Goal: Task Accomplishment & Management: Manage account settings

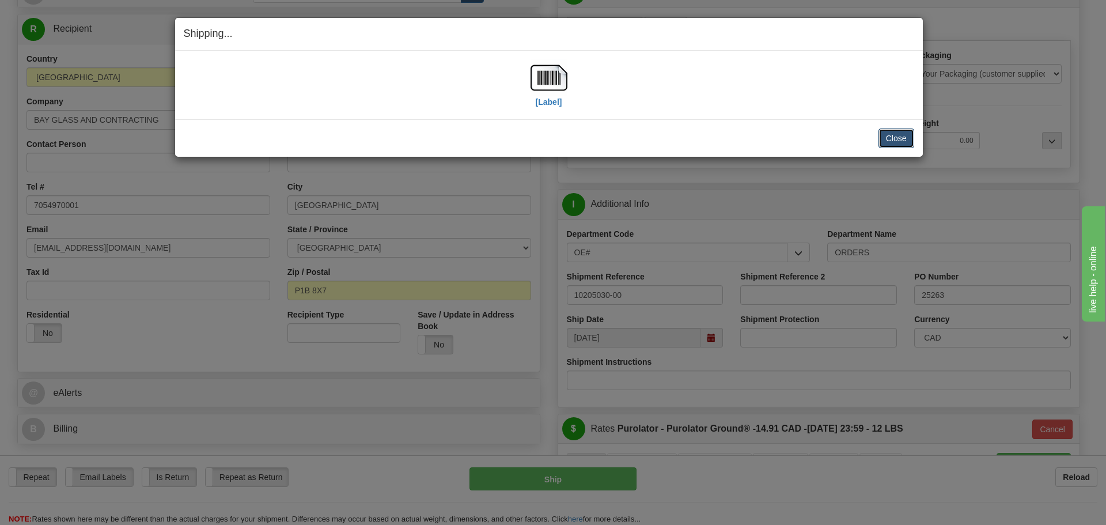
scroll to position [115, 0]
click at [907, 141] on button "Close" at bounding box center [897, 138] width 36 height 20
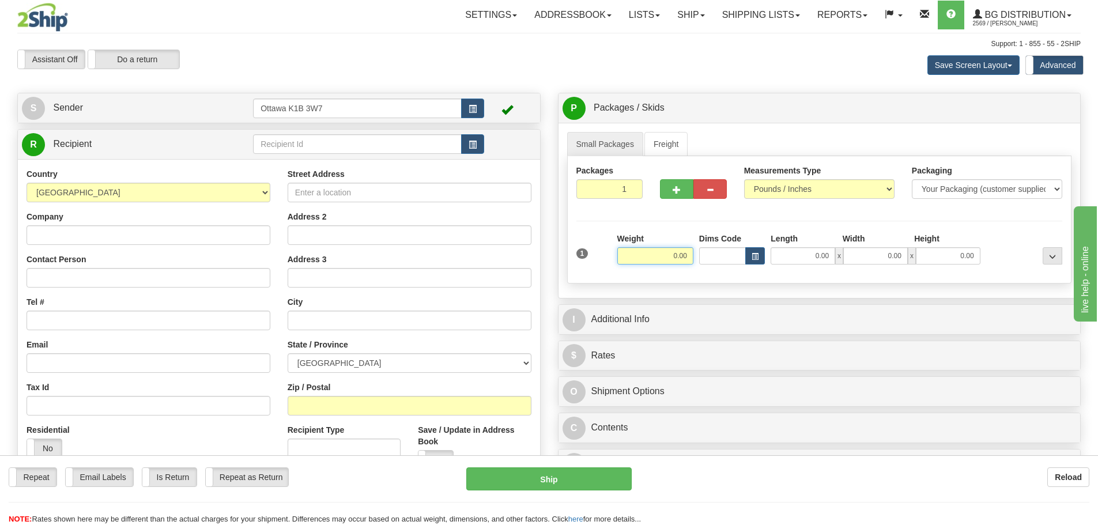
click at [646, 253] on input "0.00" at bounding box center [655, 255] width 76 height 17
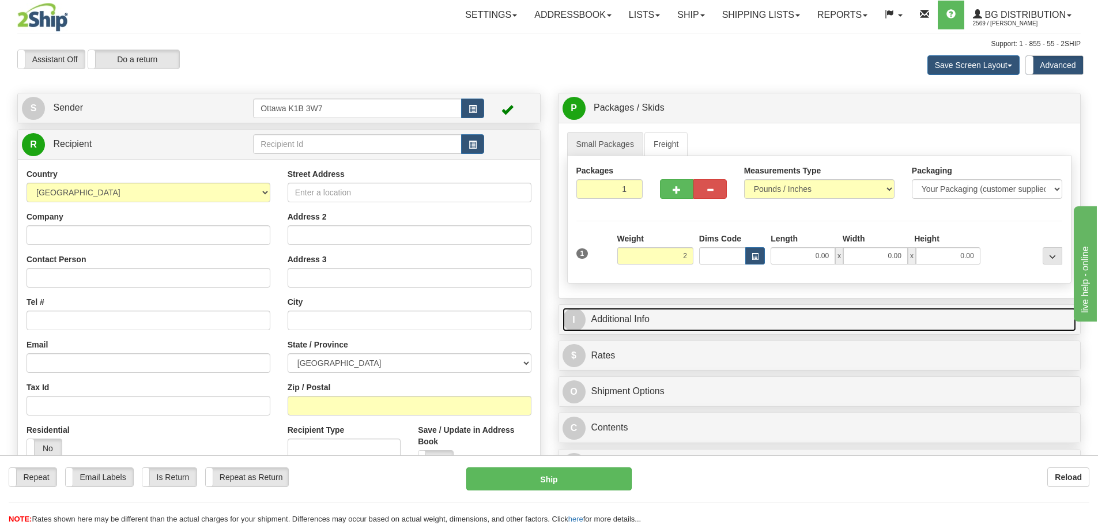
type input "2.00"
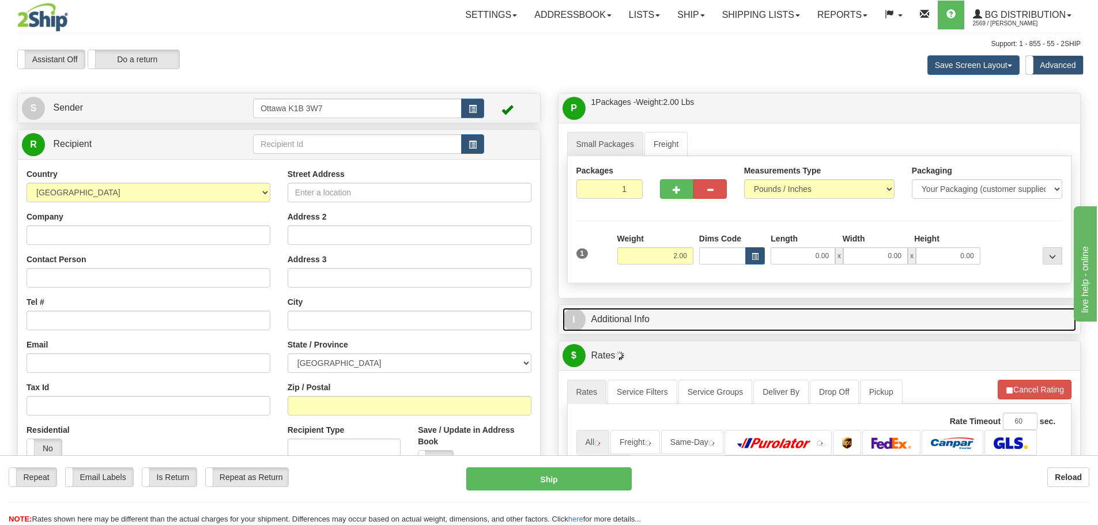
click at [844, 313] on link "I Additional Info" at bounding box center [819, 320] width 514 height 24
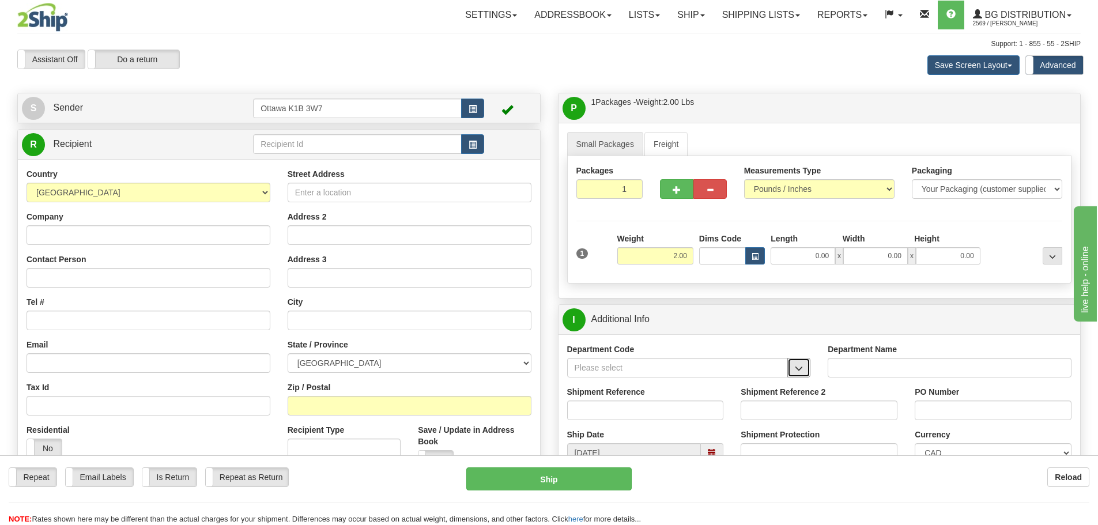
click at [799, 368] on span "button" at bounding box center [799, 368] width 8 height 7
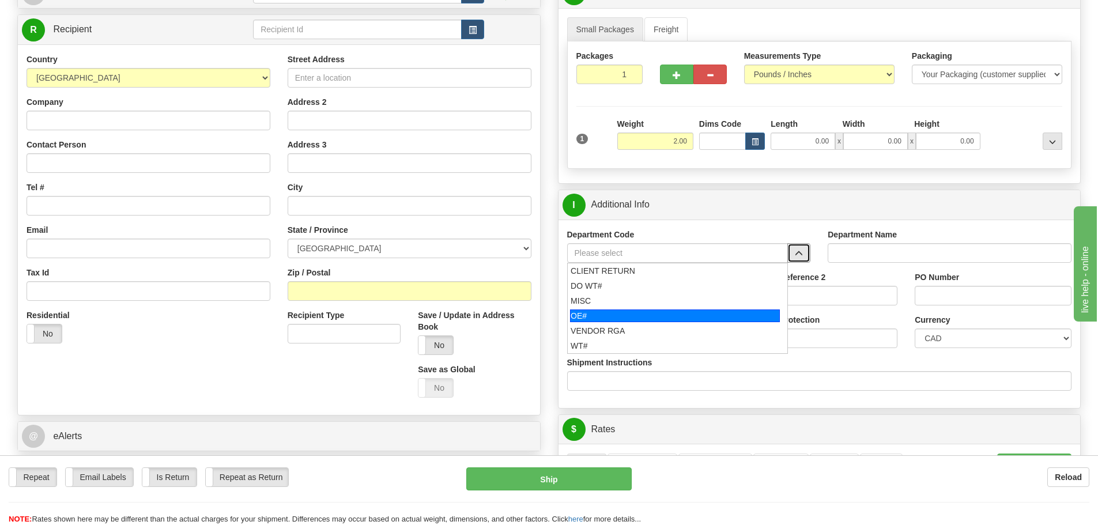
scroll to position [115, 0]
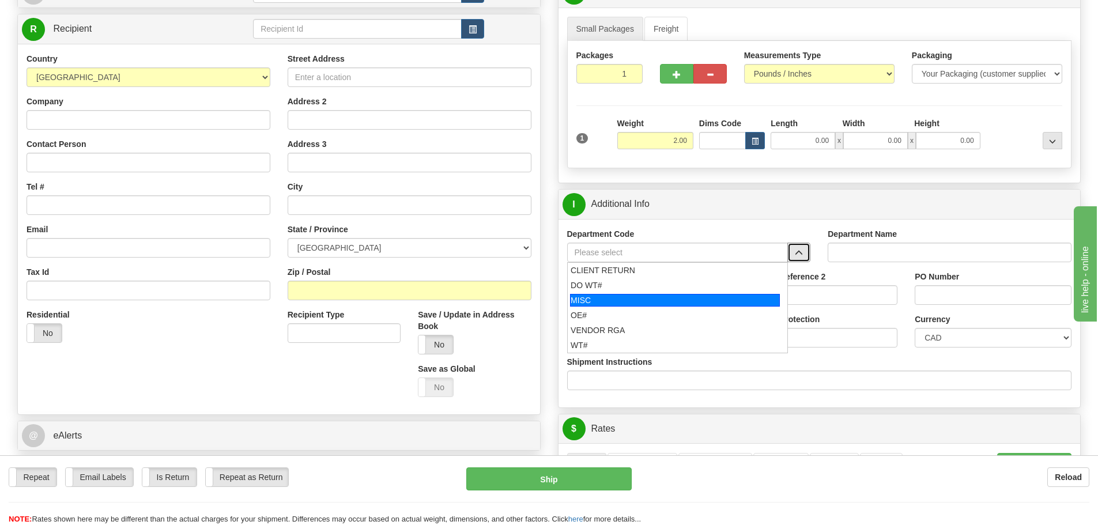
click at [621, 306] on div "MISC" at bounding box center [675, 300] width 210 height 13
type input "MISC"
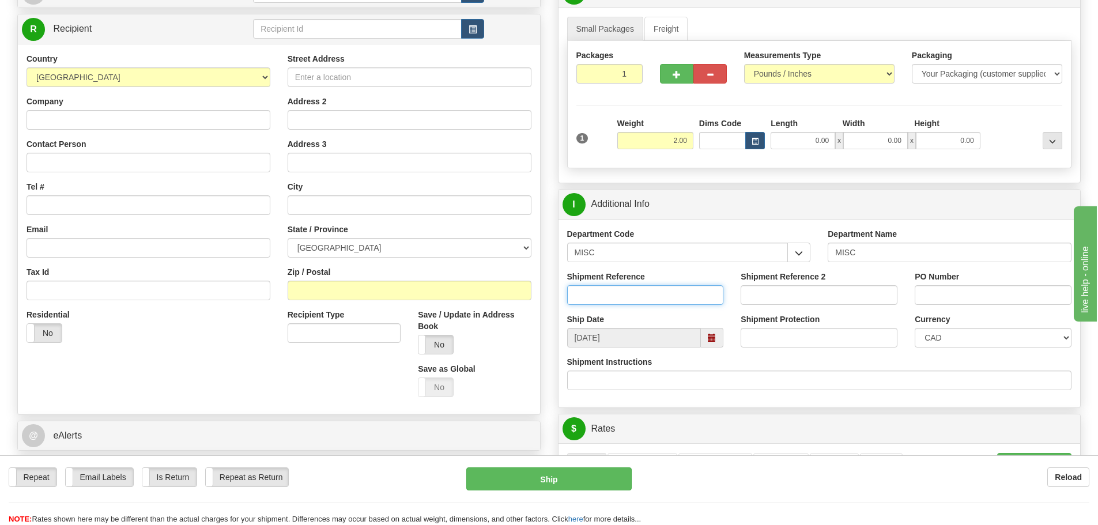
click at [634, 297] on input "Shipment Reference" at bounding box center [645, 295] width 157 height 20
click at [923, 301] on input "PO Number" at bounding box center [992, 295] width 157 height 20
click at [573, 302] on input "10204775-00" at bounding box center [645, 295] width 157 height 20
type input "ACK 10204775-00"
click at [1014, 298] on input "PO Number" at bounding box center [992, 295] width 157 height 20
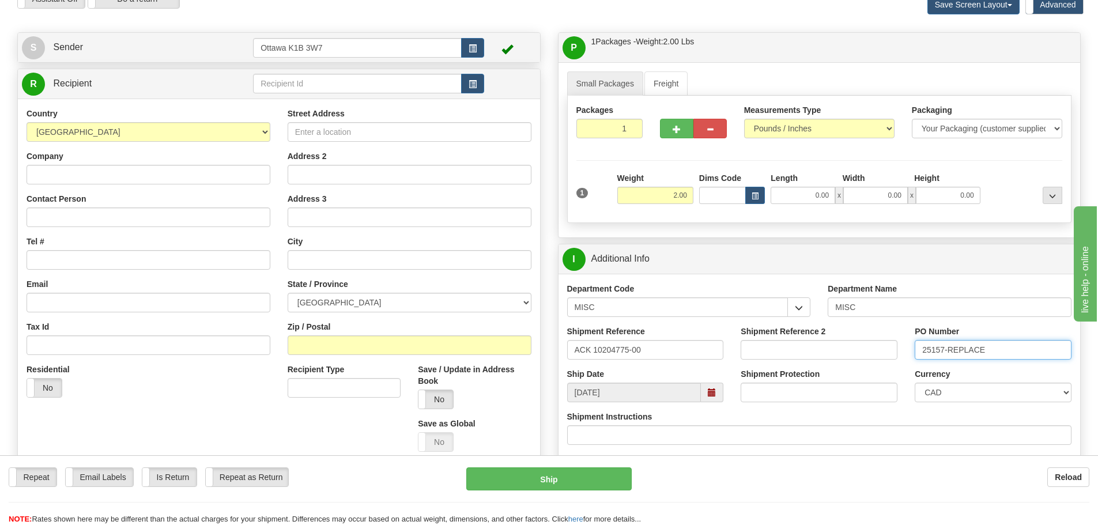
scroll to position [58, 0]
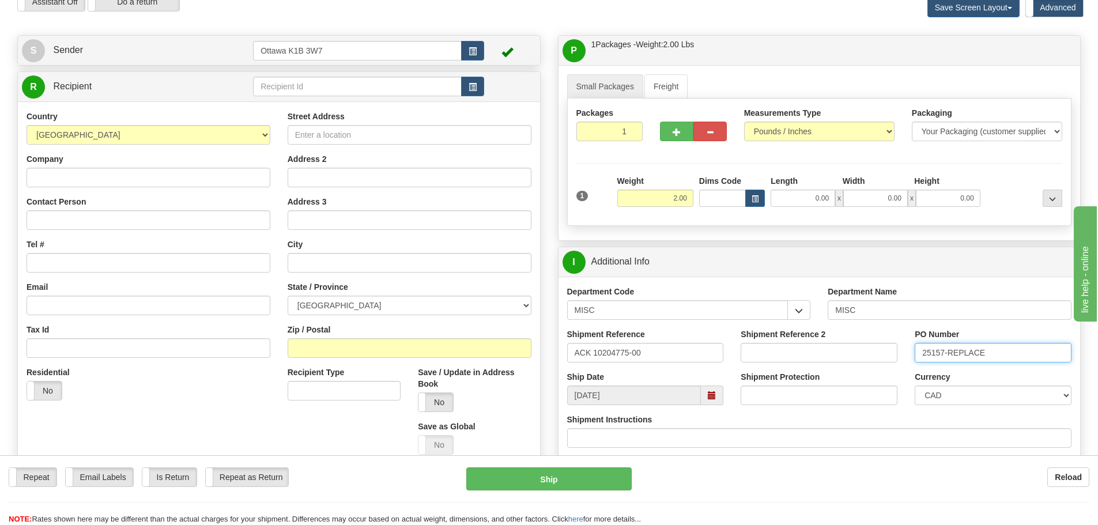
type input "25157-REPLACE"
click at [273, 95] on input "text" at bounding box center [357, 87] width 209 height 20
type input "910598"
click at [366, 27] on div "Toggle navigation Settings Shipping Preferences Fields Preferences New" at bounding box center [549, 444] width 1098 height 1005
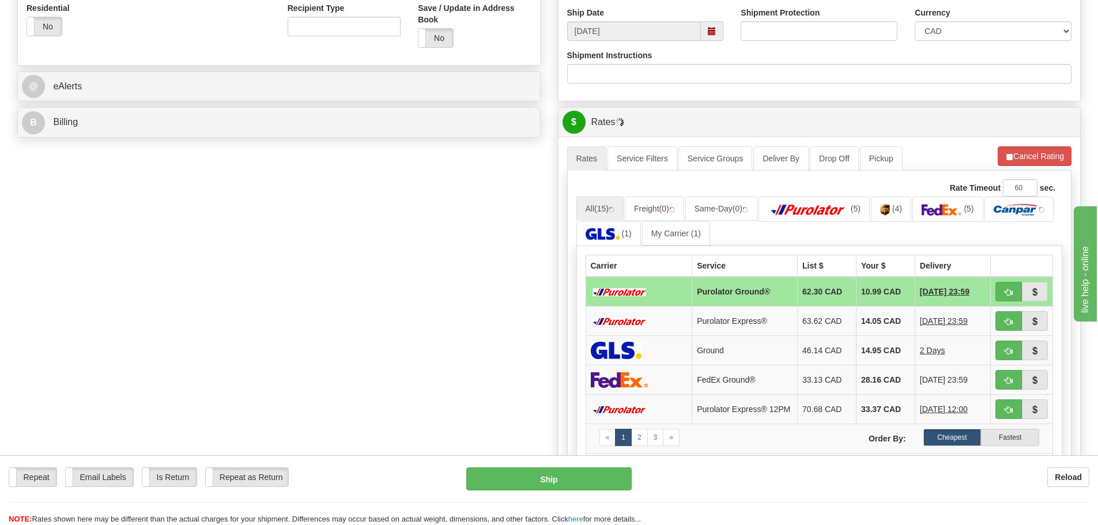
scroll to position [461, 0]
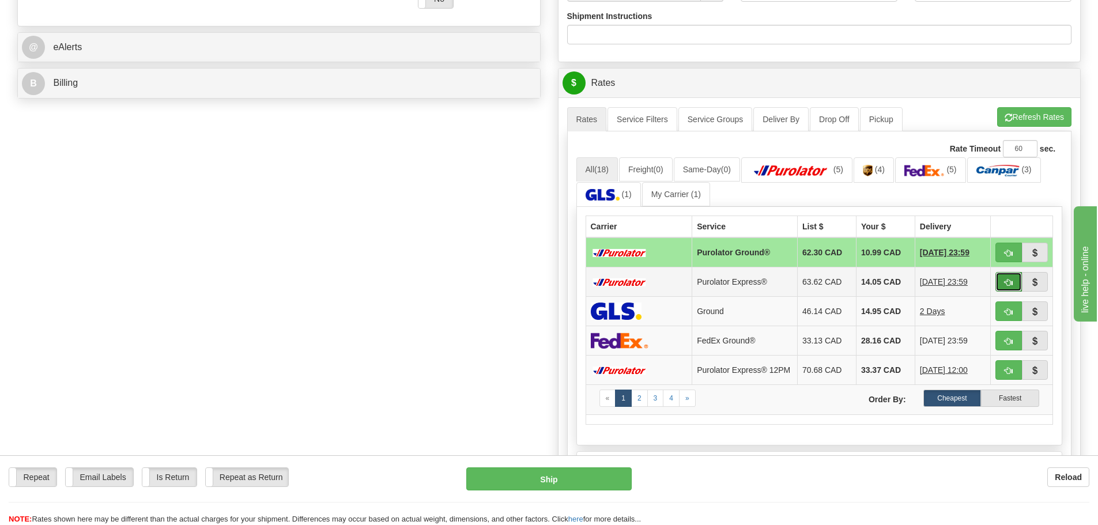
click at [1004, 284] on span "button" at bounding box center [1008, 282] width 8 height 7
type input "202"
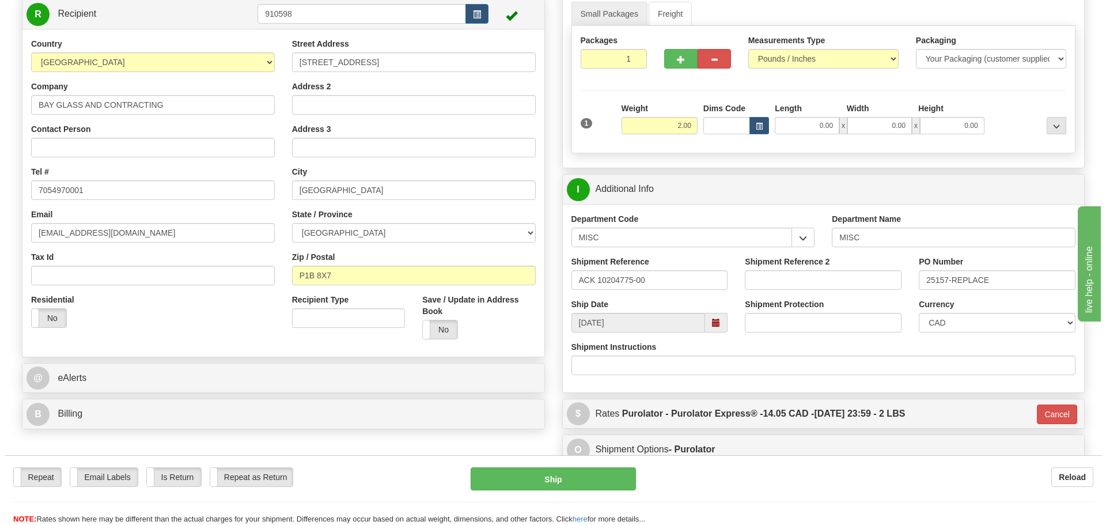
scroll to position [110, 0]
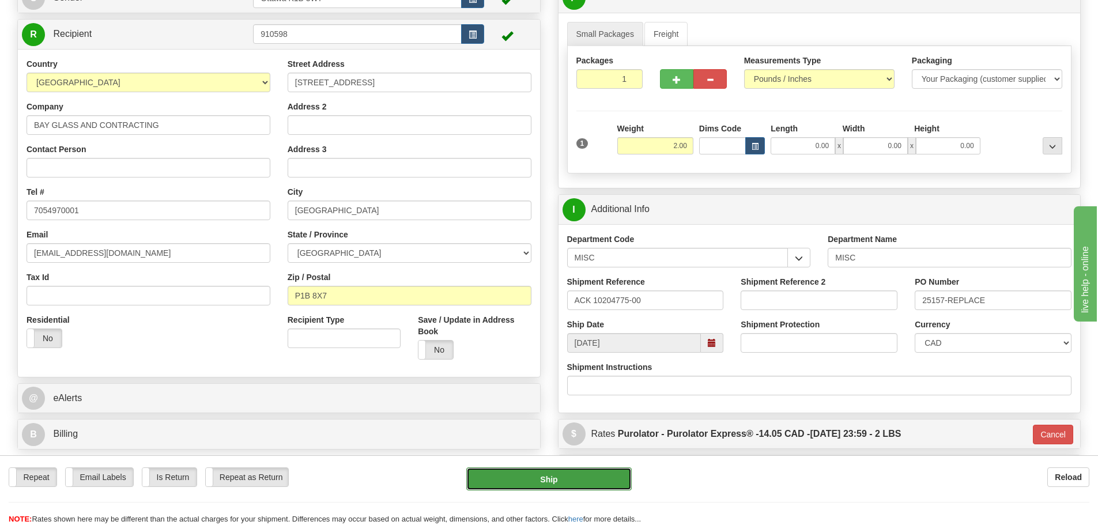
click at [535, 487] on button "Ship" at bounding box center [548, 478] width 165 height 23
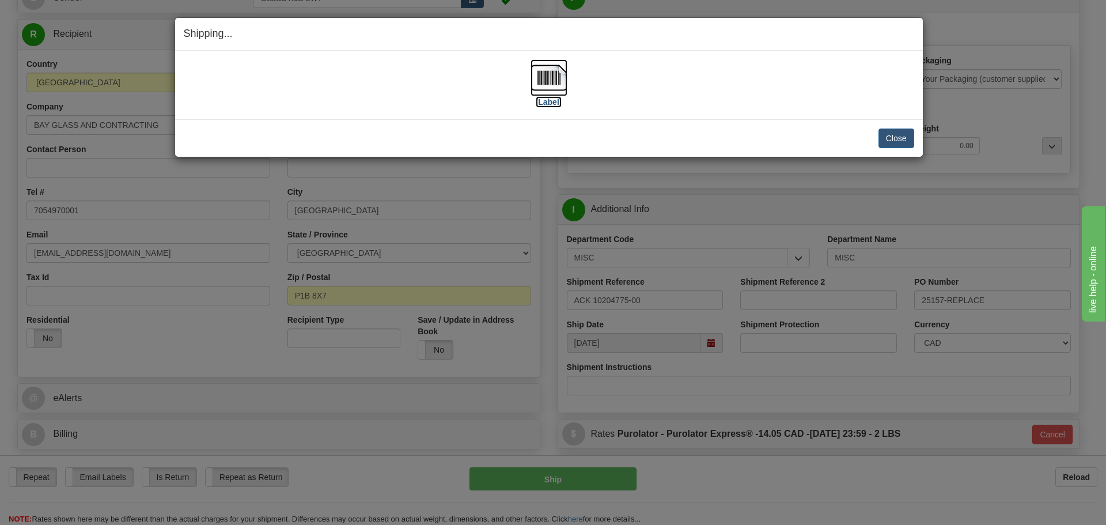
click at [549, 102] on label "[Label]" at bounding box center [549, 102] width 27 height 12
click at [891, 144] on button "Close" at bounding box center [897, 138] width 36 height 20
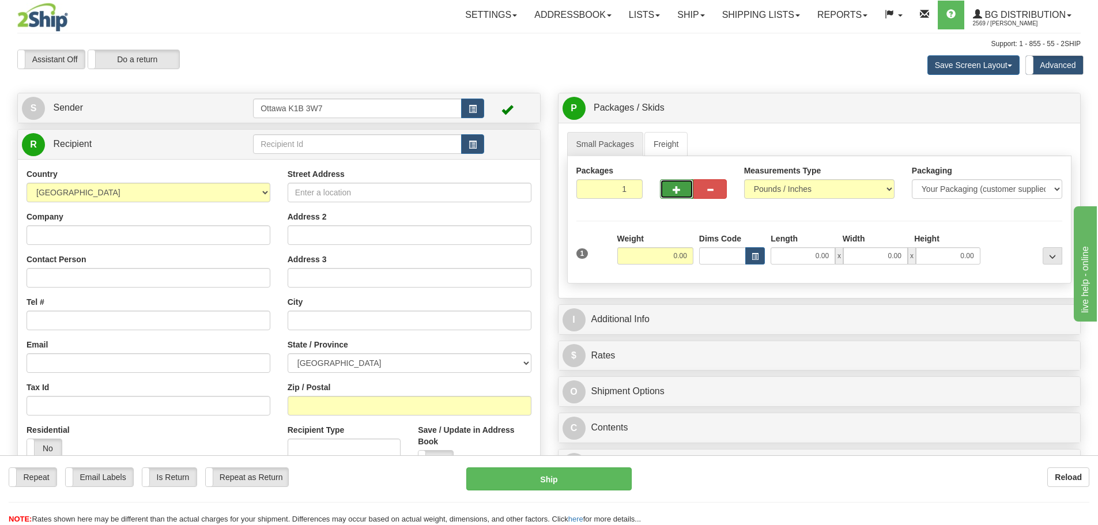
click at [671, 191] on button "button" at bounding box center [676, 189] width 33 height 20
type input "2"
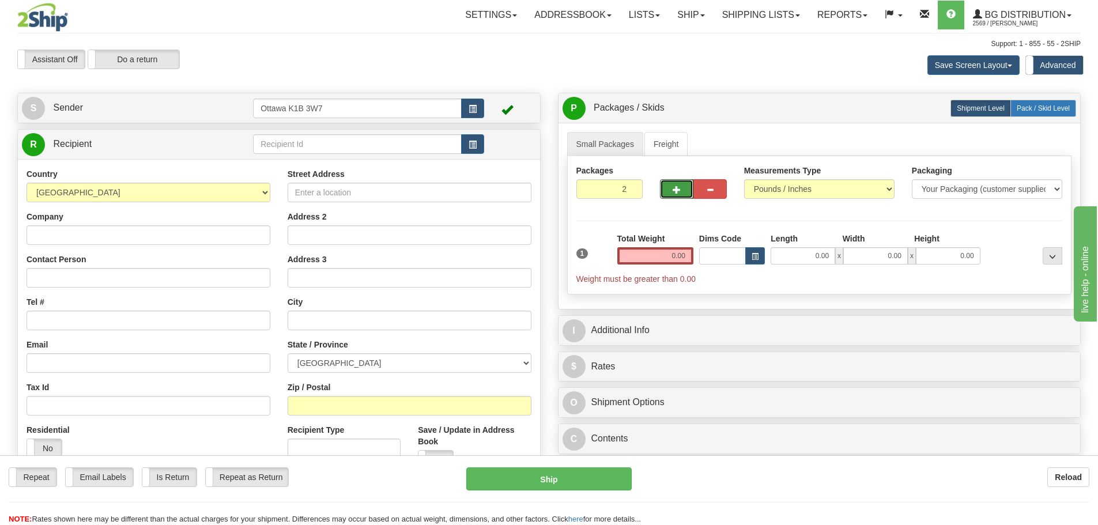
click at [1032, 108] on span "Pack / Skid Level" at bounding box center [1042, 108] width 53 height 8
radio input "true"
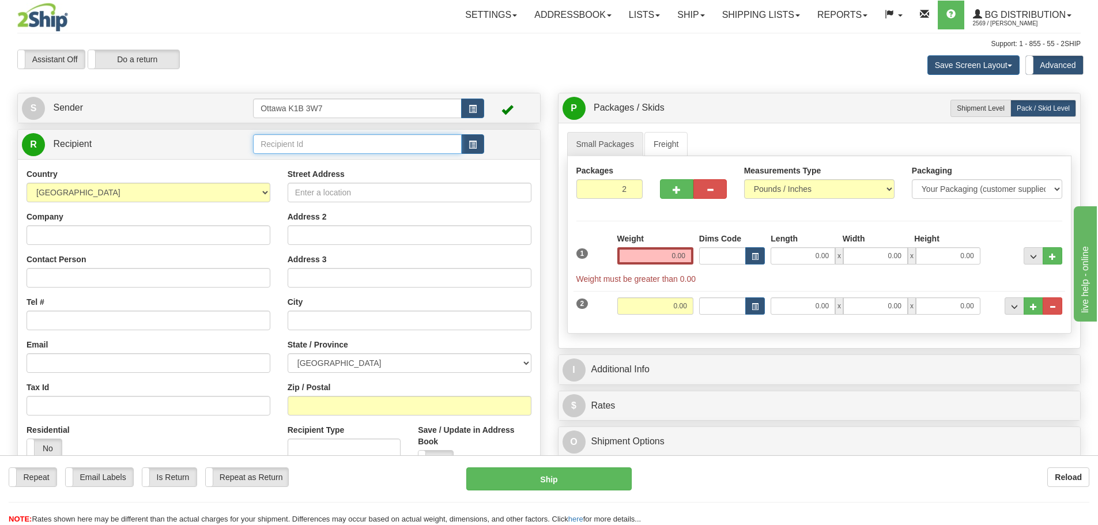
click at [332, 150] on input "text" at bounding box center [357, 144] width 209 height 20
type input "910891"
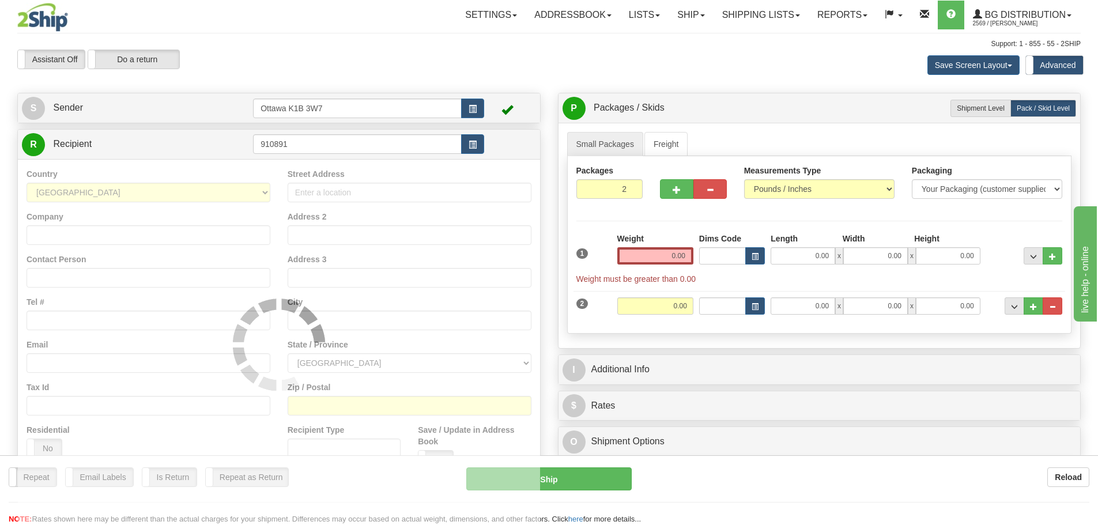
click at [373, 94] on div "S Sender Ottawa K1B 3W7" at bounding box center [279, 107] width 522 height 29
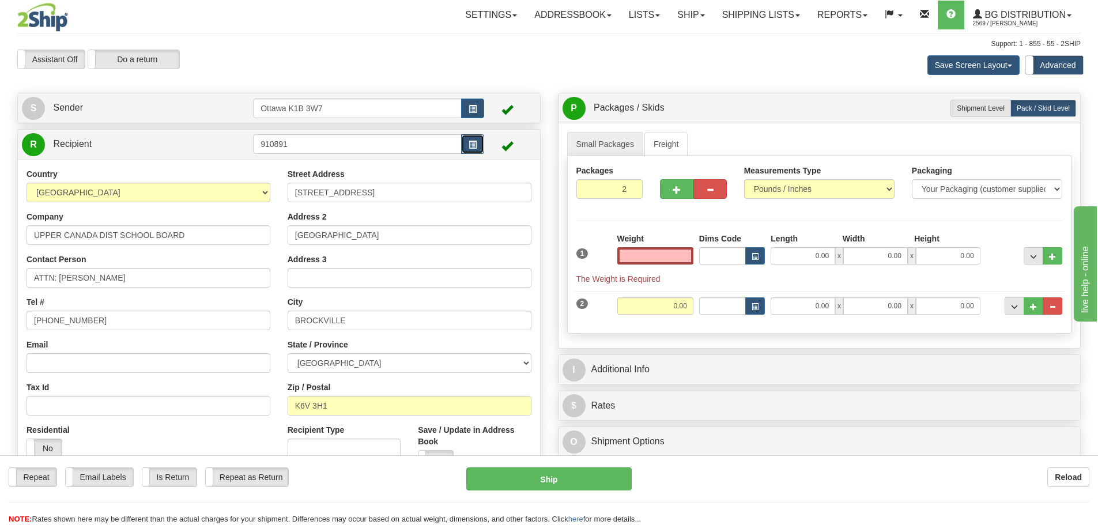
type input "0.00"
click at [478, 151] on button "button" at bounding box center [472, 144] width 23 height 20
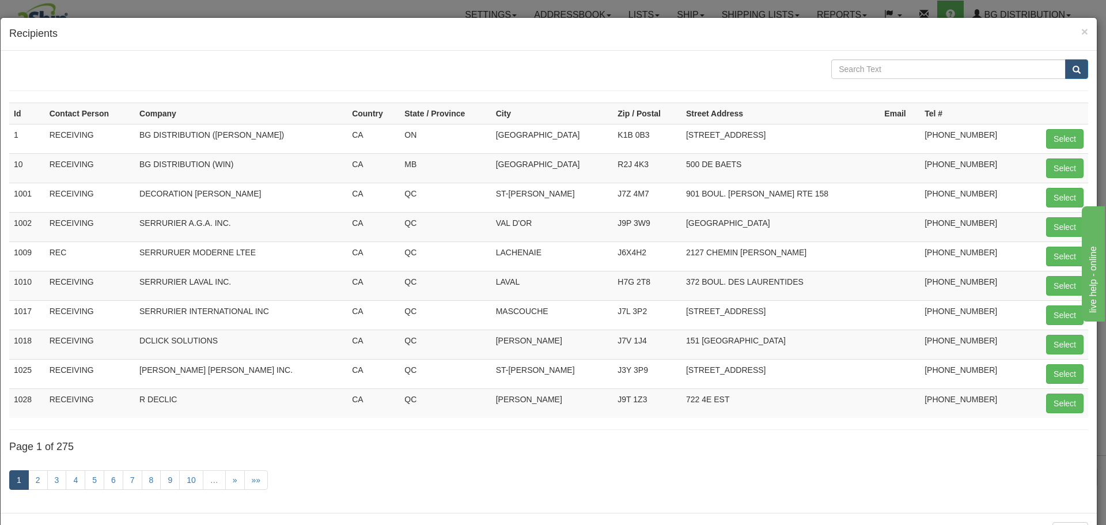
click at [927, 55] on div "Id Contact Person Company Country State / Province City Zip / Postal Street Add…" at bounding box center [549, 282] width 1097 height 462
click at [924, 64] on input "text" at bounding box center [948, 69] width 235 height 20
type input "upper"
click at [1065, 59] on button "submit" at bounding box center [1076, 69] width 23 height 20
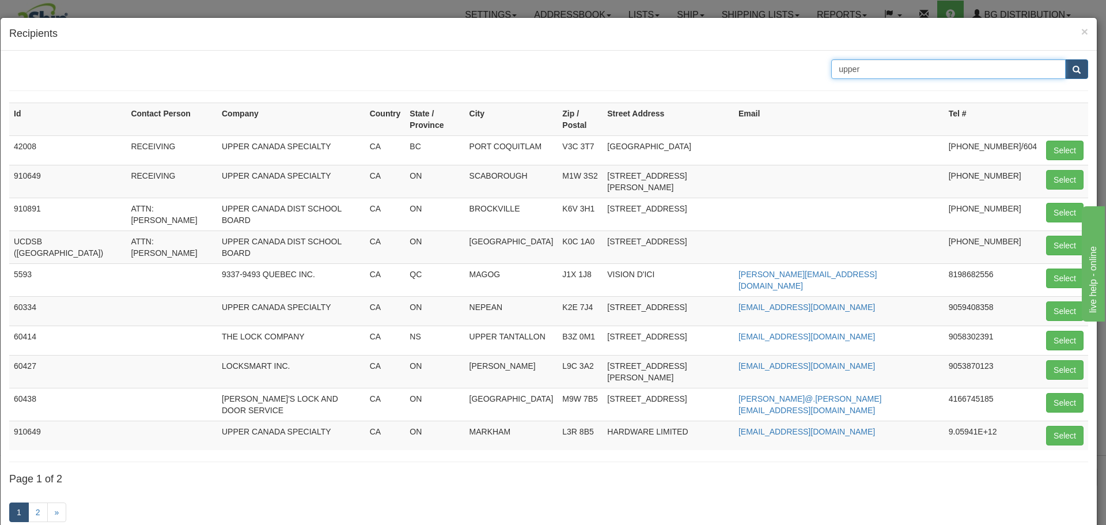
click at [909, 74] on input "upper" at bounding box center [948, 69] width 235 height 20
click at [922, 66] on input "UPPER CANADA" at bounding box center [948, 69] width 235 height 20
click at [929, 73] on input "UPPER CANADA" at bounding box center [948, 69] width 235 height 20
drag, startPoint x: 922, startPoint y: 74, endPoint x: 852, endPoint y: 70, distance: 71.0
click at [852, 70] on input "UPPER CANADA" at bounding box center [948, 69] width 235 height 20
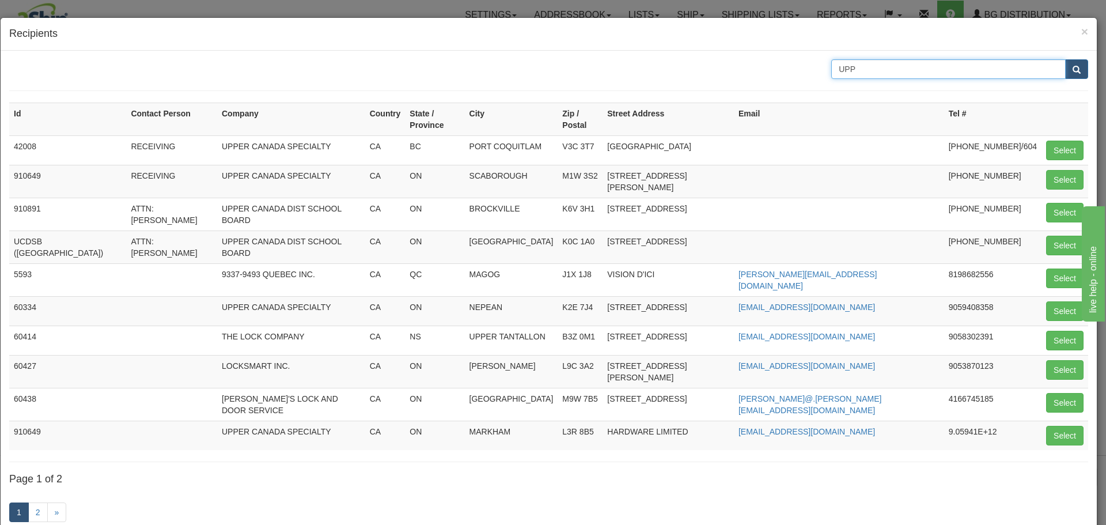
type input "UPPER CANADA"
click at [1065, 59] on button "submit" at bounding box center [1076, 69] width 23 height 20
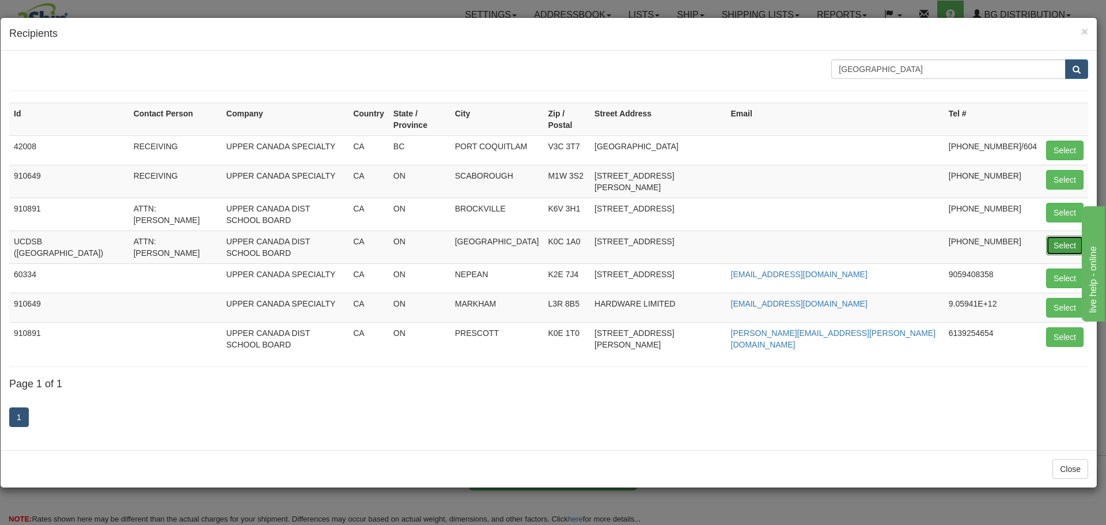
click at [1058, 236] on button "Select" at bounding box center [1064, 246] width 37 height 20
type input "UCDSB (ALEXANDRIA)"
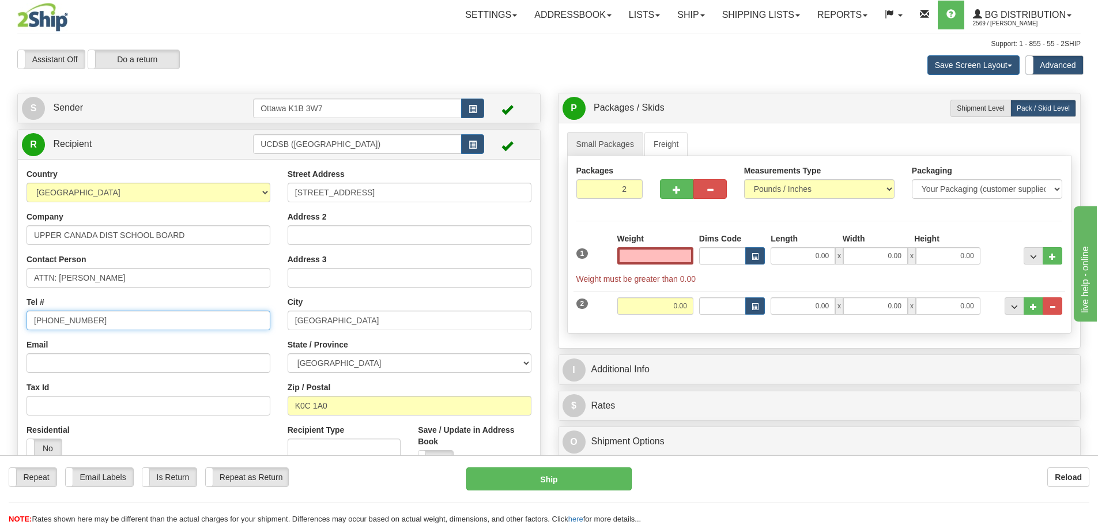
type input "0.00"
drag, startPoint x: 91, startPoint y: 320, endPoint x: 51, endPoint y: 331, distance: 41.8
click at [51, 331] on div "Country AFGHANISTAN ALAND ISLANDS ALBANIA ALGERIA AMERICAN SAMOA ANDORRA ANGOLA…" at bounding box center [148, 317] width 261 height 298
type input "613-913-3893"
drag, startPoint x: 168, startPoint y: 278, endPoint x: 62, endPoint y: 298, distance: 108.0
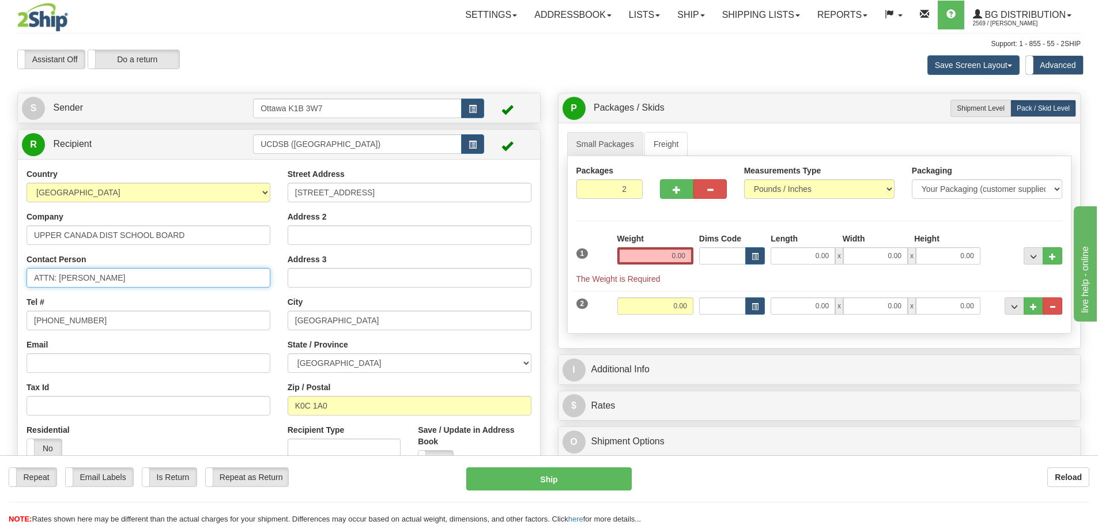
click at [62, 298] on div "Country AFGHANISTAN ALAND ISLANDS ALBANIA ALGERIA AMERICAN SAMOA ANDORRA ANGOLA…" at bounding box center [148, 317] width 261 height 298
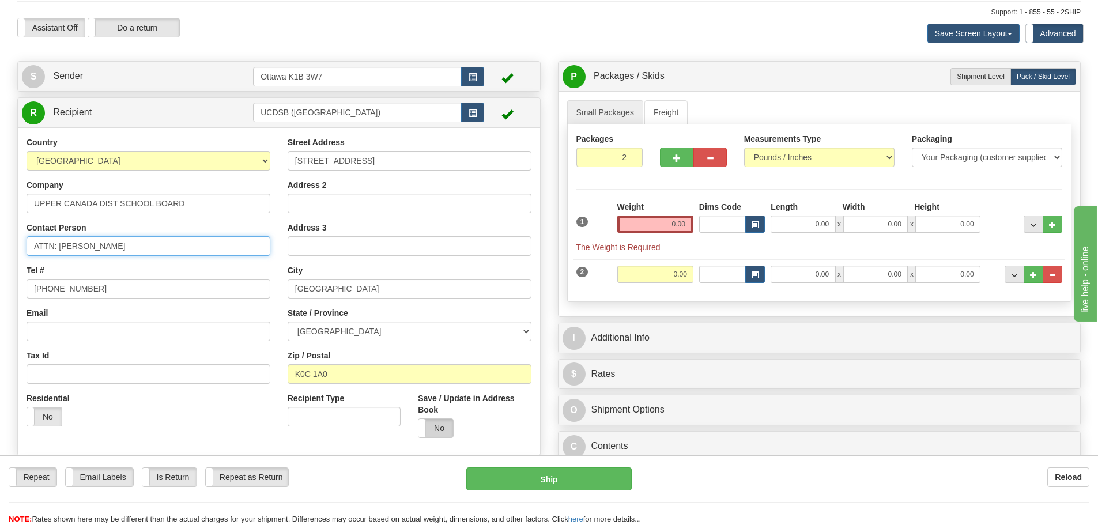
scroll to position [58, 0]
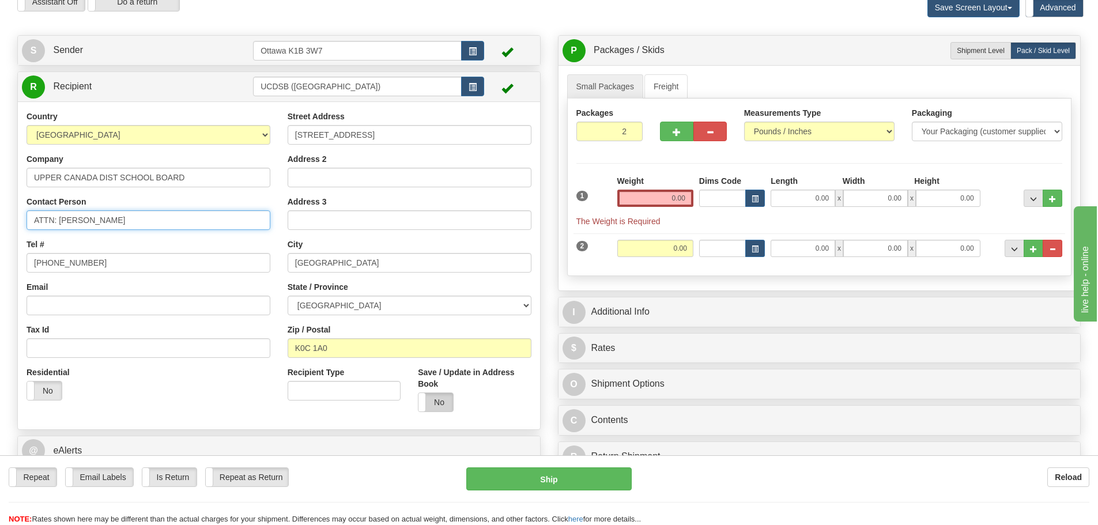
type input "ATTN: GLENN DAYE"
click at [441, 397] on label "No" at bounding box center [435, 402] width 35 height 18
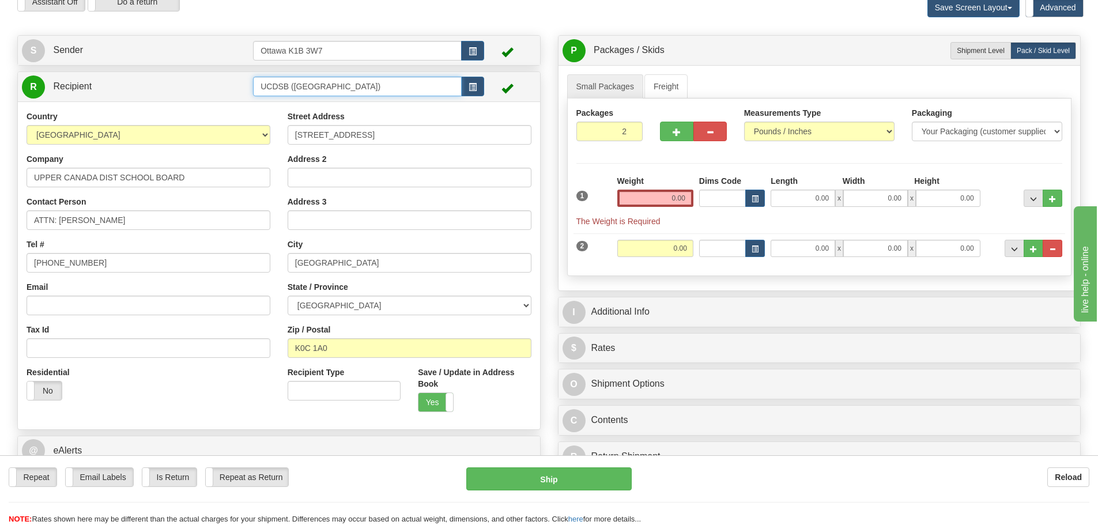
drag, startPoint x: 364, startPoint y: 82, endPoint x: 45, endPoint y: 103, distance: 319.3
click at [45, 103] on div "R Recipient UCDSB (ALEXANDRIA)" at bounding box center [278, 250] width 523 height 358
type input "910891 (GLENN)"
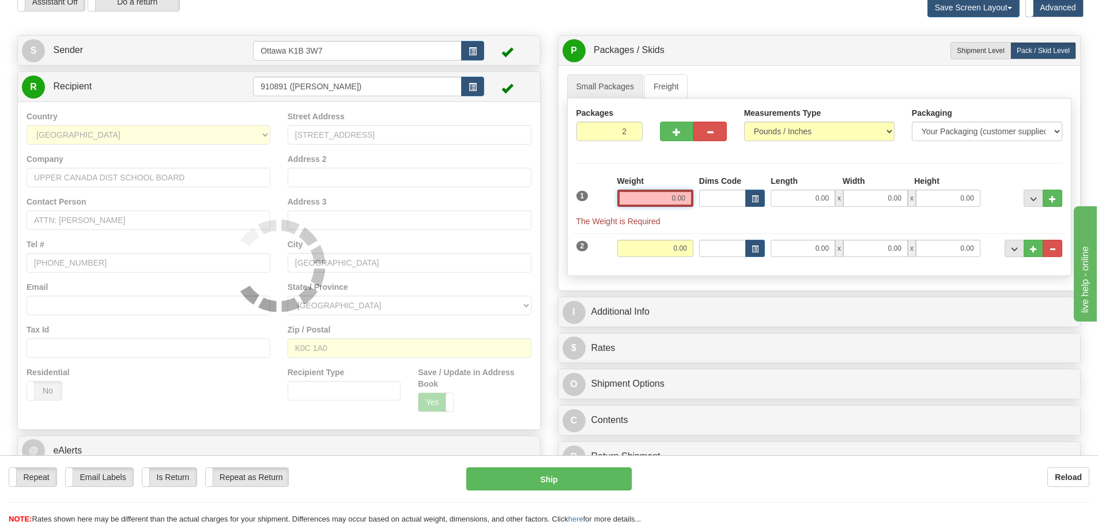
click at [658, 197] on input "0.00" at bounding box center [655, 198] width 76 height 17
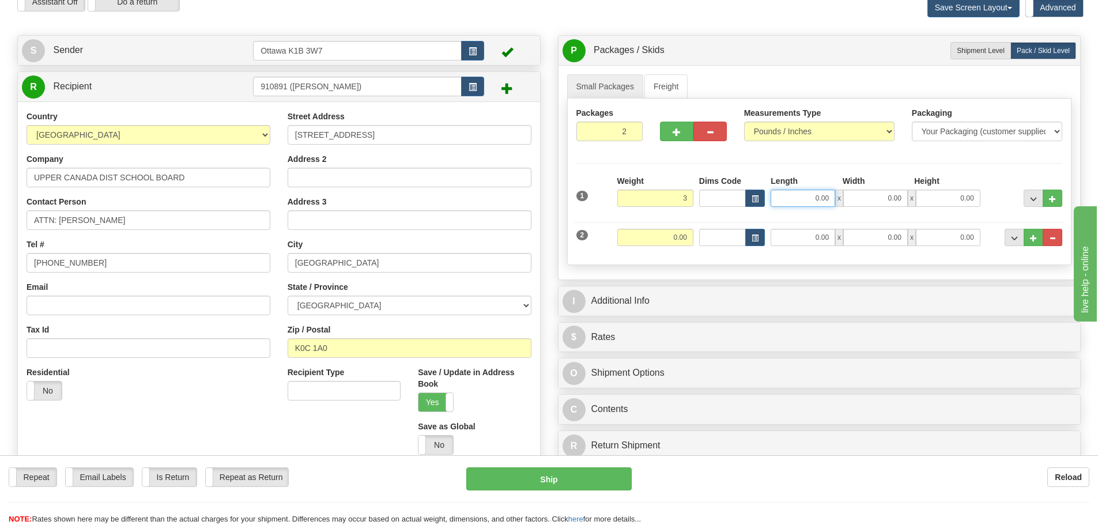
type input "3.00"
click at [776, 195] on input "0.00" at bounding box center [802, 198] width 65 height 17
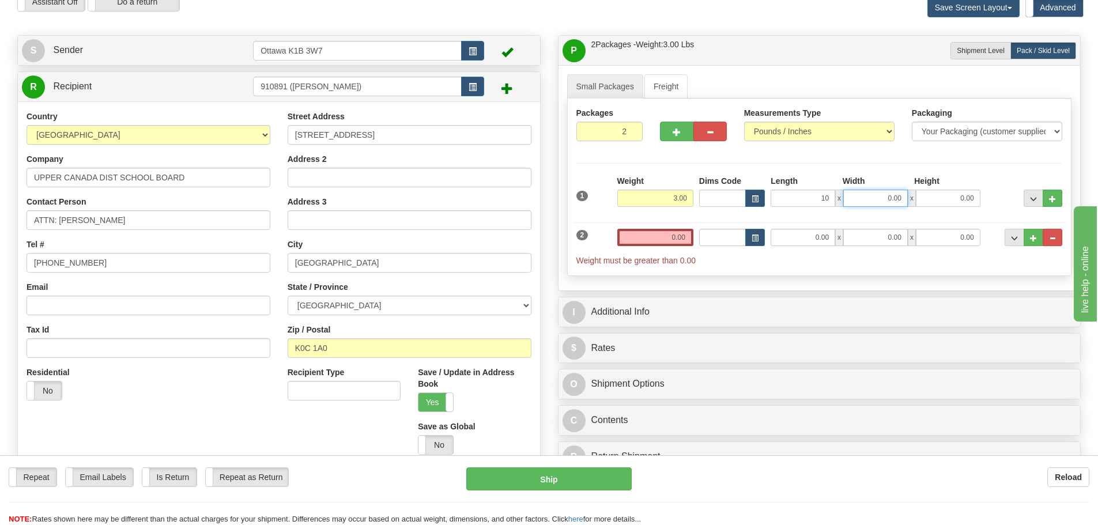
type input "10.00"
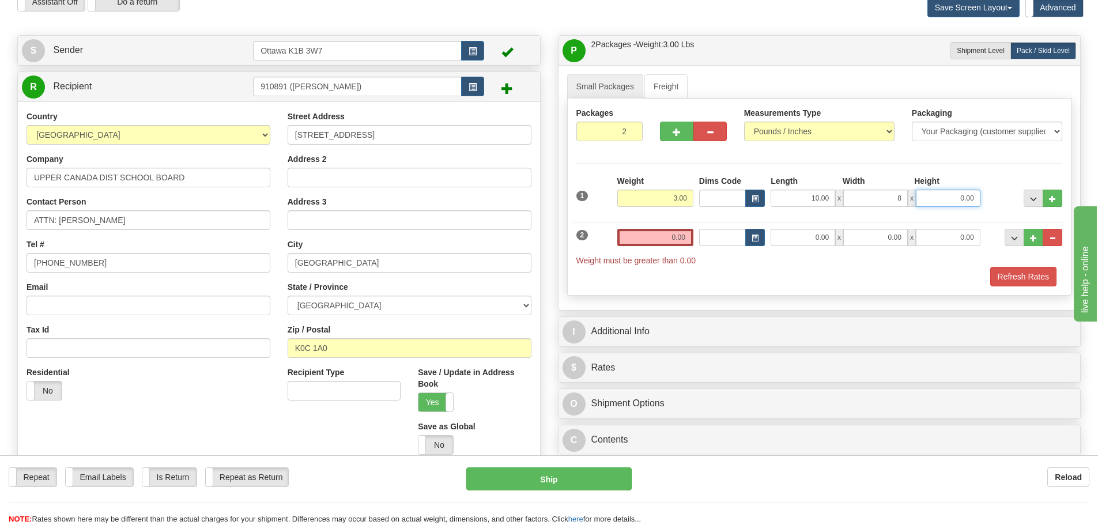
type input "8.00"
type input "3.50"
click at [674, 239] on input "0.00" at bounding box center [655, 237] width 76 height 17
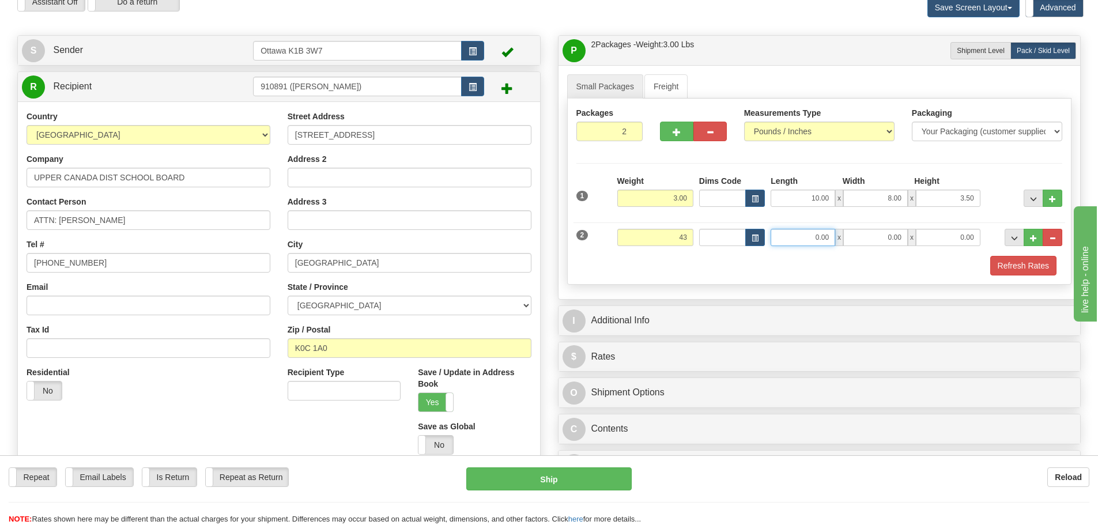
type input "43.00"
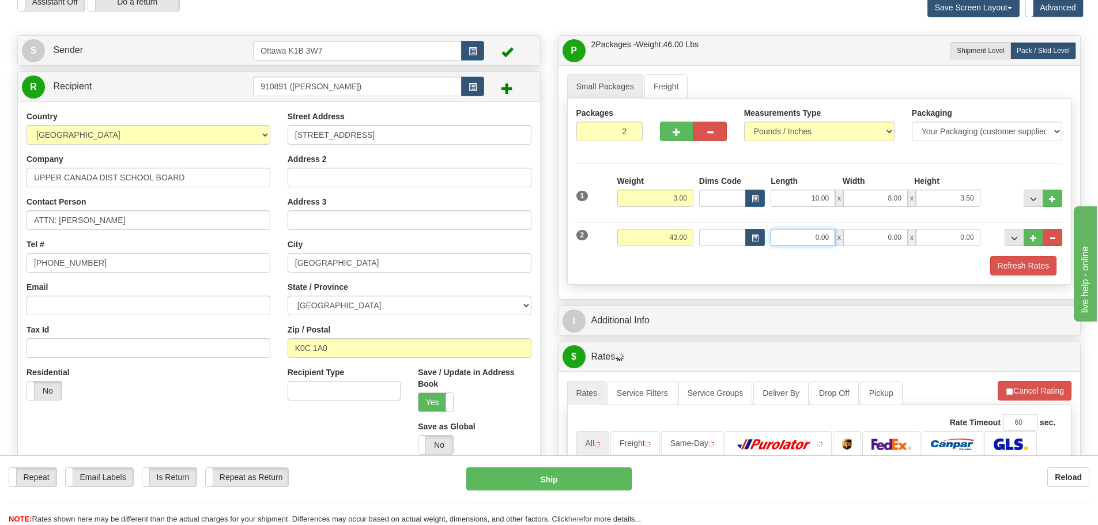
click at [803, 240] on input "0.00" at bounding box center [802, 237] width 65 height 17
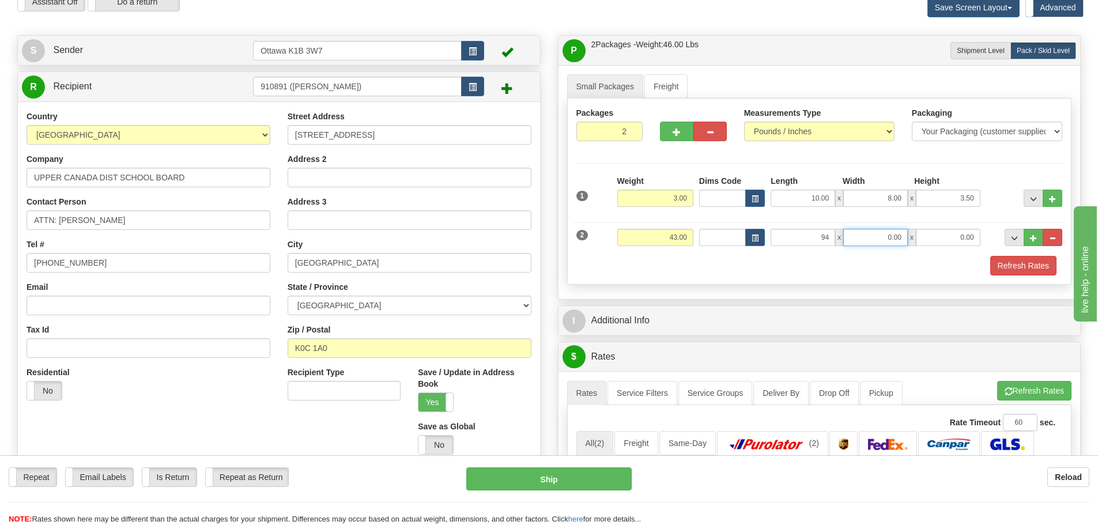
type input "94.00"
type input "7.00"
type input "5.00"
click at [1031, 238] on span "..." at bounding box center [1033, 238] width 7 height 6
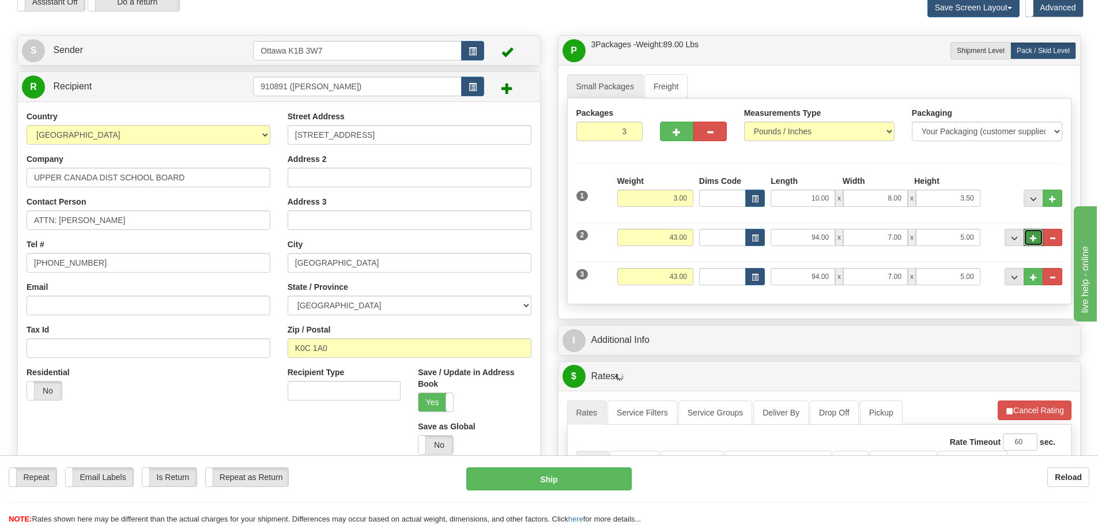
click at [1031, 238] on span "..." at bounding box center [1033, 238] width 7 height 6
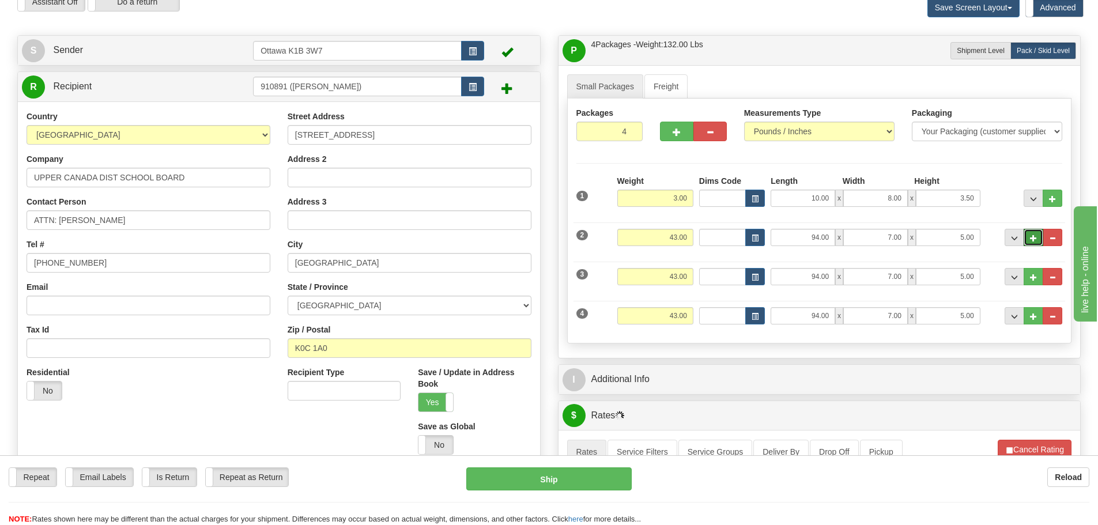
click at [1031, 238] on span "..." at bounding box center [1033, 238] width 7 height 6
type input "5"
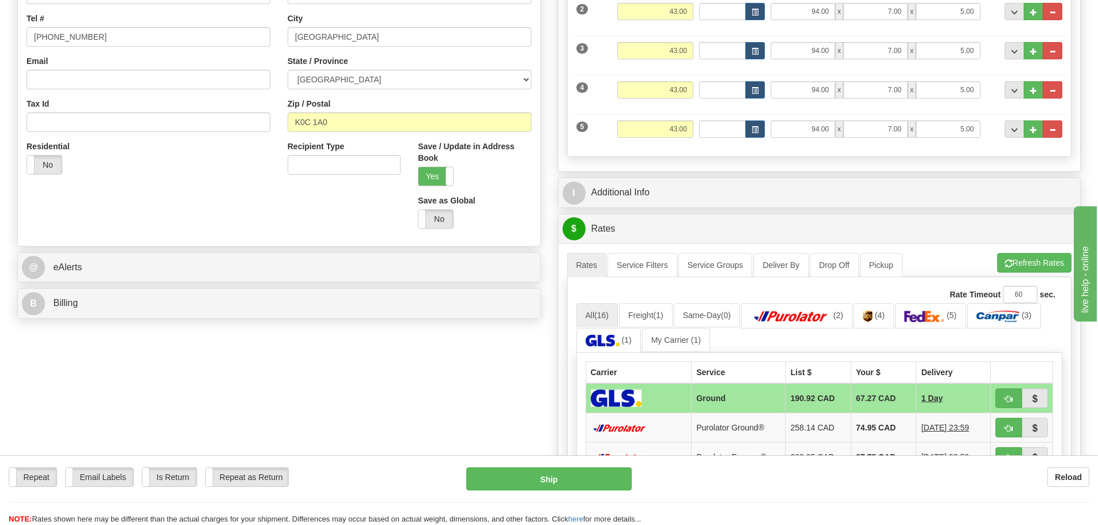
scroll to position [288, 0]
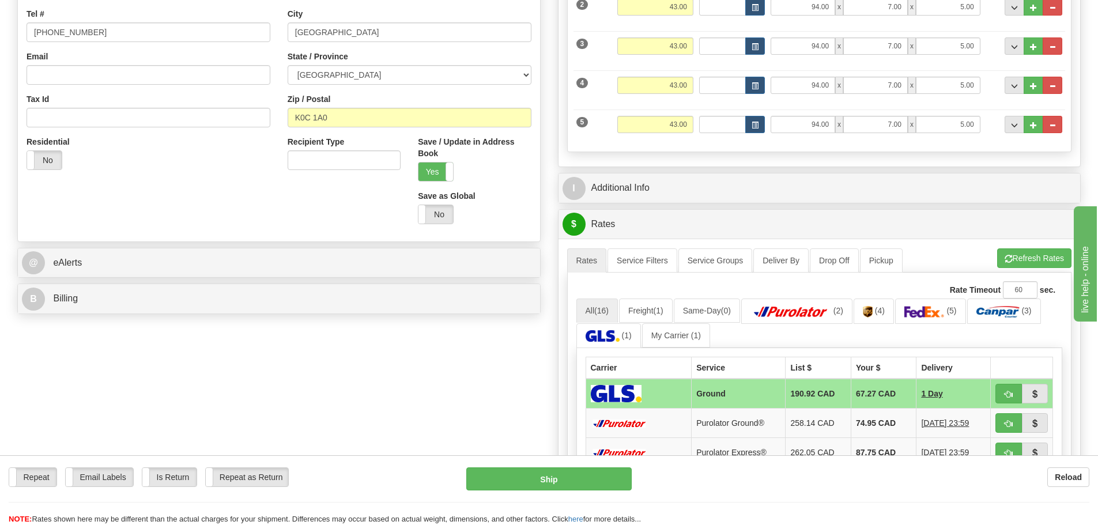
click at [806, 201] on div "I Additional Info" at bounding box center [819, 187] width 522 height 29
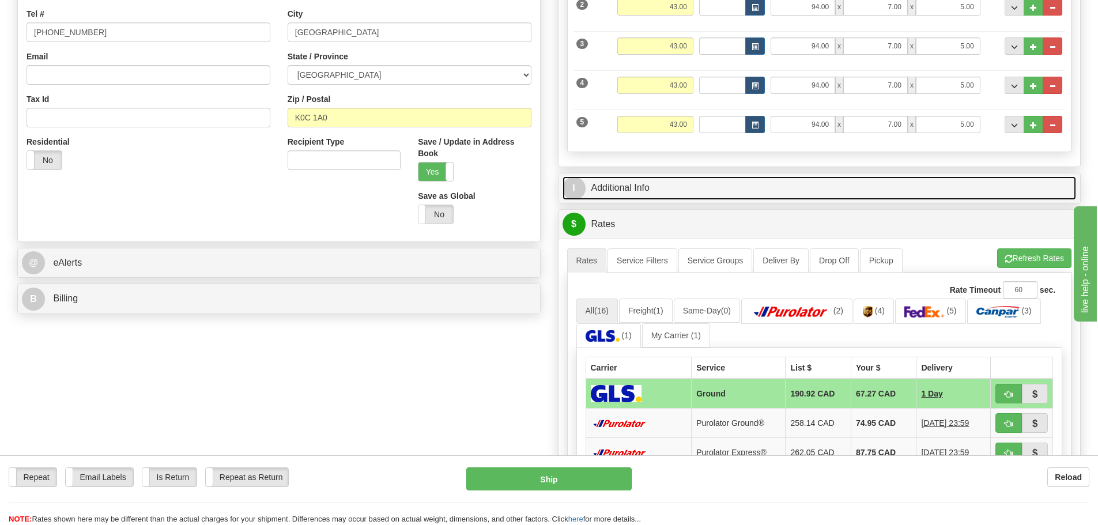
click at [807, 193] on link "I Additional Info" at bounding box center [819, 188] width 514 height 24
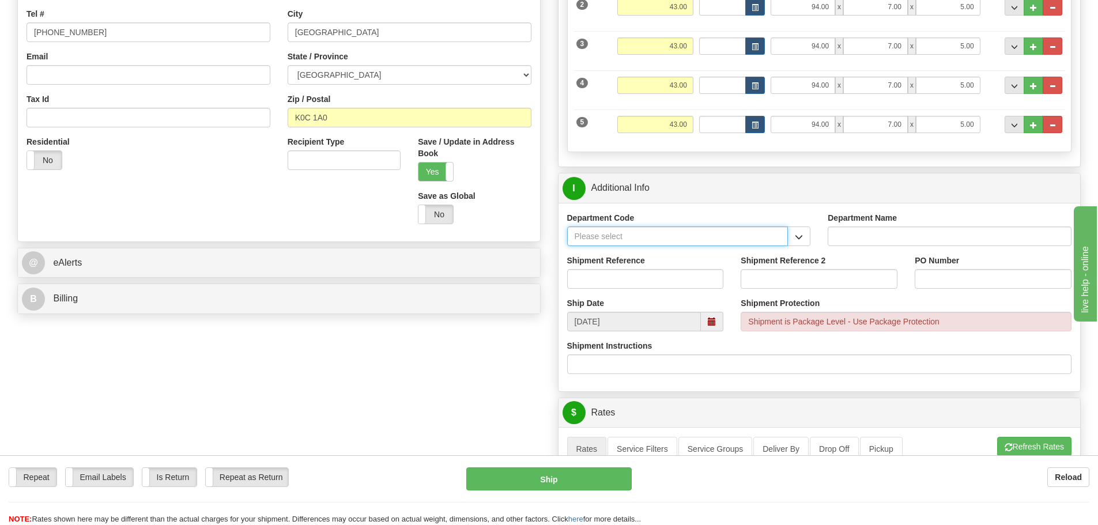
click at [786, 232] on input "Department Code" at bounding box center [677, 236] width 221 height 20
click at [672, 238] on input "Department Code" at bounding box center [677, 236] width 221 height 20
click at [790, 233] on div at bounding box center [689, 236] width 244 height 20
click at [793, 236] on button "button" at bounding box center [798, 236] width 23 height 20
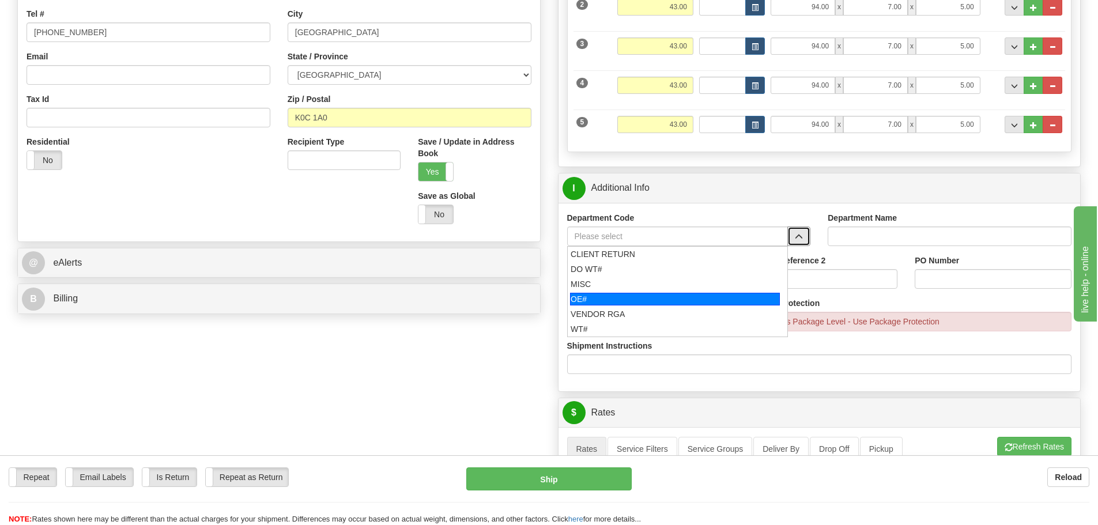
click at [591, 298] on div "OE#" at bounding box center [675, 299] width 210 height 13
type input "OE#"
type input "ORDERS"
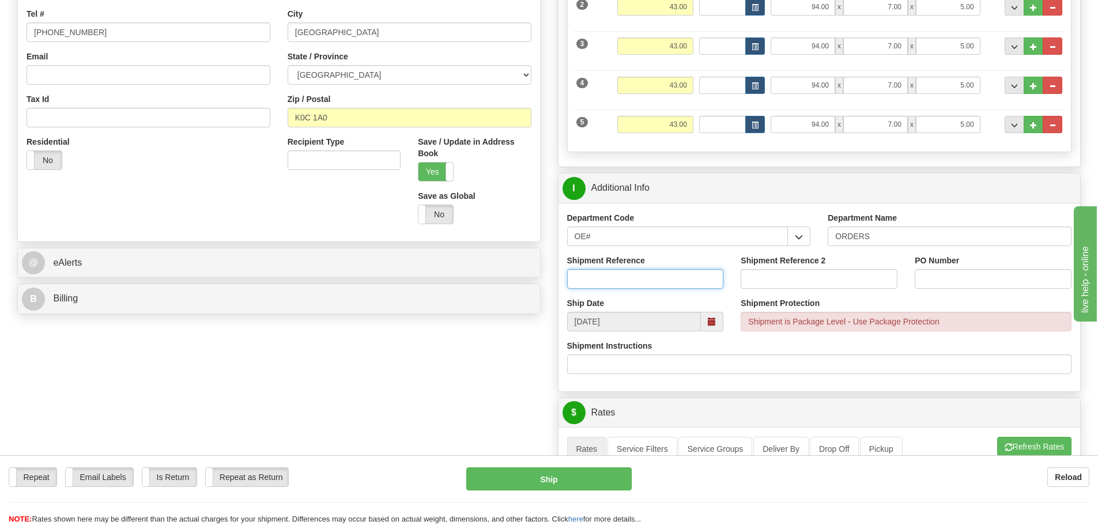
click at [591, 273] on input "Shipment Reference" at bounding box center [645, 279] width 157 height 20
type input "10205344-00"
type input "WILLIAMSTOWN PUBLIC"
click at [783, 283] on input "Shipment Reference 2" at bounding box center [818, 279] width 157 height 20
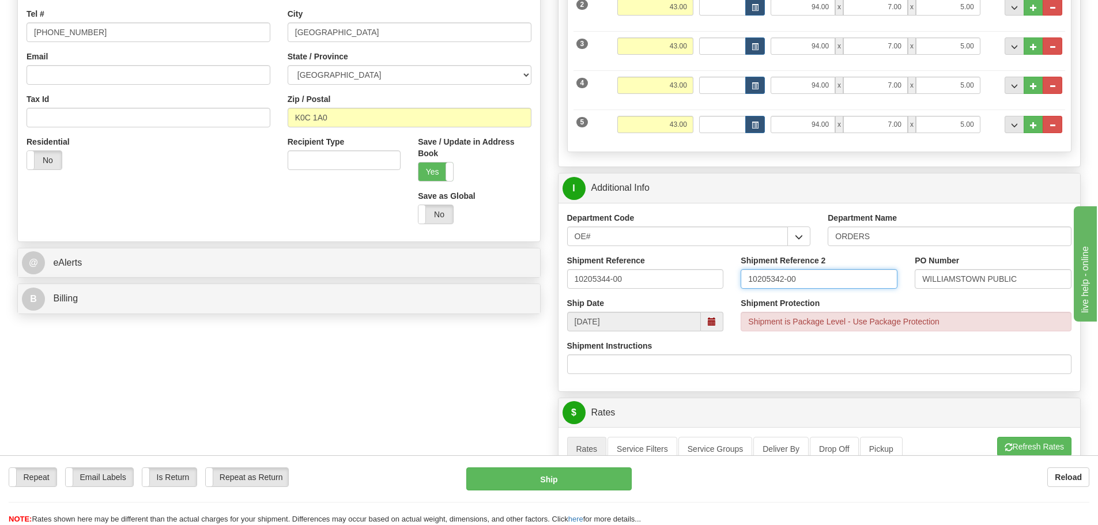
type input "10205342-00"
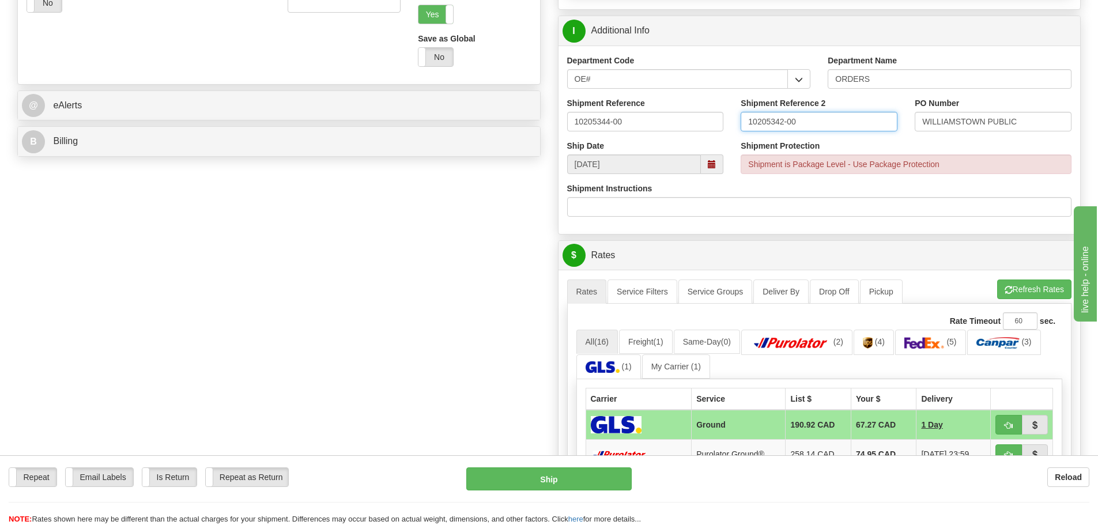
scroll to position [461, 0]
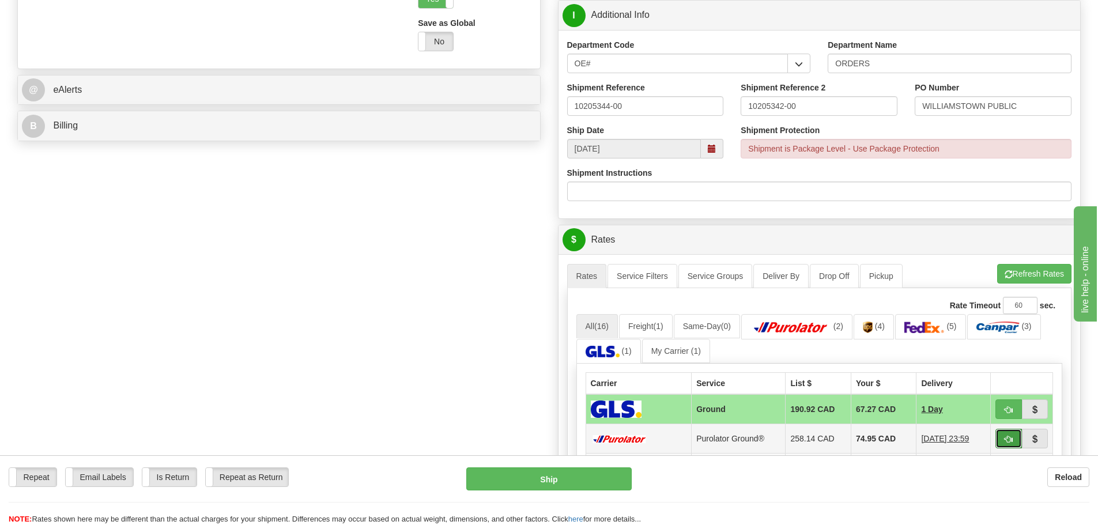
drag, startPoint x: 1005, startPoint y: 441, endPoint x: 996, endPoint y: 438, distance: 9.5
click at [1005, 441] on span "button" at bounding box center [1008, 439] width 8 height 7
type input "260"
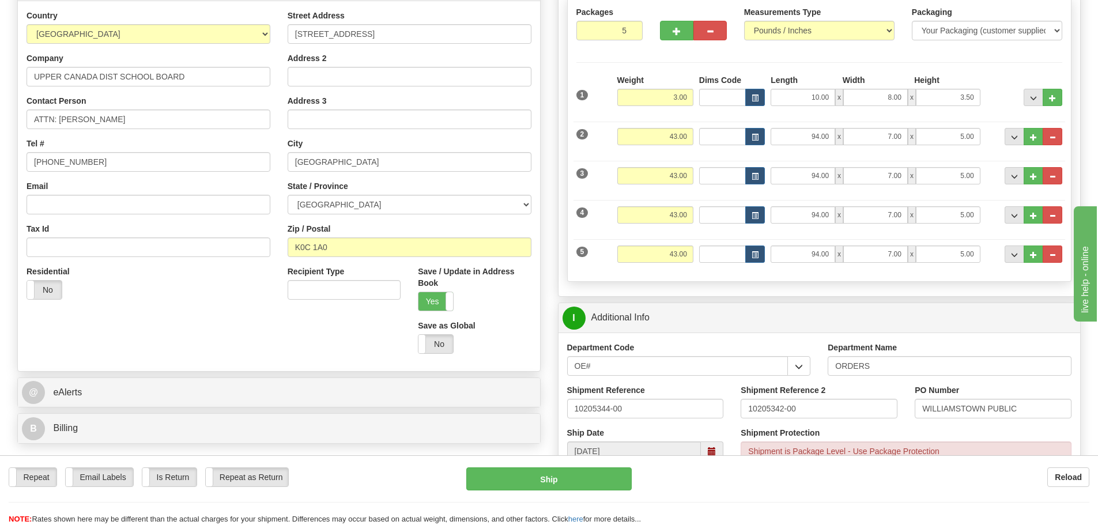
scroll to position [0, 0]
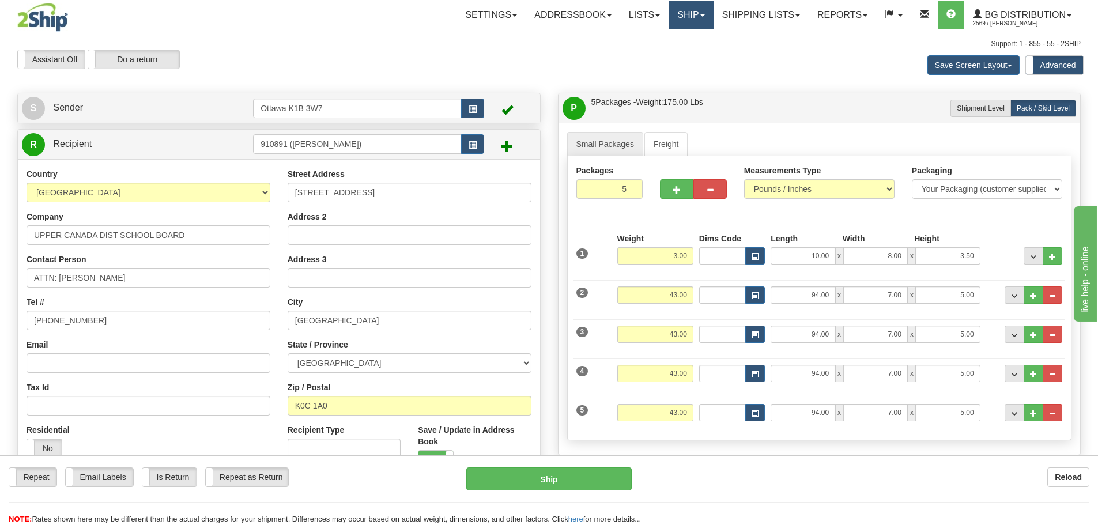
click at [680, 14] on link "Ship" at bounding box center [690, 15] width 44 height 29
click at [497, 61] on div "Assistant On Assistant Off Do a return Do a return Previous Next Save Screen La…" at bounding box center [549, 65] width 1080 height 31
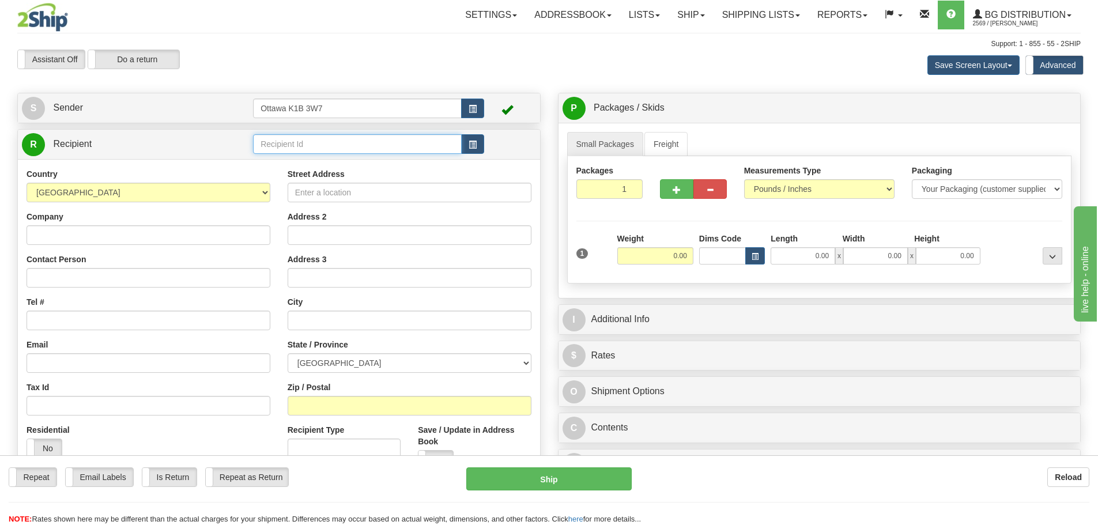
click at [347, 146] on input "text" at bounding box center [357, 144] width 209 height 20
type input "4013"
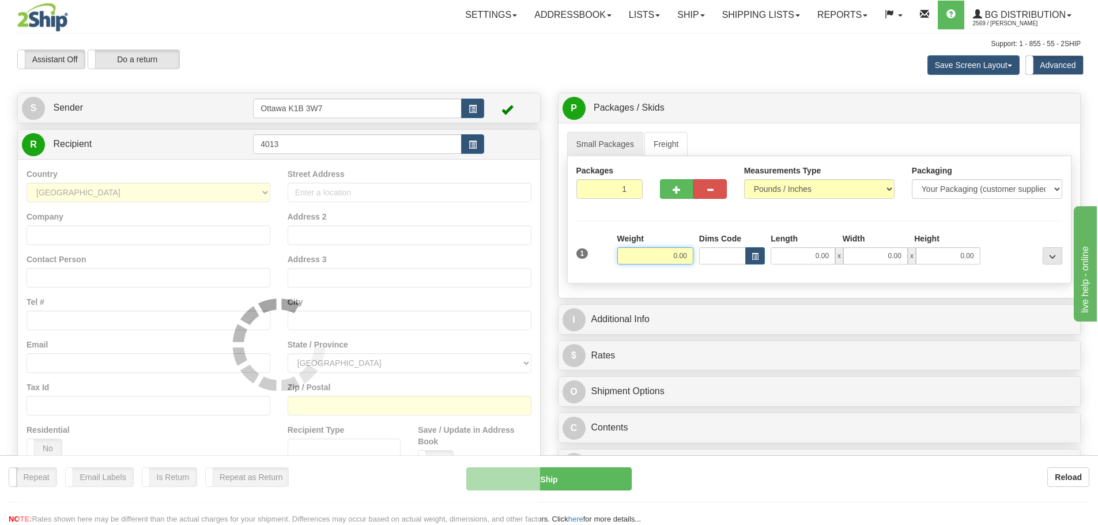
click at [466, 33] on hr at bounding box center [548, 33] width 1063 height 1
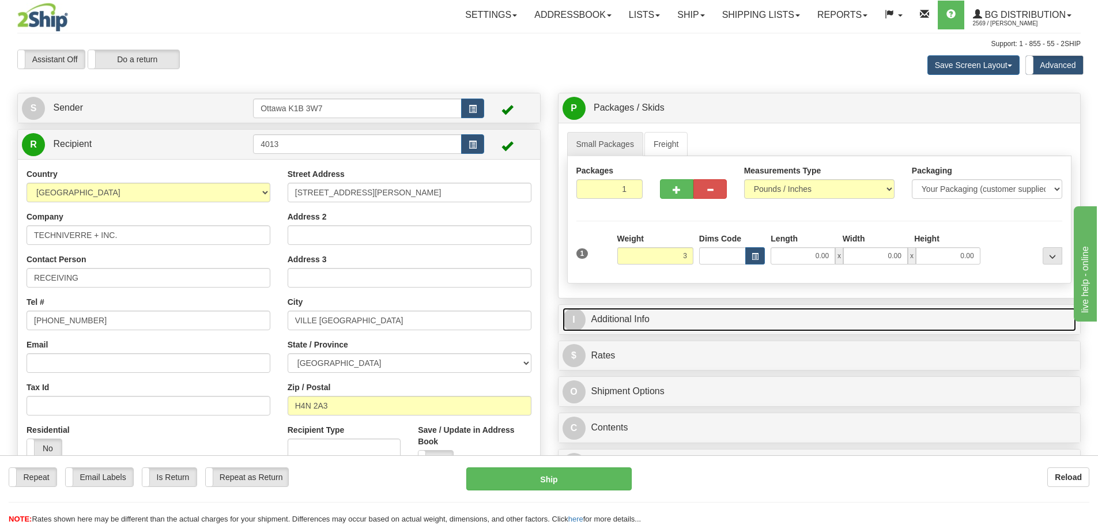
type input "3.00"
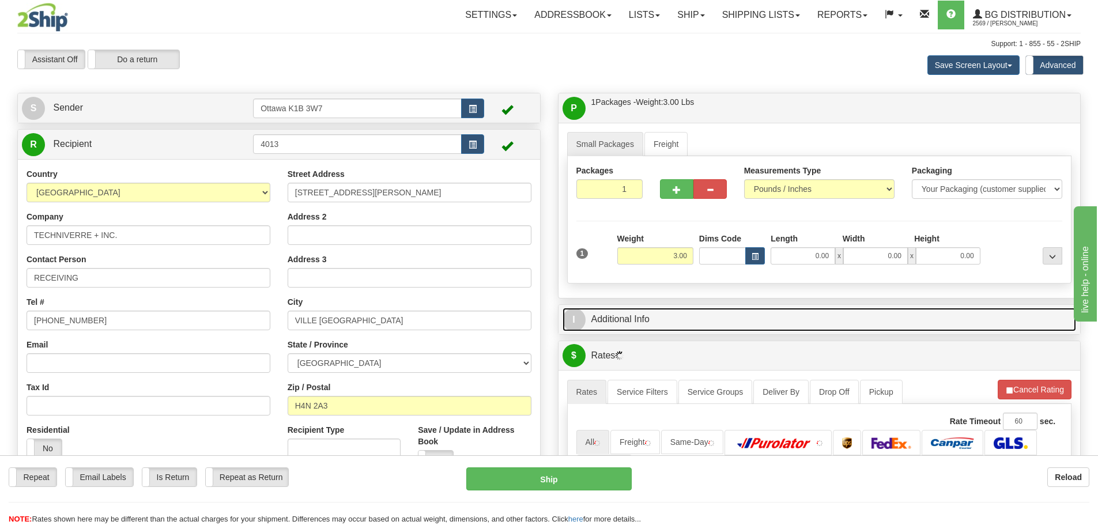
click at [747, 315] on link "I Additional Info" at bounding box center [819, 320] width 514 height 24
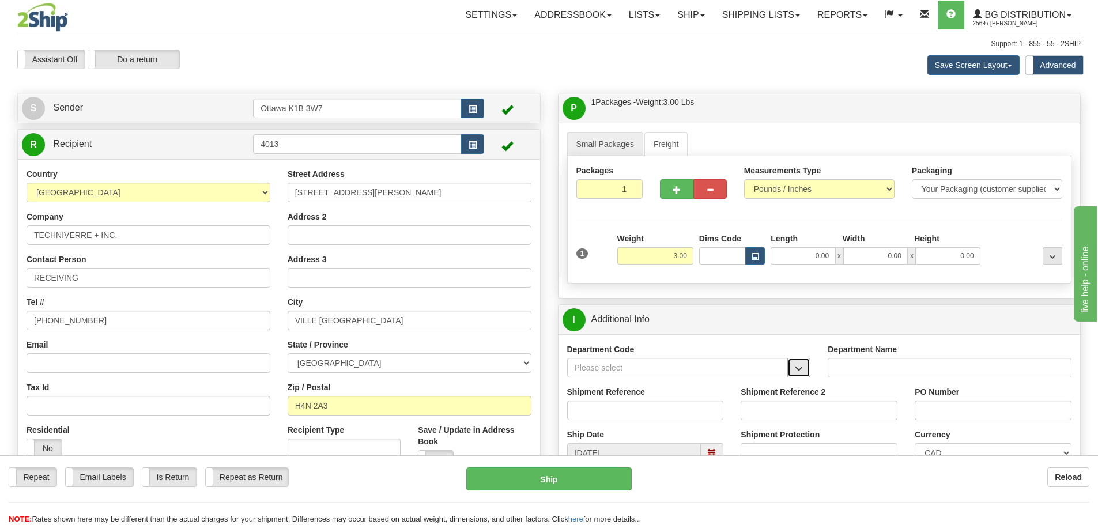
click at [797, 375] on button "button" at bounding box center [798, 368] width 23 height 20
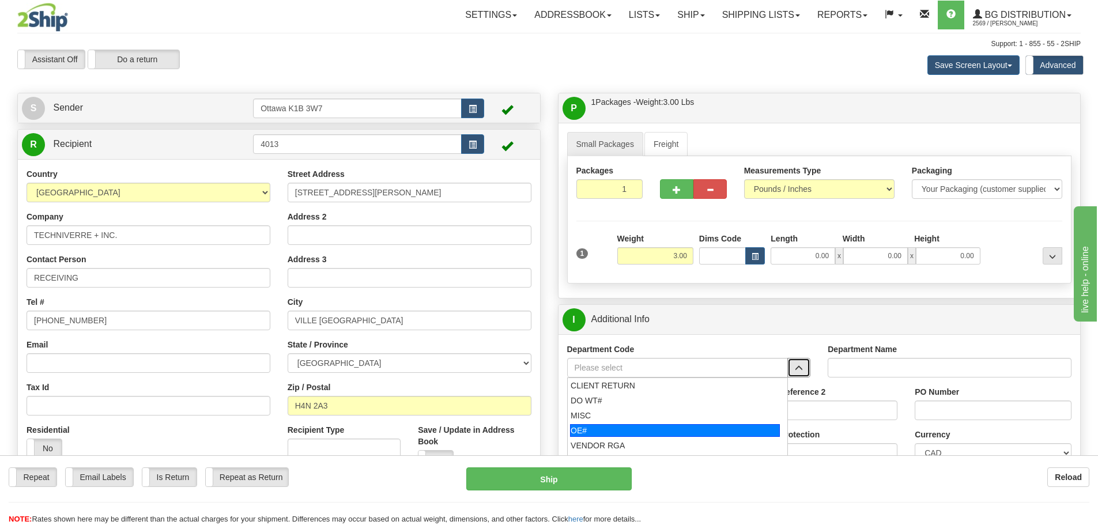
click at [681, 429] on div "OE#" at bounding box center [675, 430] width 210 height 13
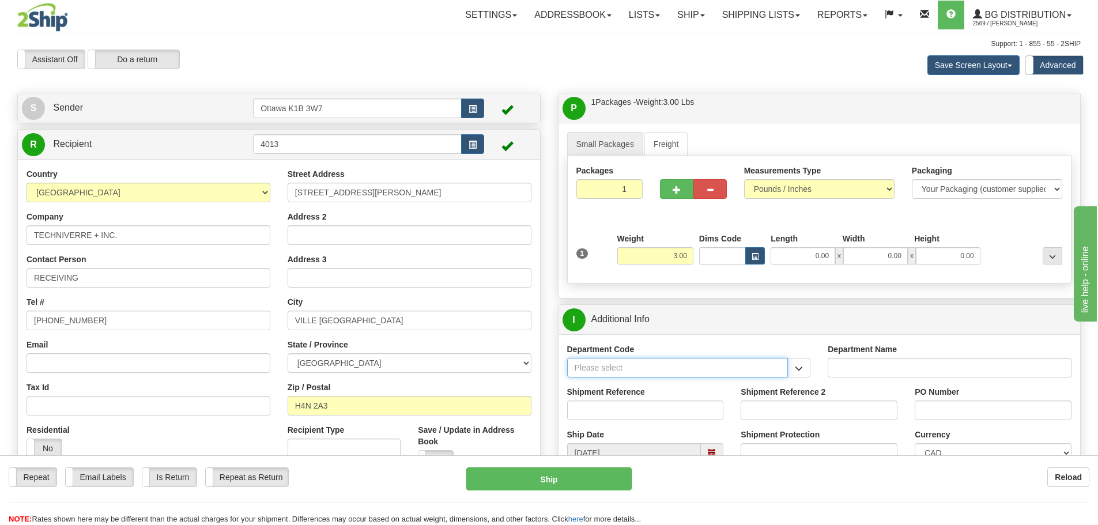
type input "OE#"
type input "ORDERS"
click at [676, 414] on input "Shipment Reference" at bounding box center [645, 410] width 157 height 20
type input "10205339-00"
click at [970, 401] on input "PO Number" at bounding box center [992, 410] width 157 height 20
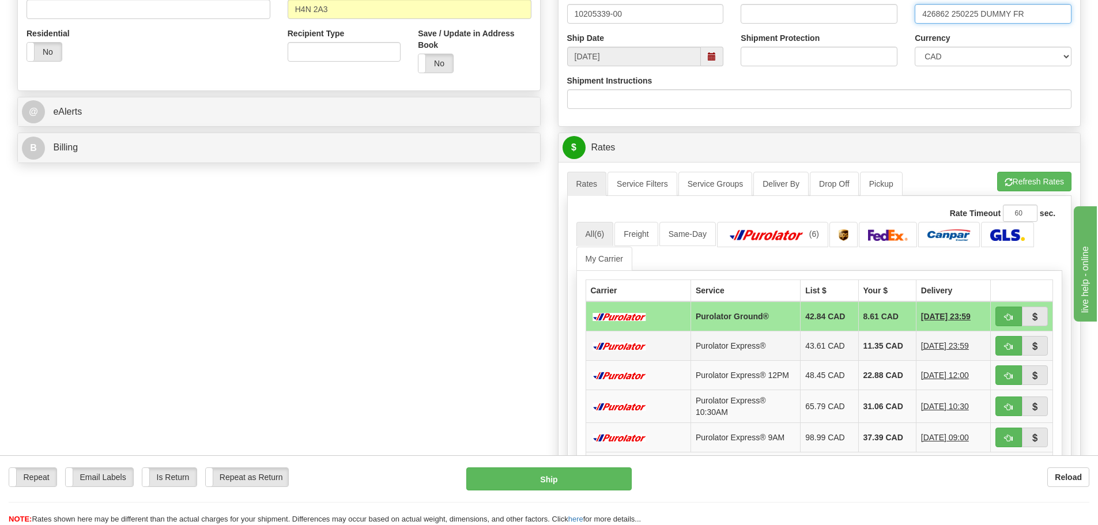
scroll to position [403, 0]
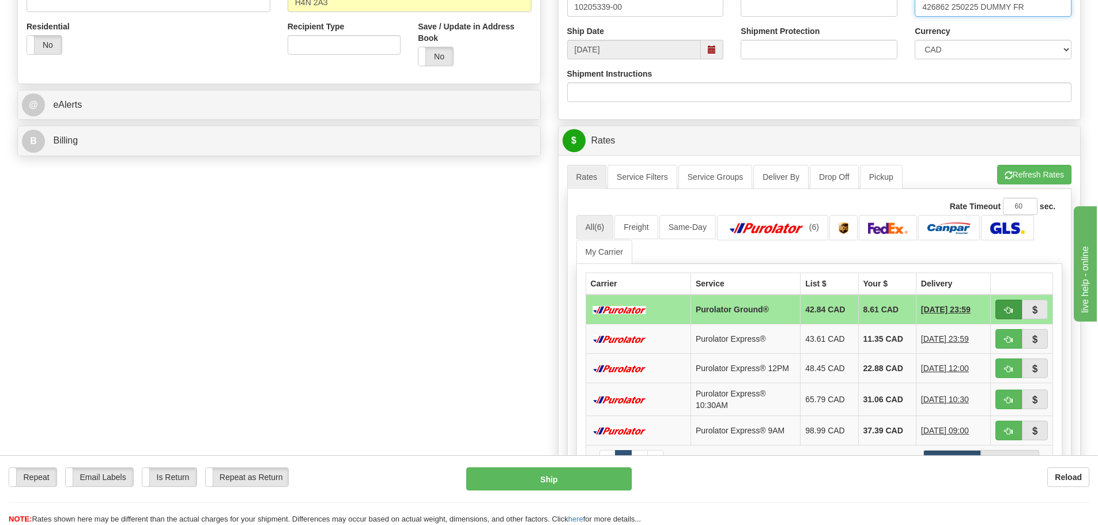
type input "426862 250225 DUMMY FR"
click at [1007, 311] on span "button" at bounding box center [1008, 310] width 8 height 7
type input "260"
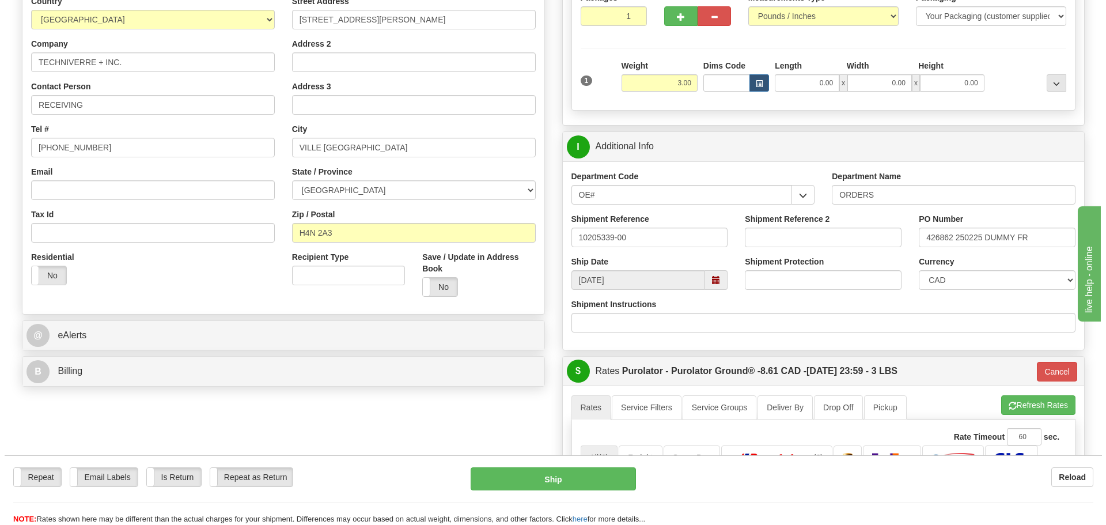
scroll to position [115, 0]
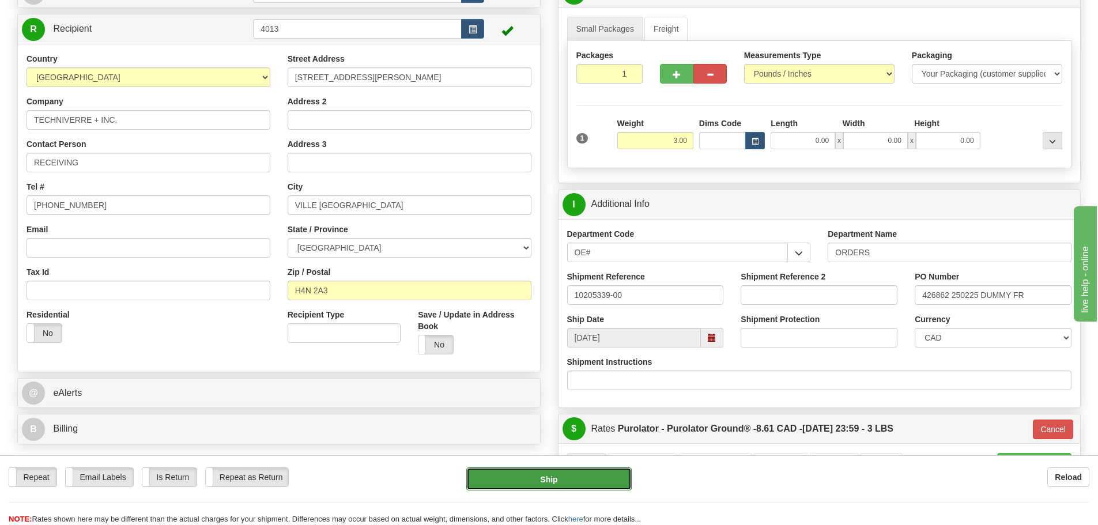
click at [592, 483] on button "Ship" at bounding box center [548, 478] width 165 height 23
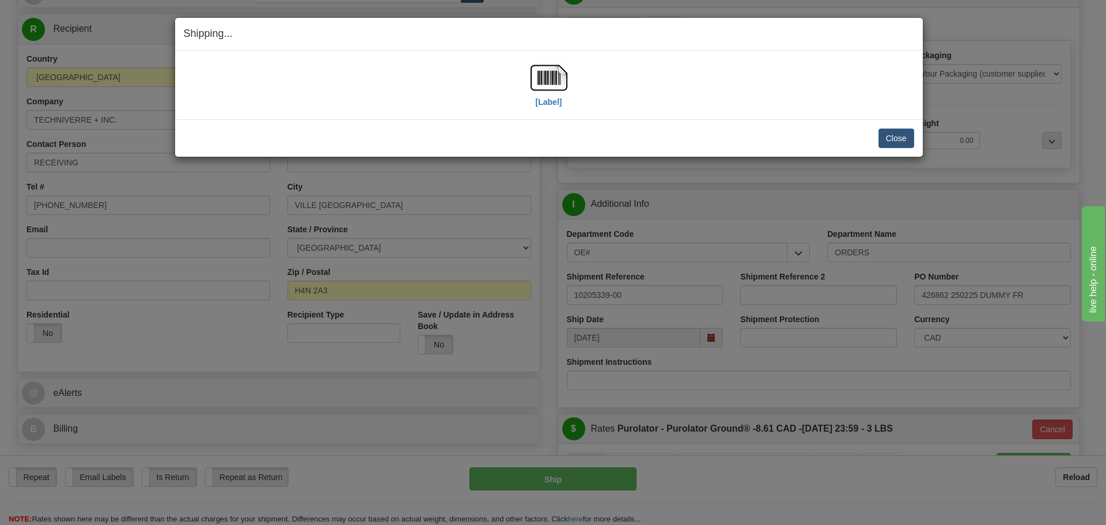
click at [572, 89] on div "[Label]" at bounding box center [549, 84] width 731 height 51
click at [557, 100] on label "[Label]" at bounding box center [549, 102] width 27 height 12
click at [908, 143] on button "Close" at bounding box center [897, 138] width 36 height 20
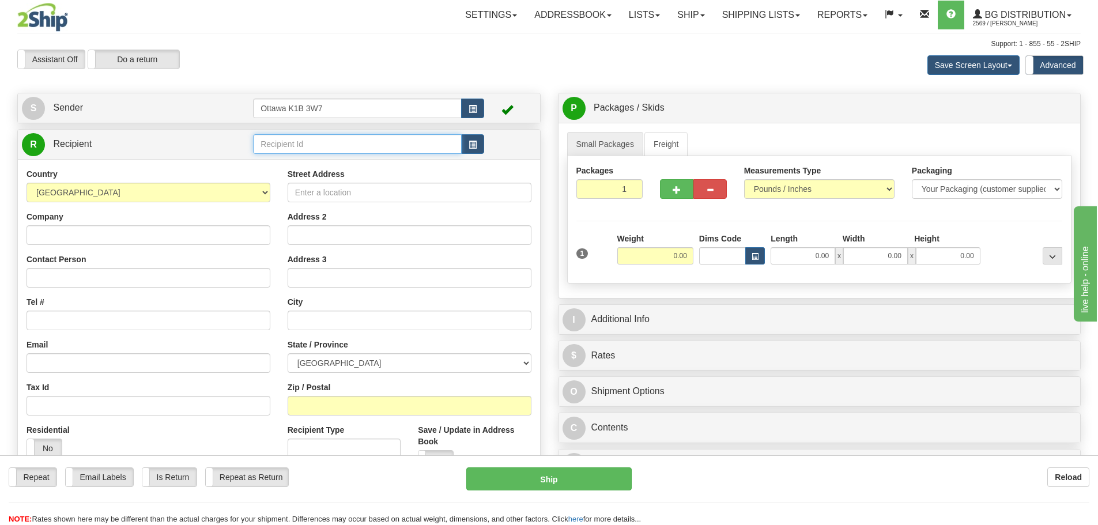
click at [404, 145] on input "text" at bounding box center [357, 144] width 209 height 20
type input "60230"
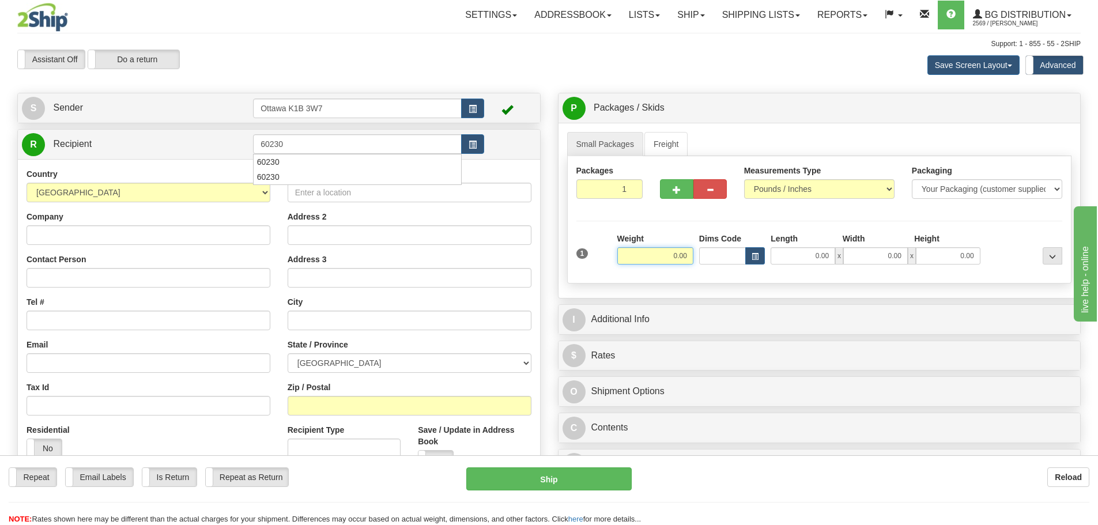
click at [434, 62] on div "Assistant On Assistant Off Do a return Do a return" at bounding box center [234, 60] width 450 height 20
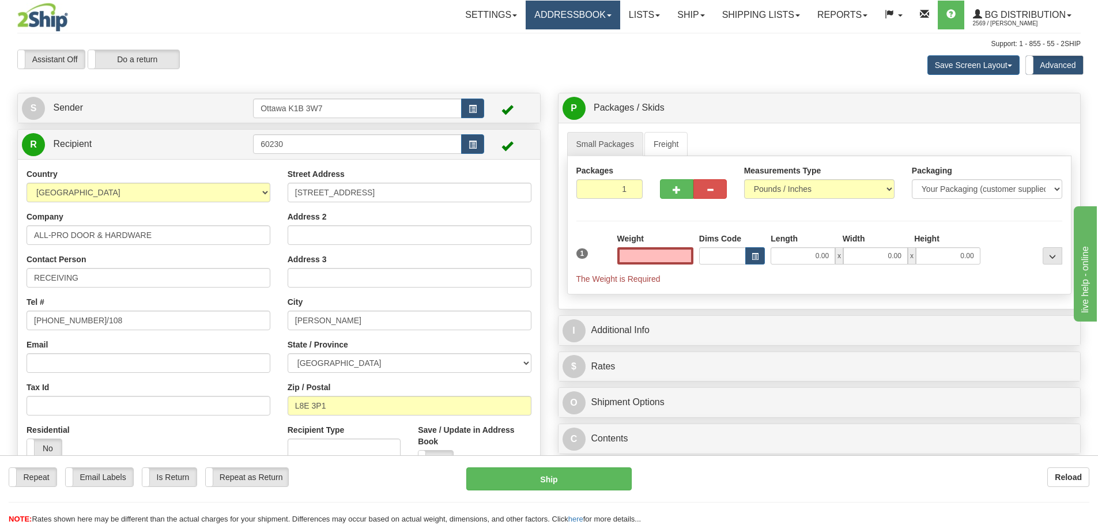
type input "0.00"
click at [652, 253] on input "0.00" at bounding box center [655, 255] width 76 height 17
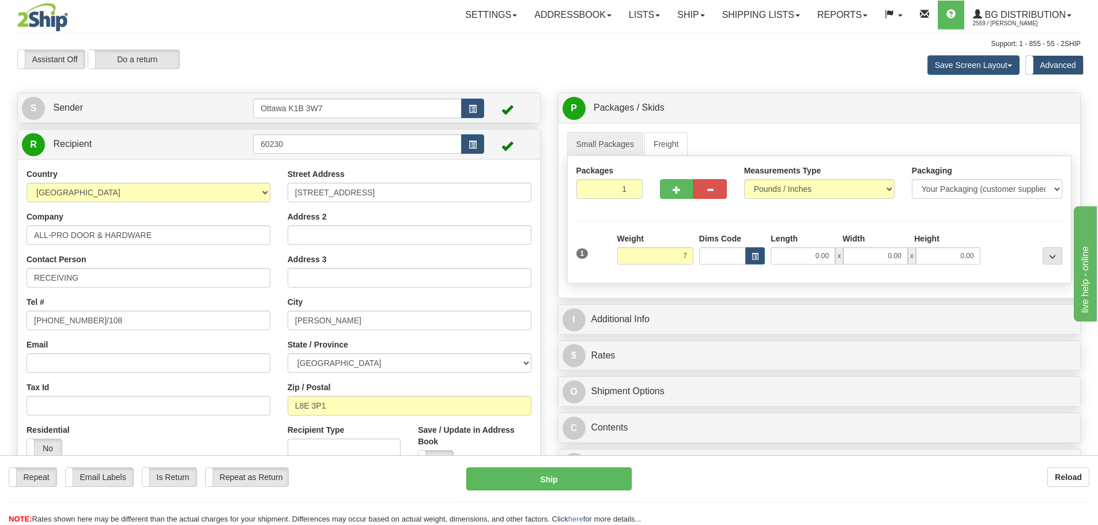
type input "7.00"
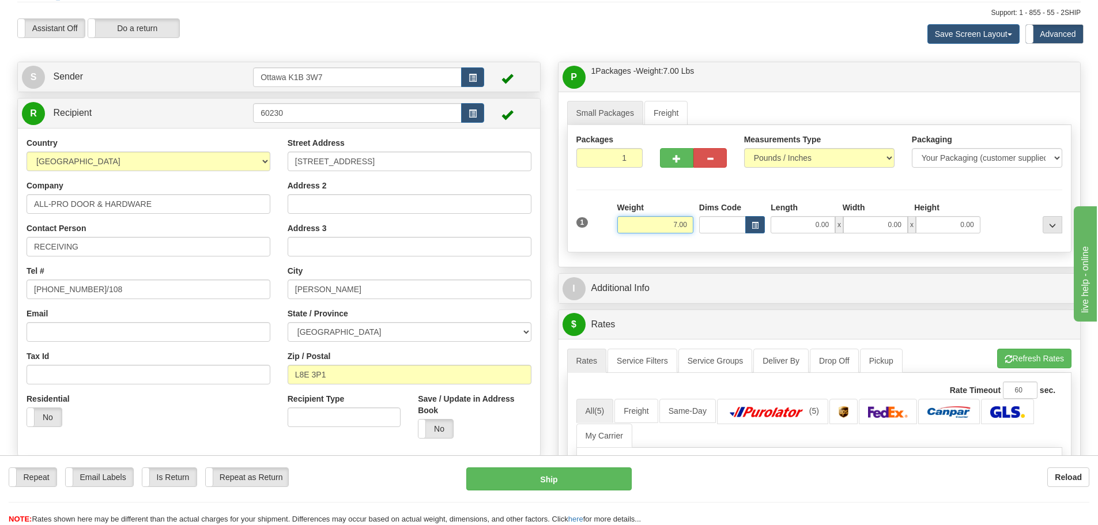
scroll to position [58, 0]
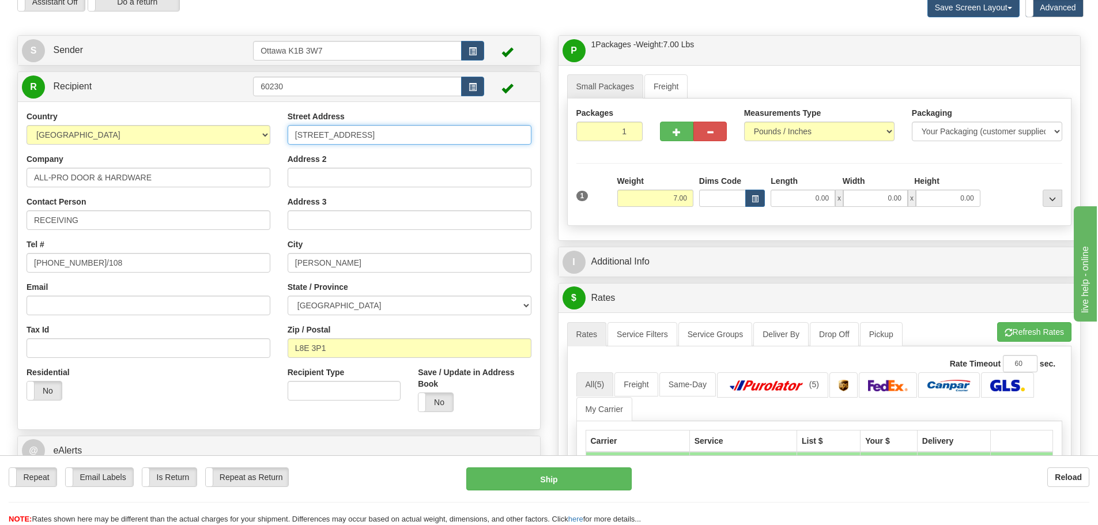
click at [305, 133] on input "[STREET_ADDRESS]" at bounding box center [410, 135] width 244 height 20
drag, startPoint x: 420, startPoint y: 142, endPoint x: 237, endPoint y: 140, distance: 182.7
click at [241, 139] on div "Country [GEOGRAPHIC_DATA] [GEOGRAPHIC_DATA] [GEOGRAPHIC_DATA] [GEOGRAPHIC_DATA]…" at bounding box center [279, 266] width 522 height 310
type input "[STREET_ADDRESS]"
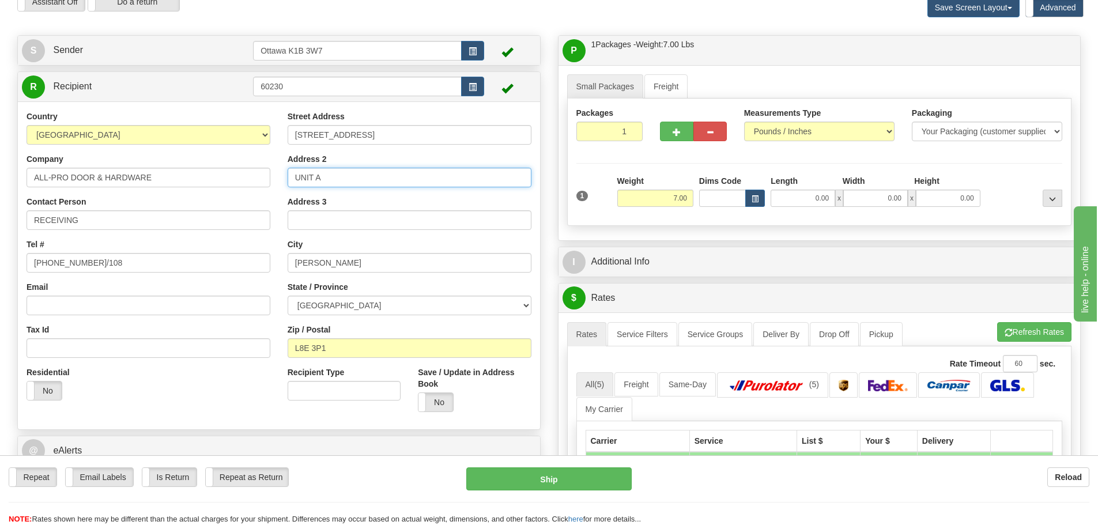
type input "UNIT A"
type input "[PERSON_NAME]"
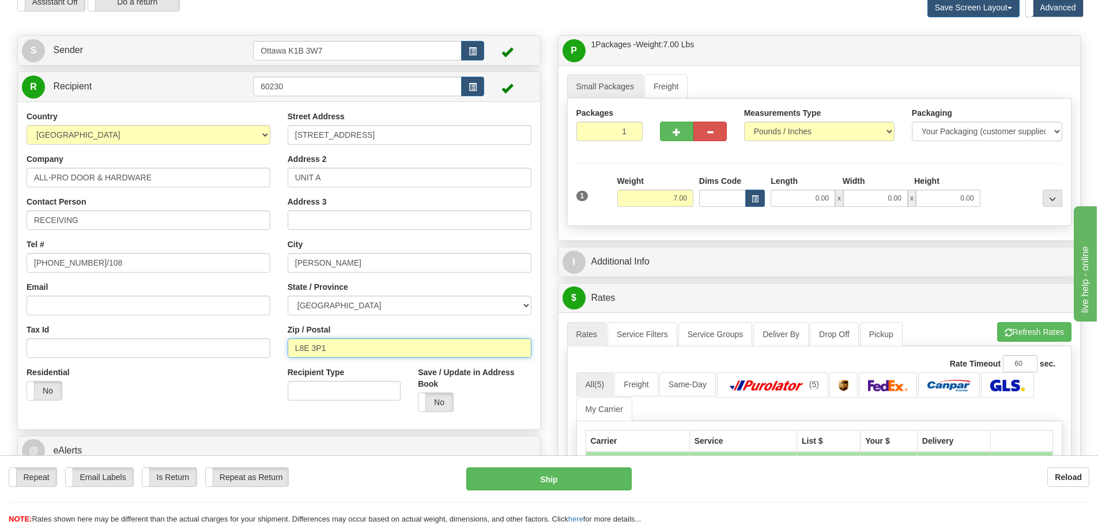
click at [398, 350] on input "L8E 3P1" at bounding box center [410, 348] width 244 height 20
type input "L"
type input "L0R 1P0"
click at [419, 249] on div "City [GEOGRAPHIC_DATA]" at bounding box center [410, 256] width 244 height 34
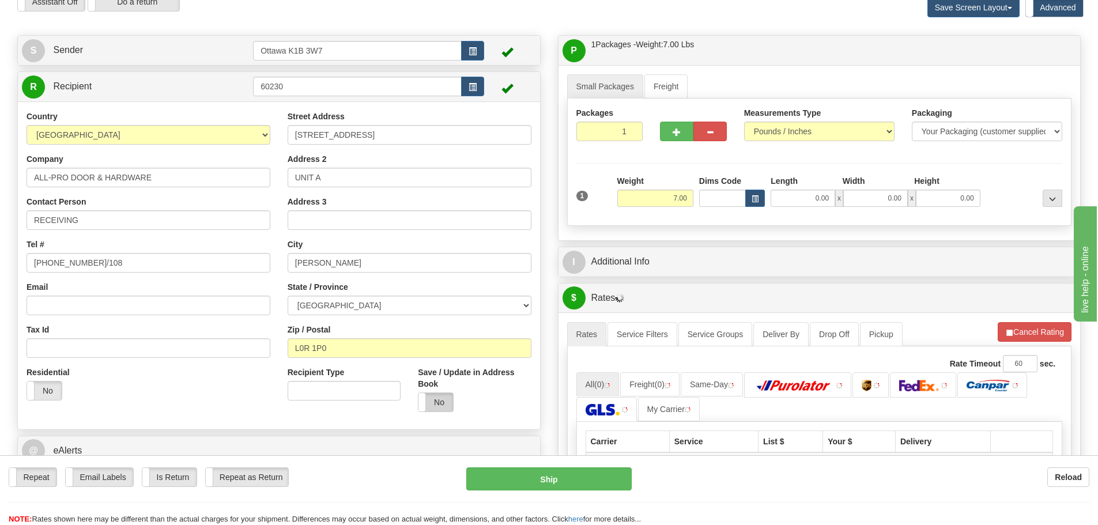
click at [439, 396] on label "No" at bounding box center [435, 402] width 35 height 18
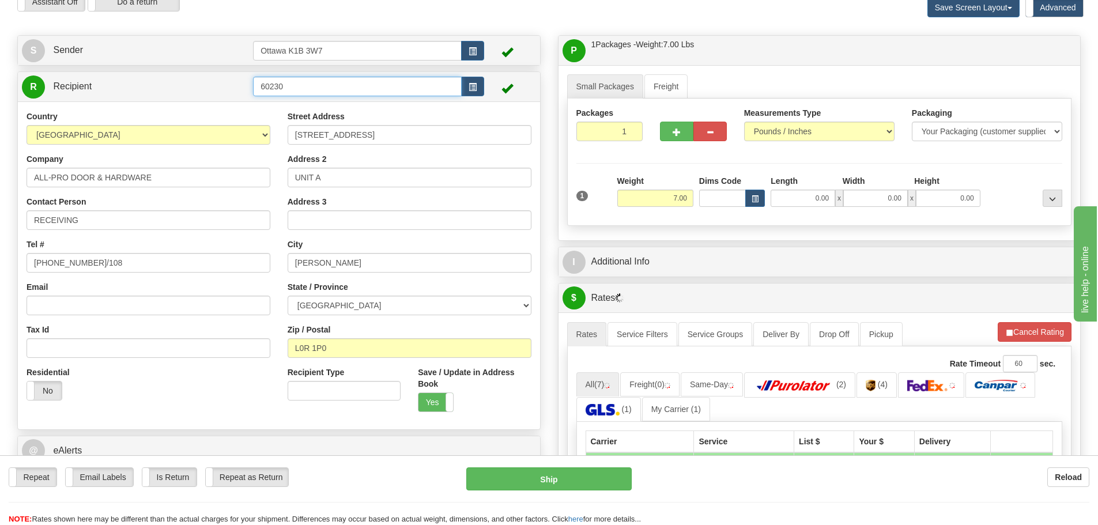
click at [393, 88] on input "60230" at bounding box center [357, 87] width 209 height 20
type input "60230 (HANNON)"
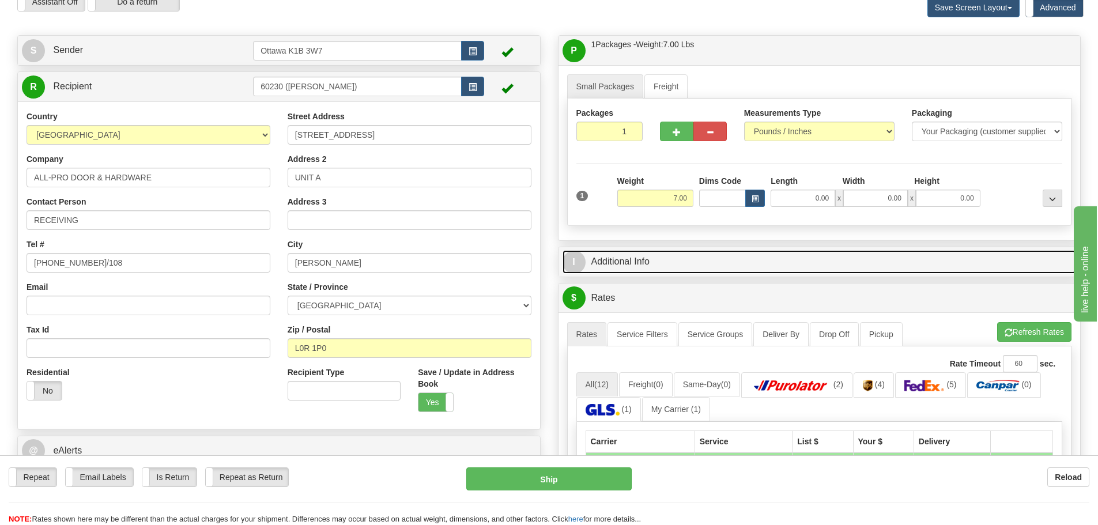
click at [607, 263] on link "I Additional Info" at bounding box center [819, 262] width 514 height 24
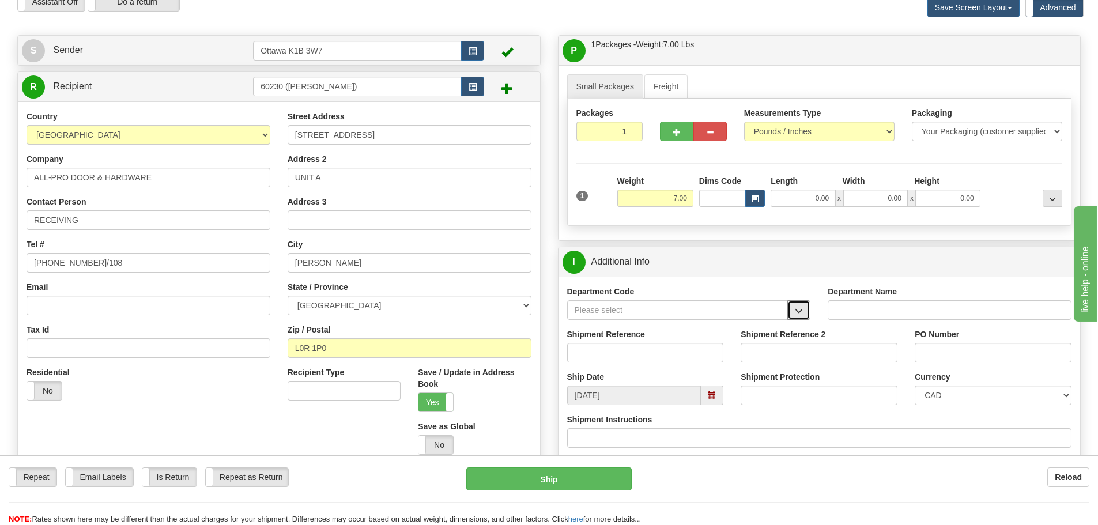
click at [801, 311] on span "button" at bounding box center [799, 310] width 8 height 7
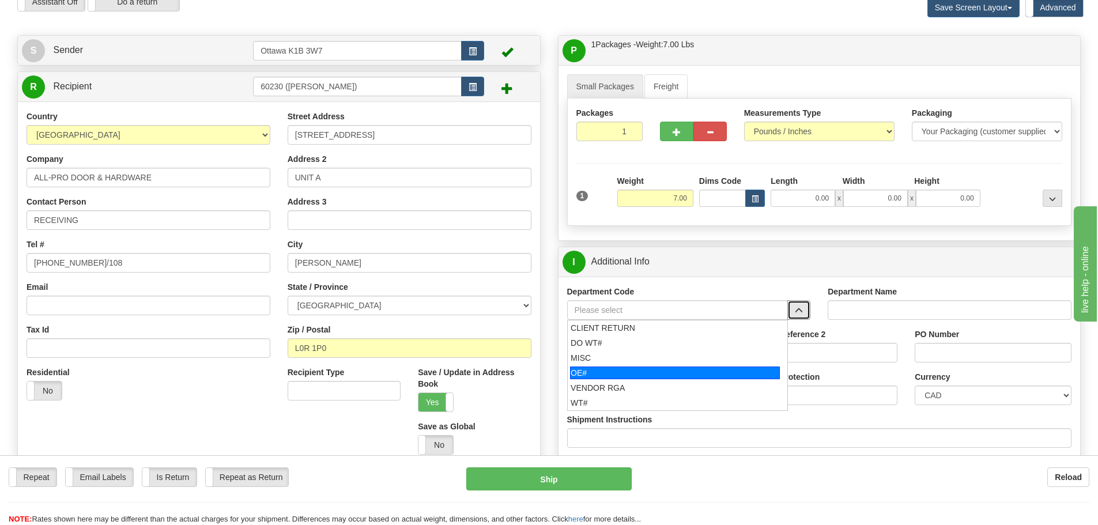
click at [651, 370] on div "OE#" at bounding box center [675, 372] width 210 height 13
type input "OE#"
type input "ORDERS"
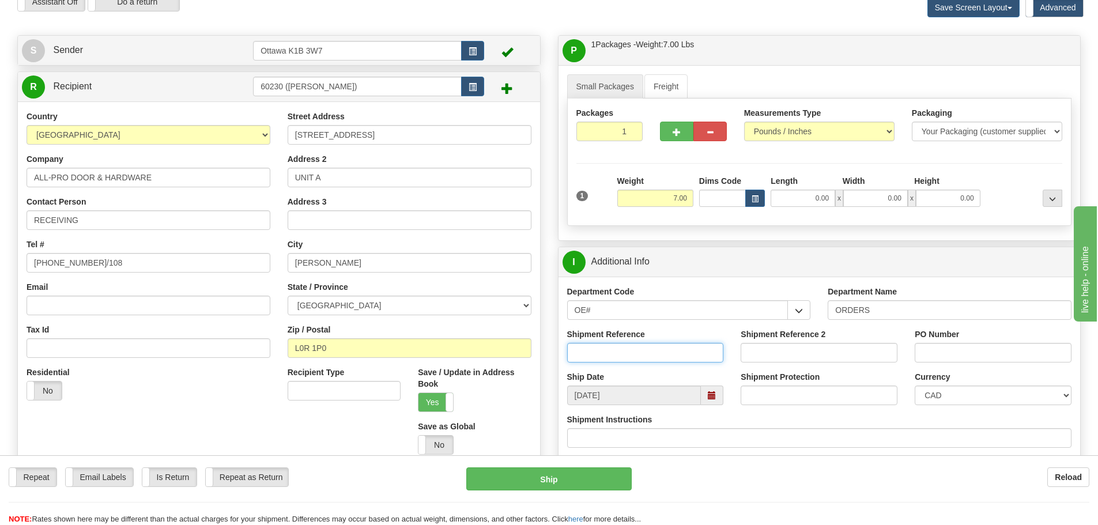
click at [651, 358] on input "Shipment Reference" at bounding box center [645, 353] width 157 height 20
drag, startPoint x: 647, startPoint y: 315, endPoint x: 137, endPoint y: 391, distance: 515.6
click at [171, 35] on div "Create a label for the return Create Pickup Without Label S Sender" at bounding box center [549, 35] width 1080 height 0
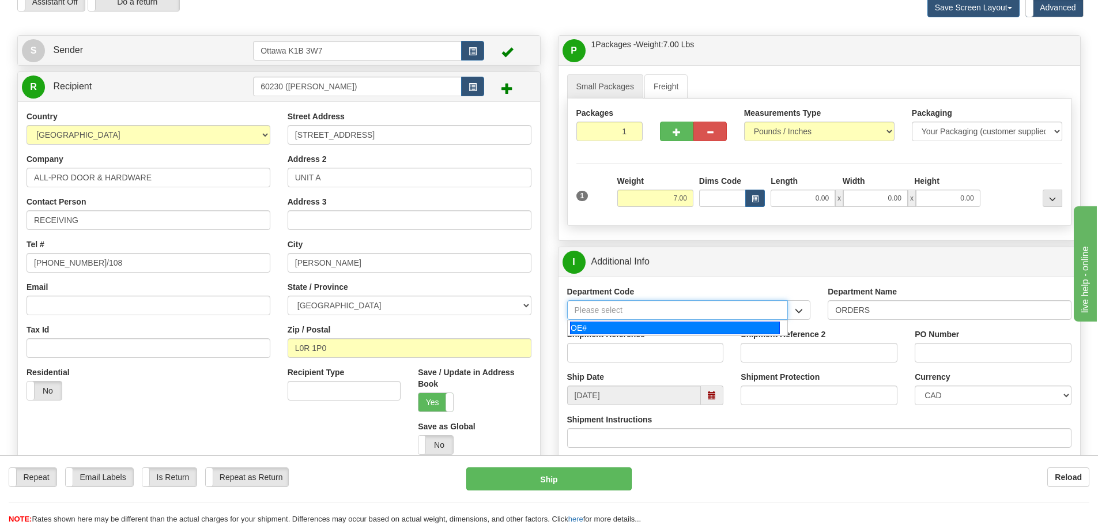
type input "="
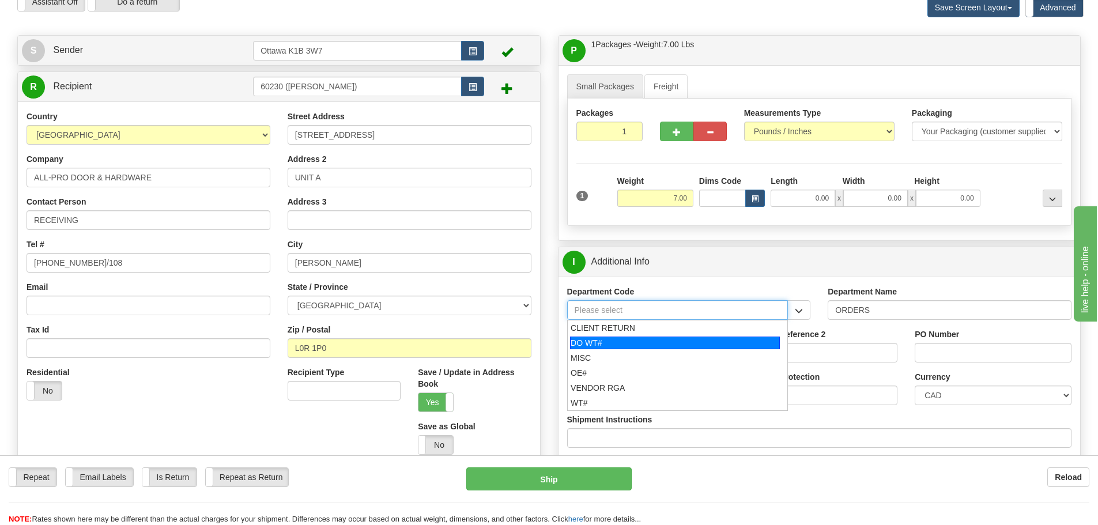
click at [614, 341] on div "DO WT#" at bounding box center [675, 342] width 210 height 13
type input "DO WT#"
type input "DIRECT ORDERS"
type input "DO WT#"
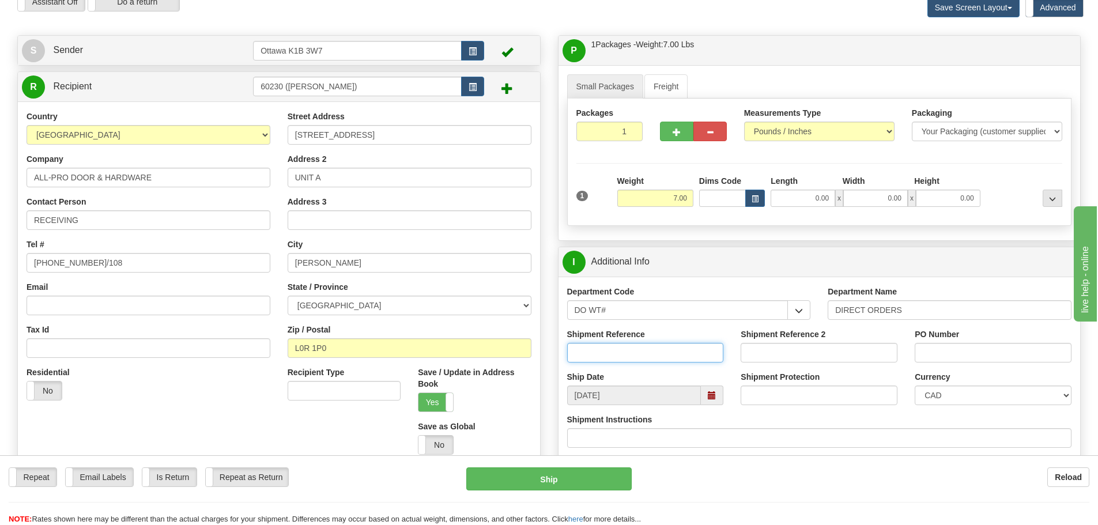
click at [614, 356] on input "Shipment Reference" at bounding box center [645, 353] width 157 height 20
type input "167746-00"
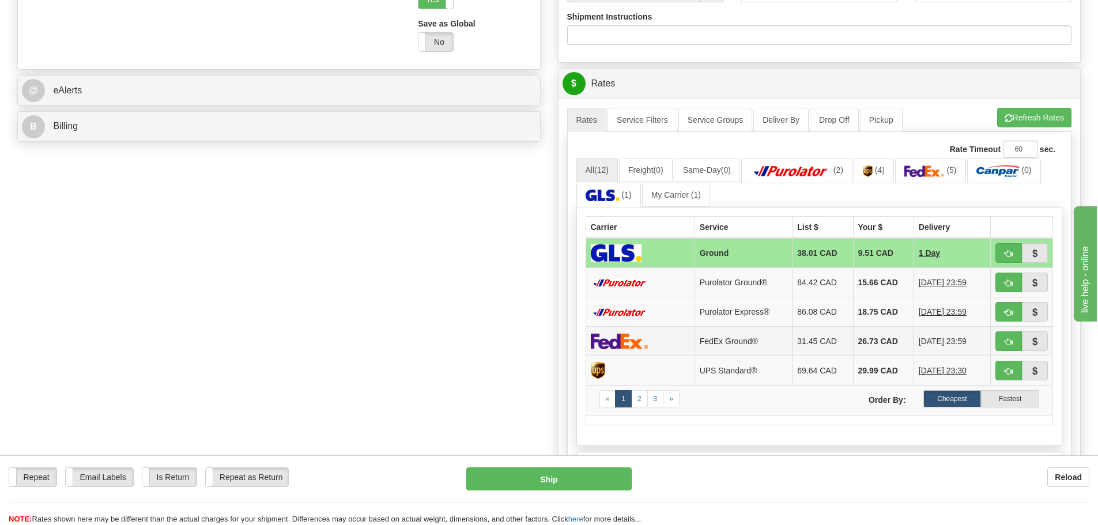
scroll to position [461, 0]
type input "55781"
click at [733, 284] on td "Purolator Ground®" at bounding box center [743, 281] width 98 height 29
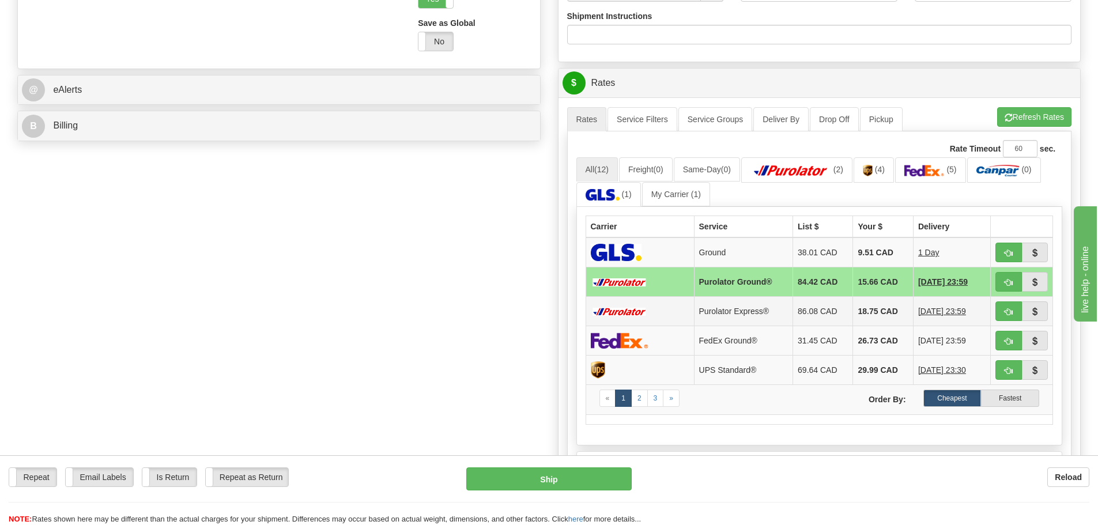
click at [733, 304] on td "Purolator Express®" at bounding box center [743, 311] width 99 height 29
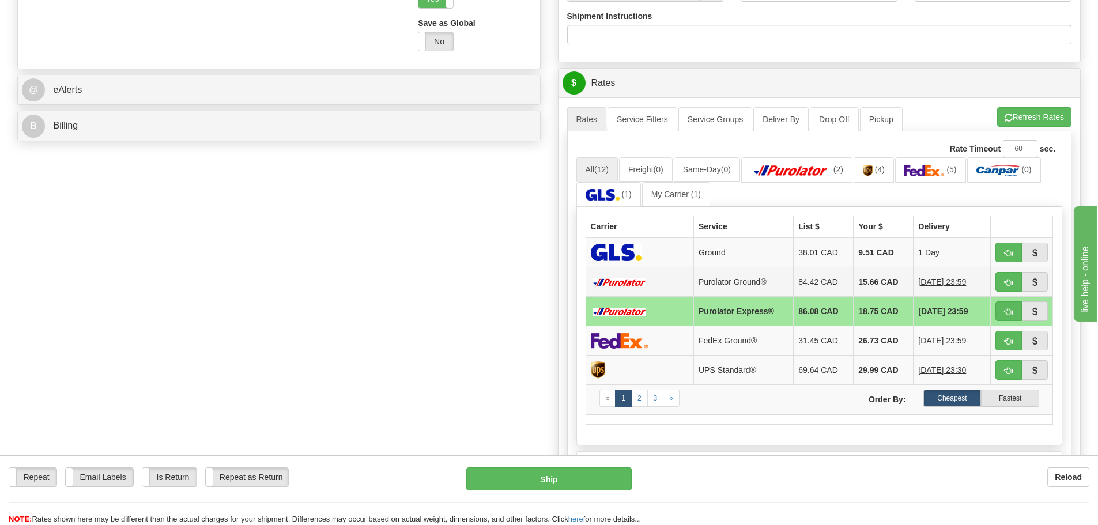
click at [738, 292] on td "Purolator Ground®" at bounding box center [744, 281] width 100 height 29
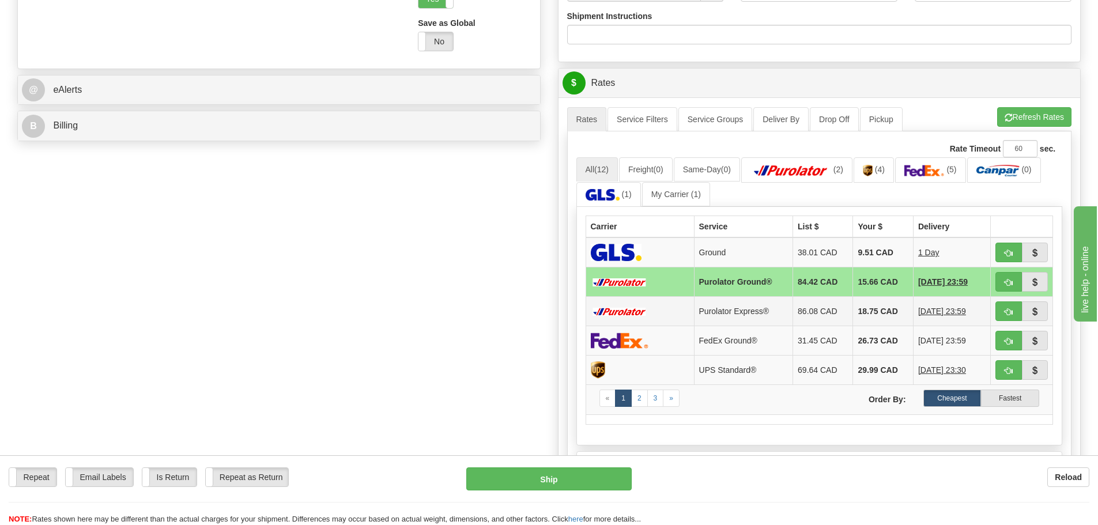
click at [748, 311] on td "Purolator Express®" at bounding box center [743, 311] width 99 height 29
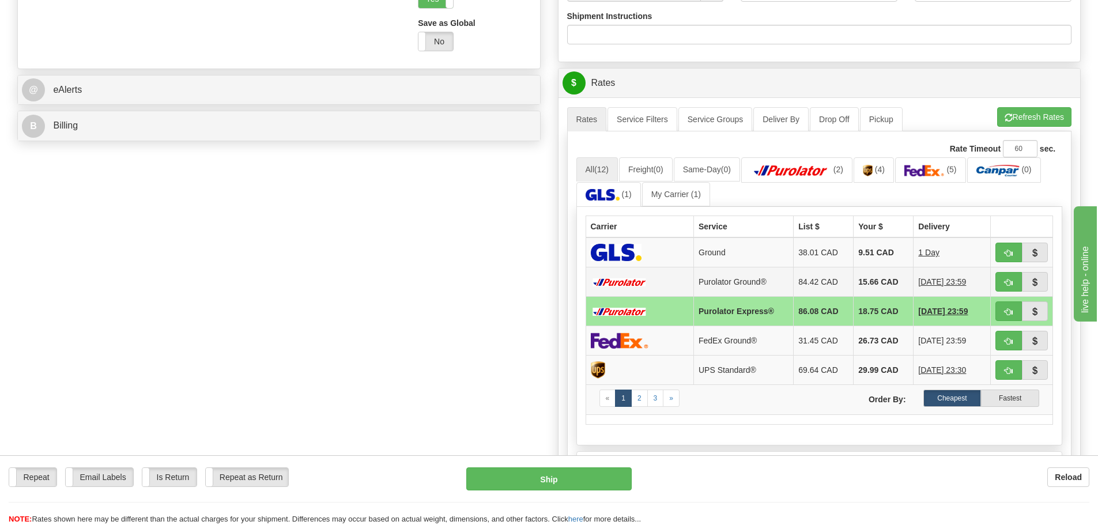
click at [755, 288] on td "Purolator Ground®" at bounding box center [744, 281] width 100 height 29
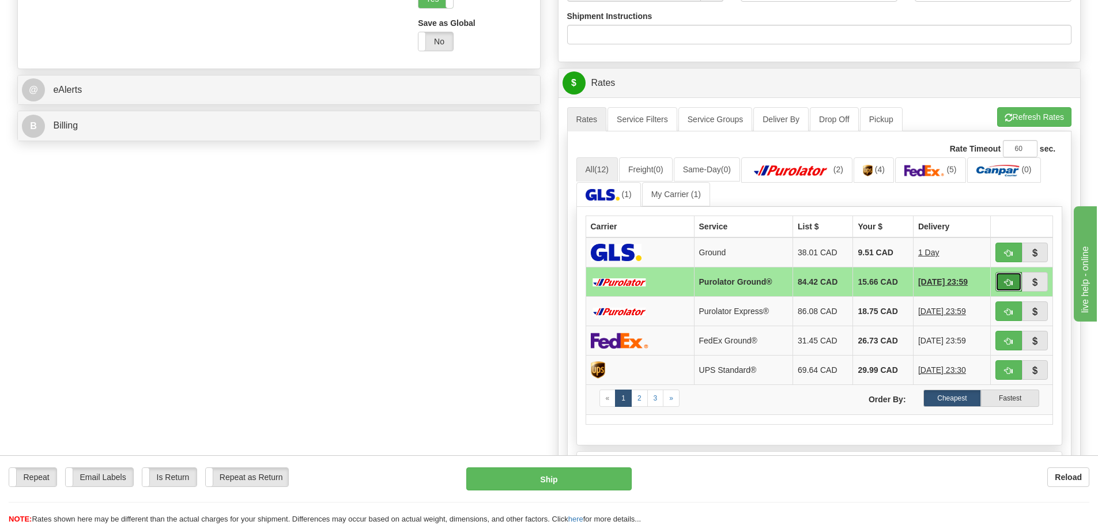
click at [1002, 282] on button "button" at bounding box center [1008, 282] width 27 height 20
type input "260"
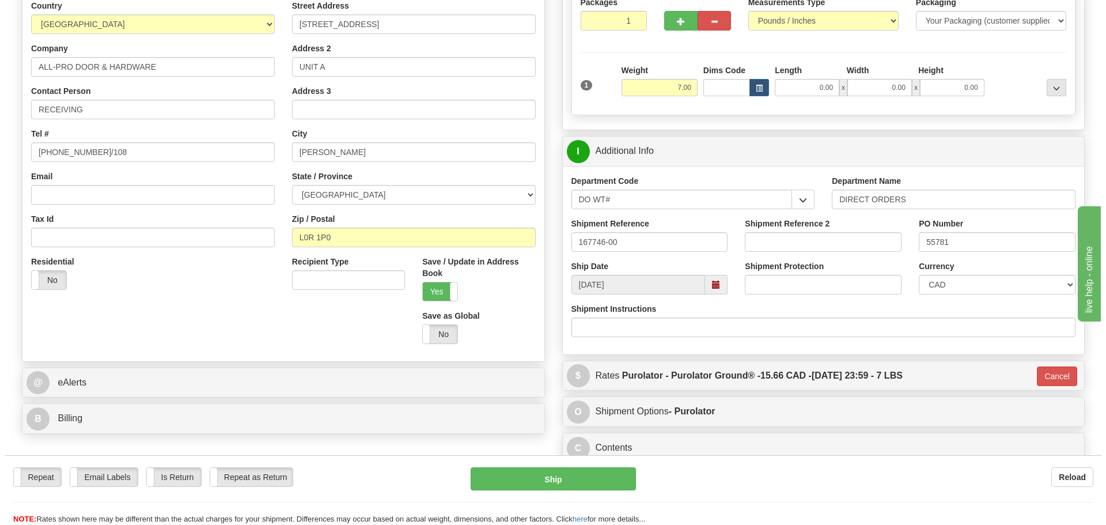
scroll to position [111, 0]
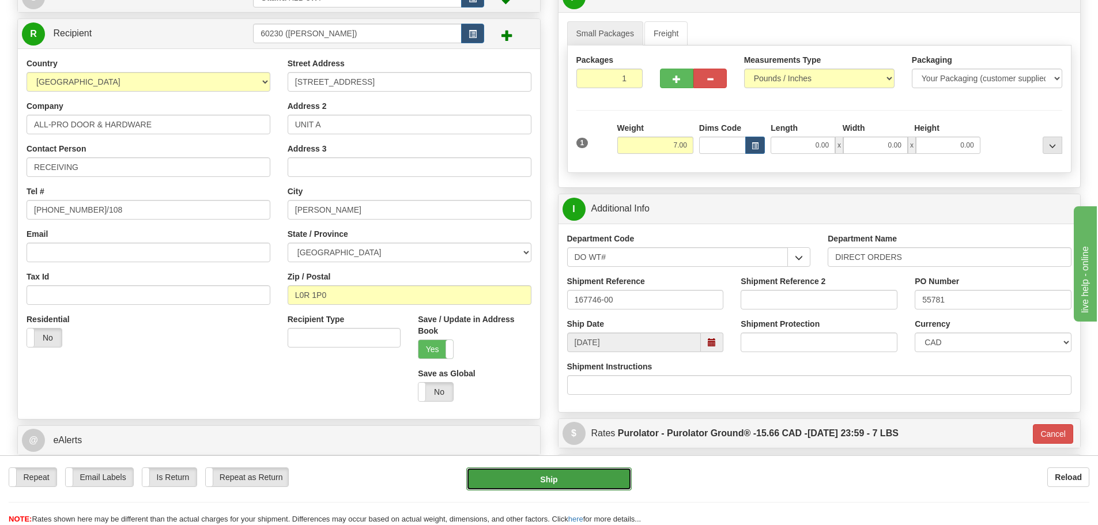
click at [558, 471] on button "Ship" at bounding box center [548, 478] width 165 height 23
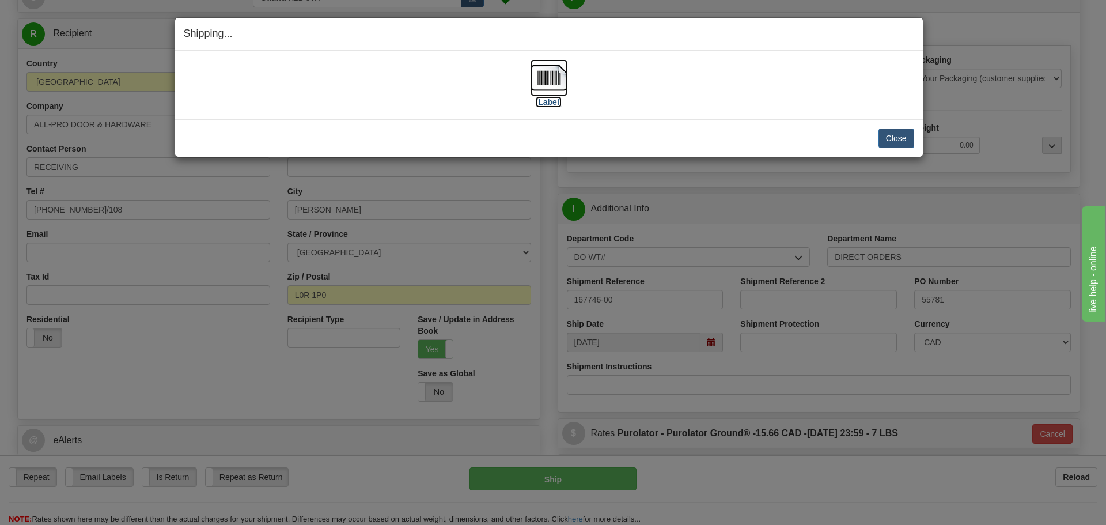
click at [543, 101] on label "[Label]" at bounding box center [549, 102] width 27 height 12
click at [909, 139] on button "Close" at bounding box center [897, 138] width 36 height 20
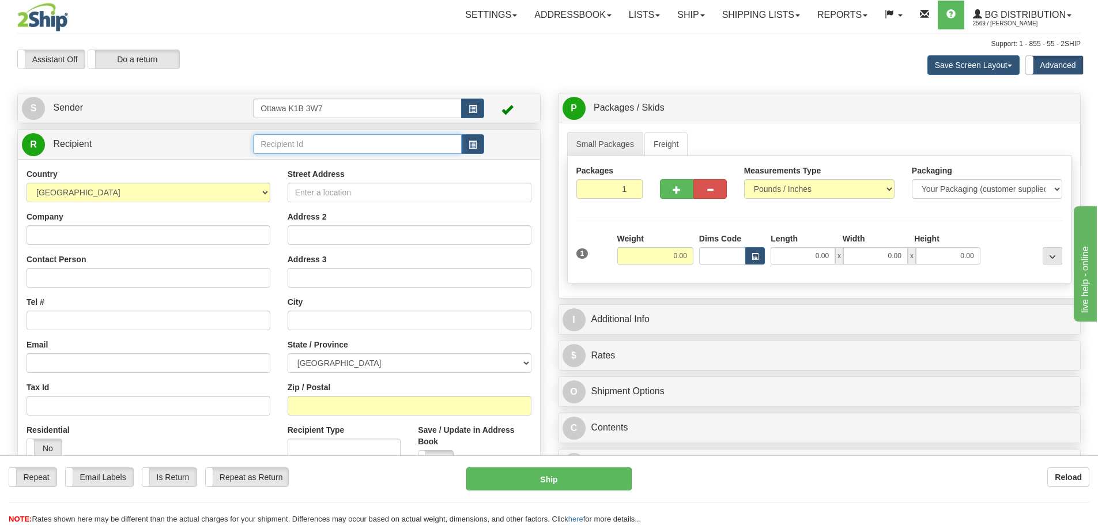
click at [391, 141] on input "text" at bounding box center [357, 144] width 209 height 20
type input "910891"
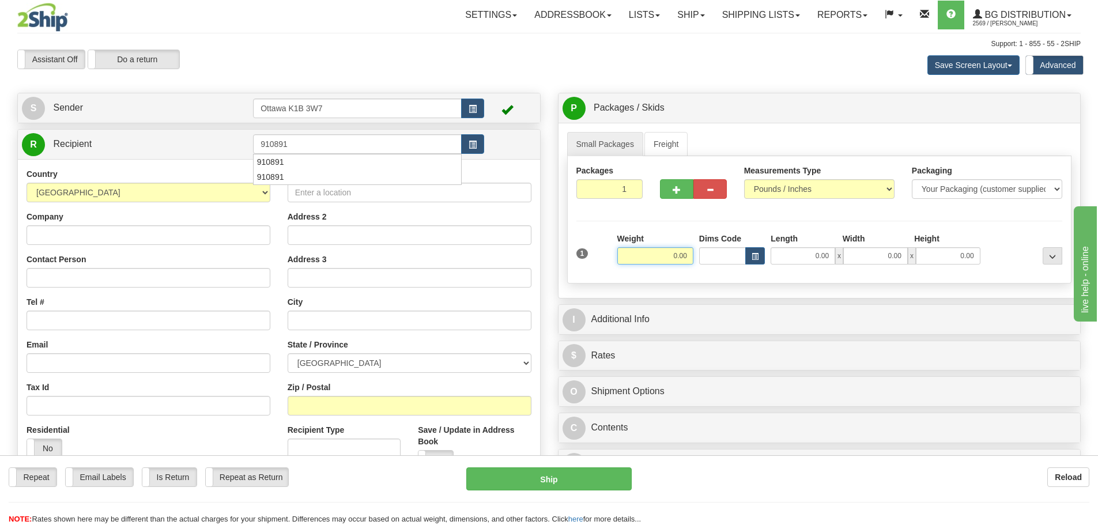
click at [439, 62] on div "Assistant On Assistant Off Do a return Do a return" at bounding box center [234, 60] width 450 height 20
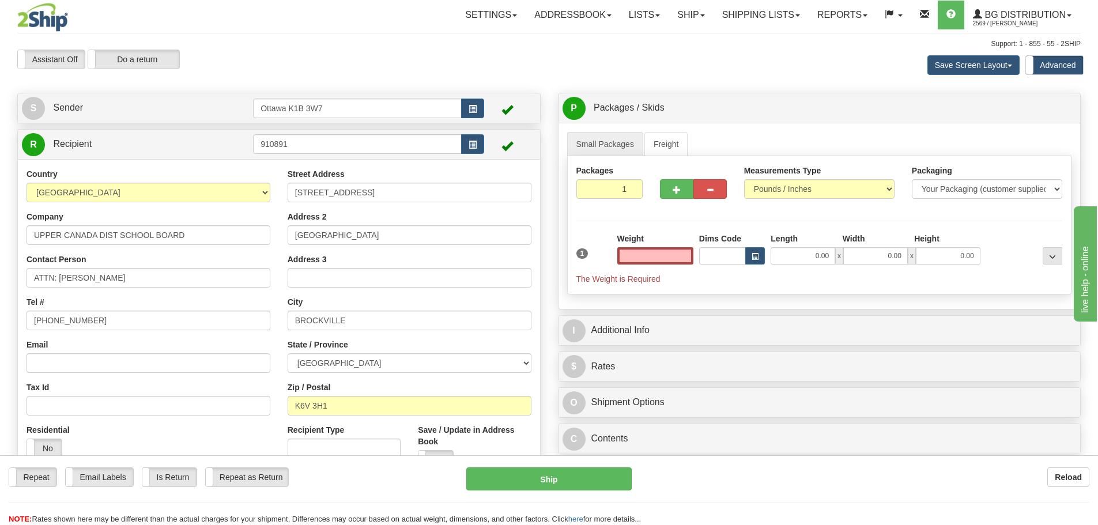
type input "0.00"
drag, startPoint x: 149, startPoint y: 282, endPoint x: 61, endPoint y: 291, distance: 88.6
click at [61, 291] on div "Country AFGHANISTAN ALAND ISLANDS ALBANIA ALGERIA AMERICAN SAMOA ANDORRA ANGOLA…" at bounding box center [148, 317] width 261 height 298
type input "ATTN: KEVIN HELMAR"
click at [86, 324] on input "613-342-0371" at bounding box center [149, 321] width 244 height 20
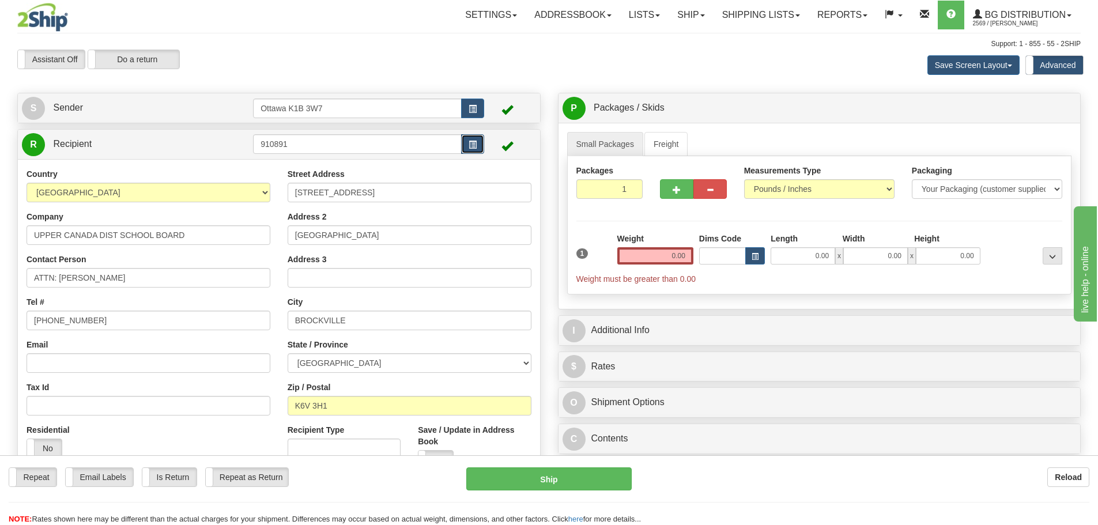
click at [475, 139] on button "button" at bounding box center [472, 144] width 23 height 20
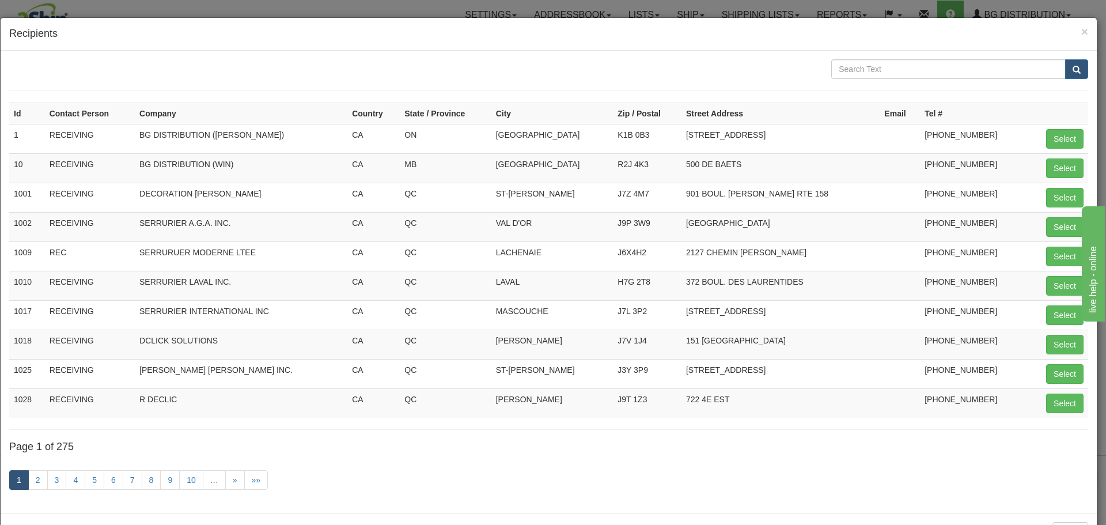
click at [894, 80] on form at bounding box center [548, 75] width 1079 height 32
click at [894, 72] on input "text" at bounding box center [948, 69] width 235 height 20
type input "UPPER CANADA"
click at [1065, 66] on button "submit" at bounding box center [1076, 69] width 23 height 20
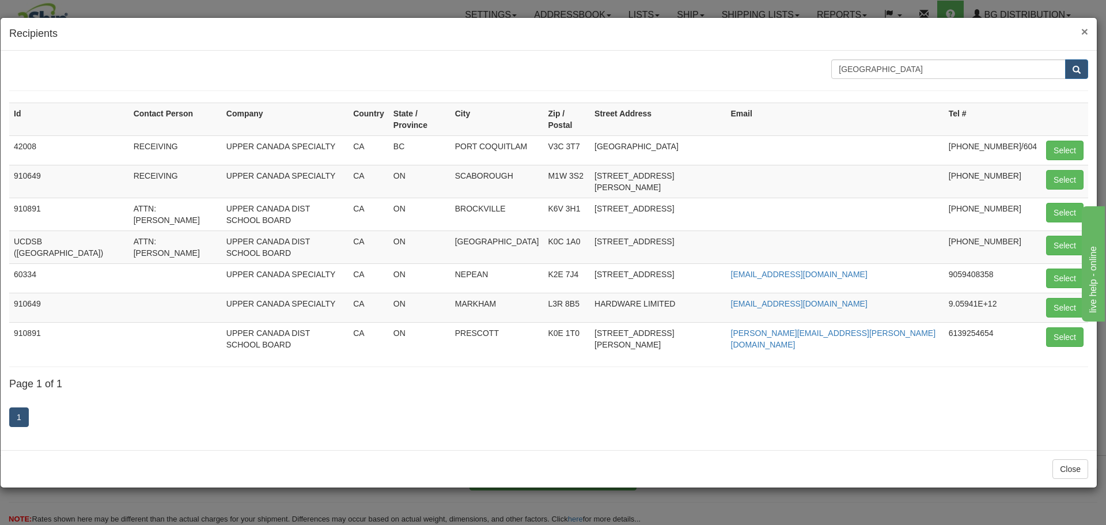
click at [1085, 33] on span "×" at bounding box center [1085, 31] width 7 height 13
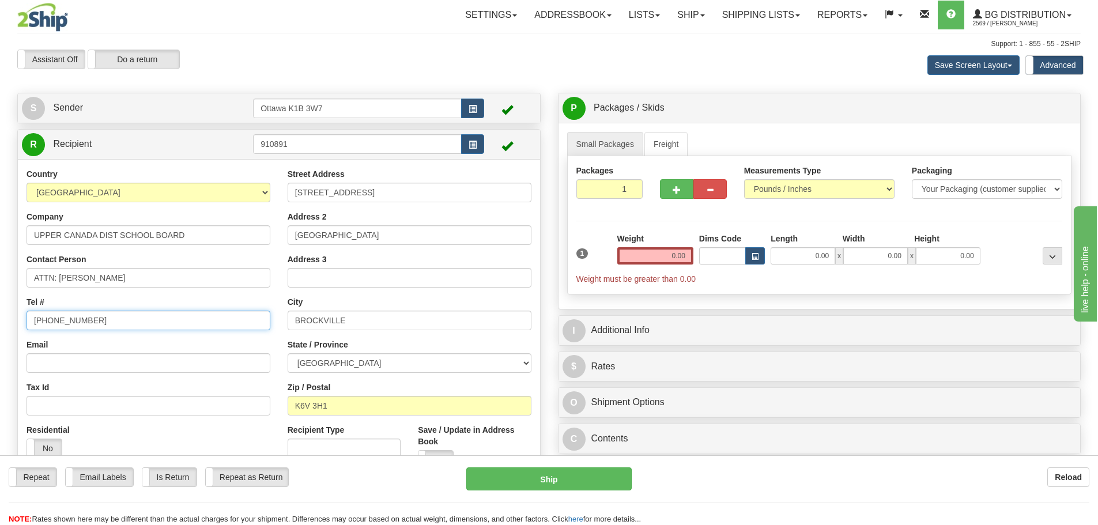
drag, startPoint x: 84, startPoint y: 330, endPoint x: 47, endPoint y: 336, distance: 37.0
click at [47, 336] on div "Country AFGHANISTAN ALAND ISLANDS ALBANIA ALGERIA AMERICAN SAMOA ANDORRA ANGOLA…" at bounding box center [148, 317] width 261 height 298
type input "613-913-3892"
type input "12835 HIGHWAY 43"
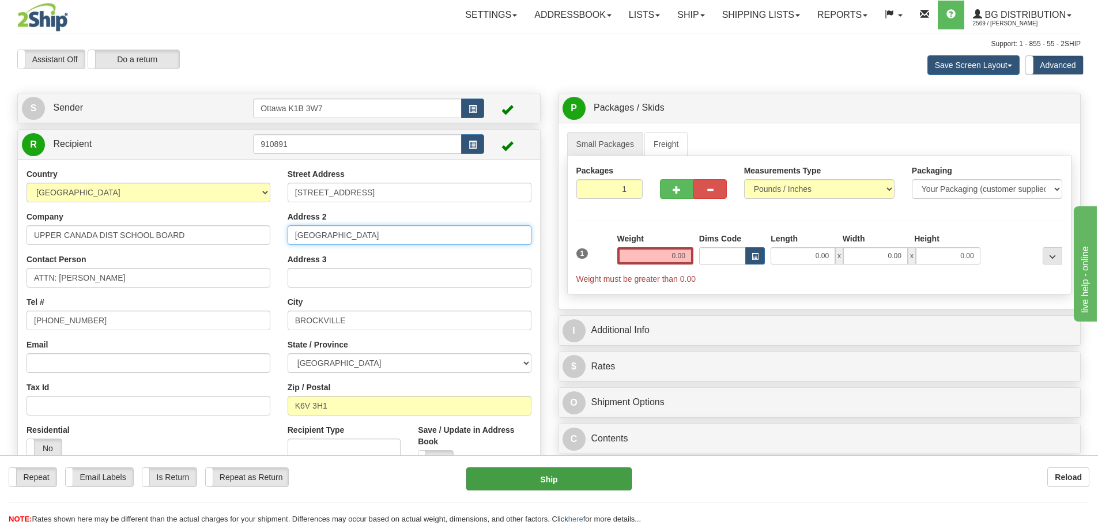
type input "NORTH DUNDAS DISTRICT HIGH SCHOOL"
click button "Delete" at bounding box center [0, 0] width 0 height 0
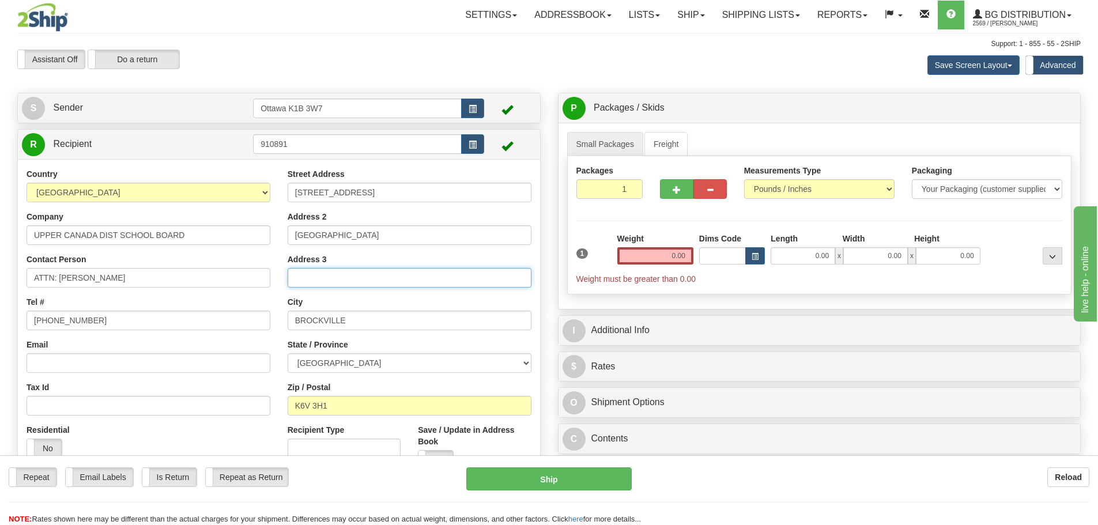
click at [450, 282] on input "Address 3" at bounding box center [410, 278] width 244 height 20
type input "CHESTERVILLE"
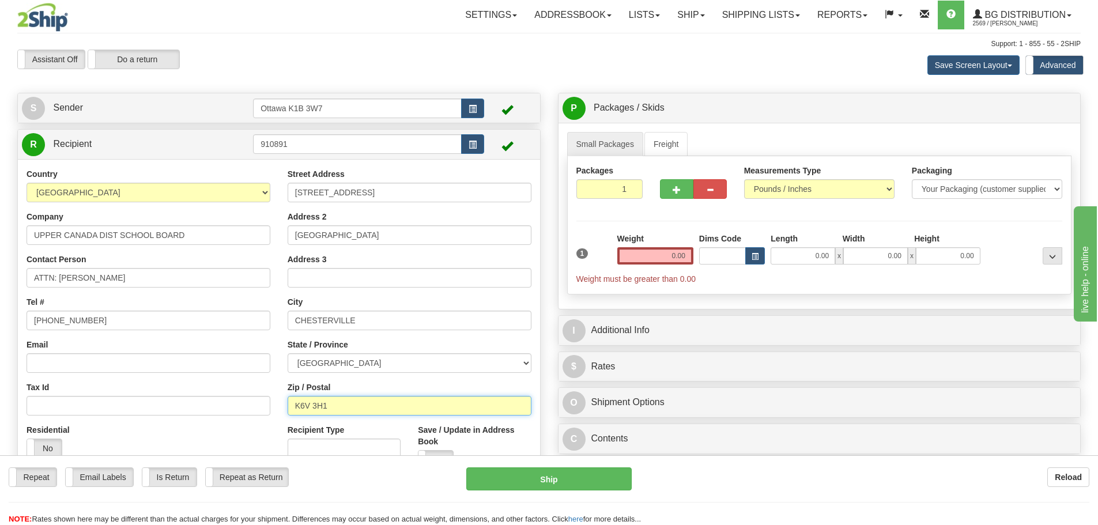
type input "L"
type input "K0C 1H0"
click at [657, 258] on input "0.00" at bounding box center [655, 255] width 76 height 17
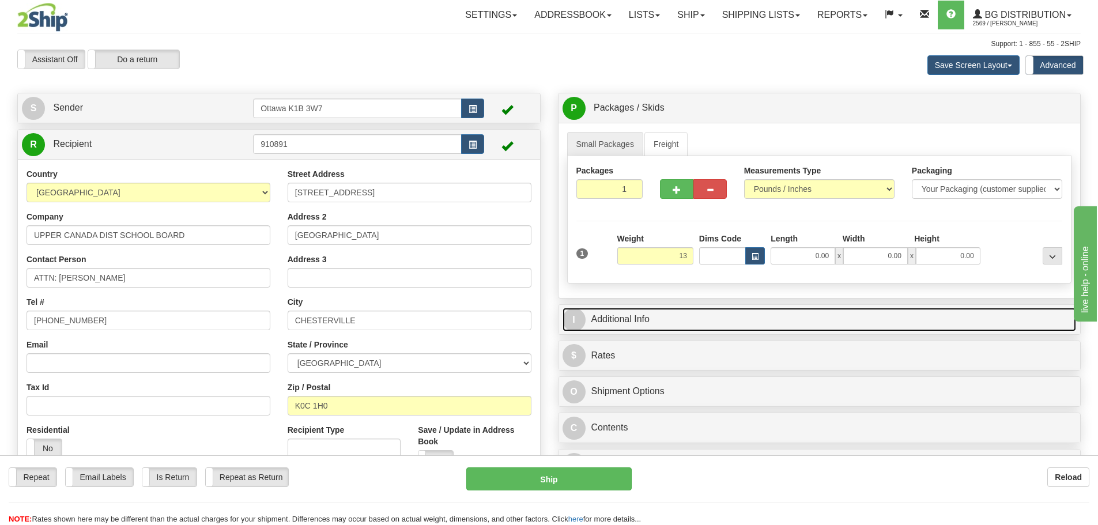
type input "13.00"
click at [747, 323] on link "I Additional Info" at bounding box center [819, 320] width 514 height 24
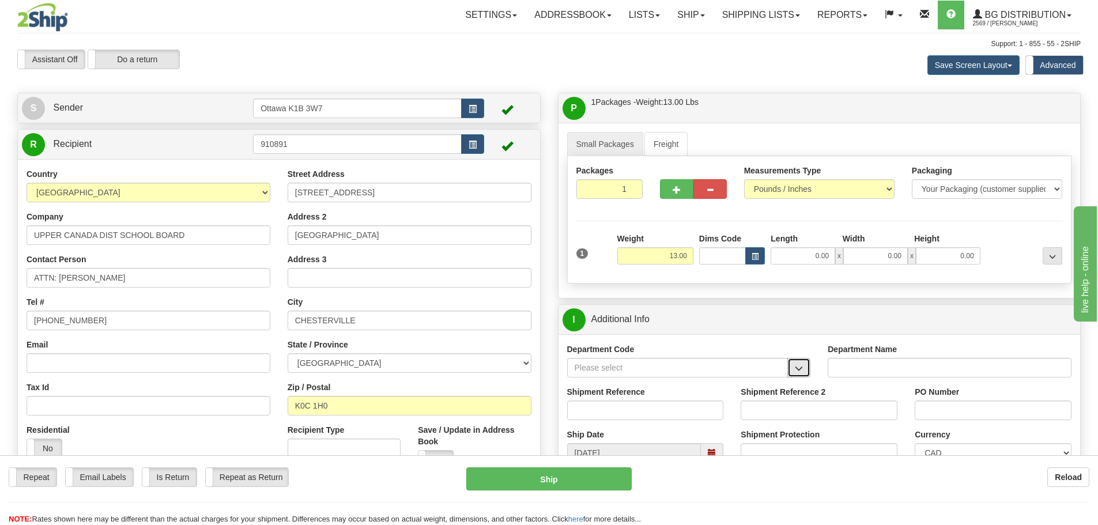
click at [799, 368] on span "button" at bounding box center [799, 368] width 8 height 7
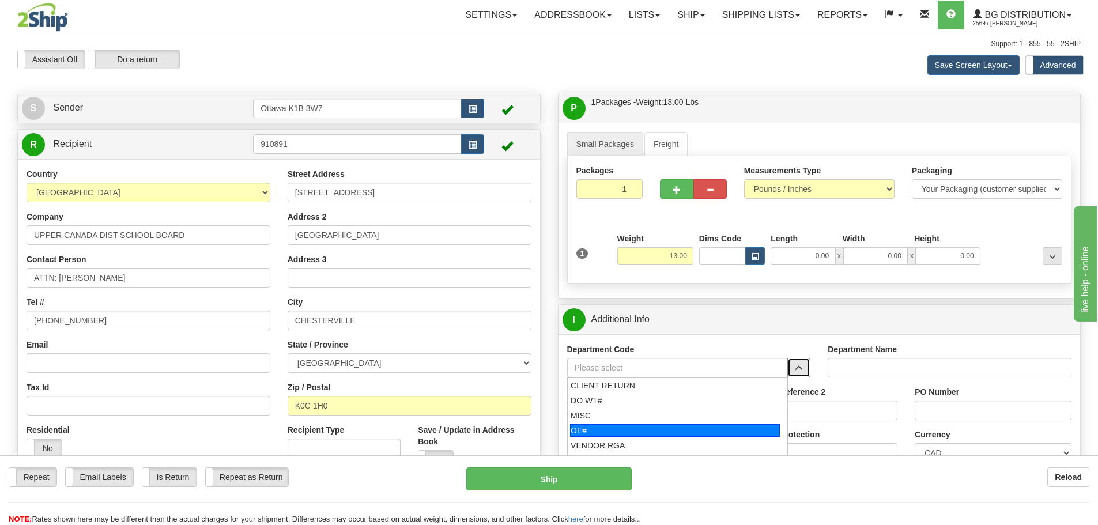
click at [640, 423] on li "OE#" at bounding box center [678, 430] width 220 height 15
type input "OE#"
type input "ORDERS"
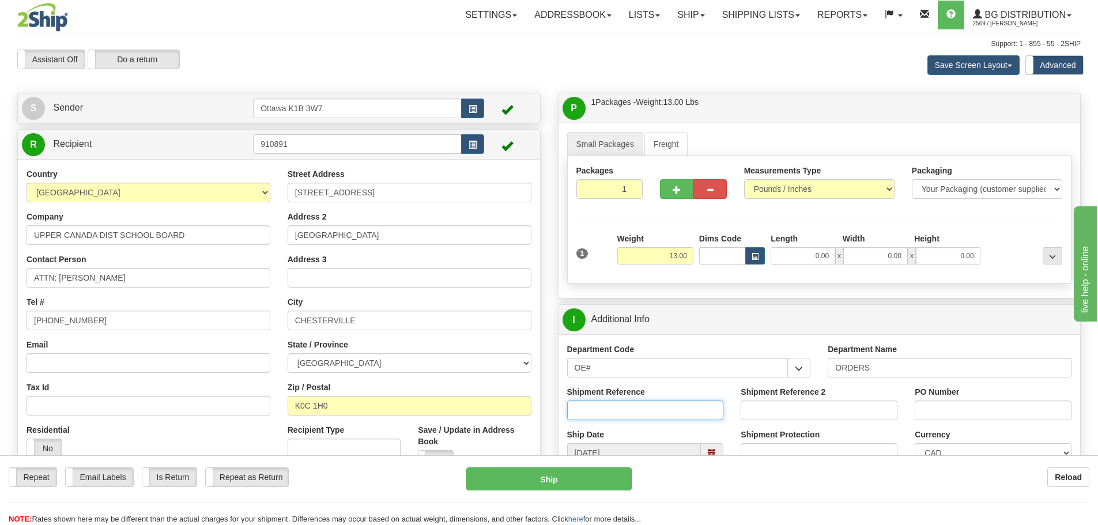
click at [636, 405] on input "Shipment Reference" at bounding box center [645, 410] width 157 height 20
type input "10204960-00"
click at [923, 402] on input "PO Number" at bounding box center [992, 410] width 157 height 20
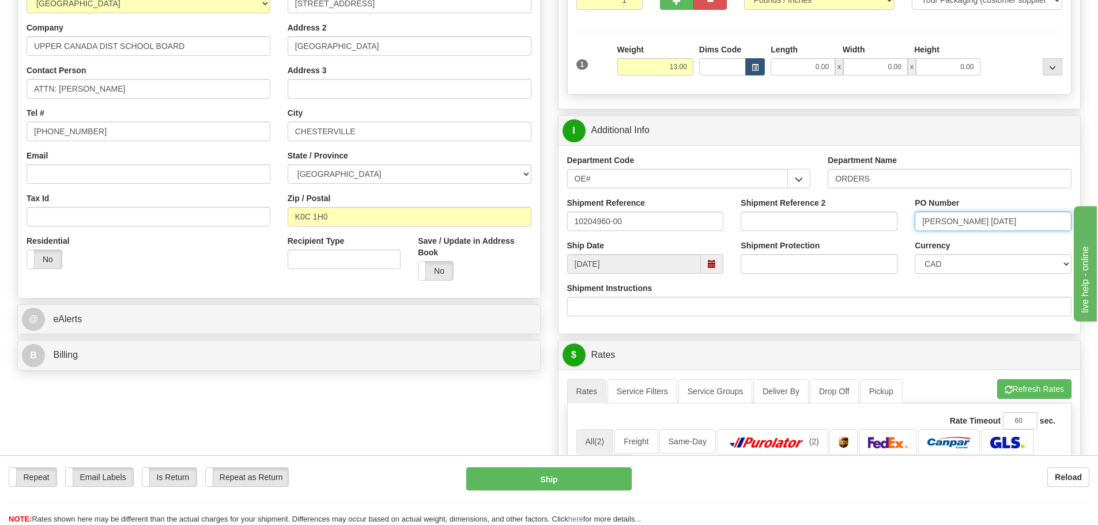
scroll to position [403, 0]
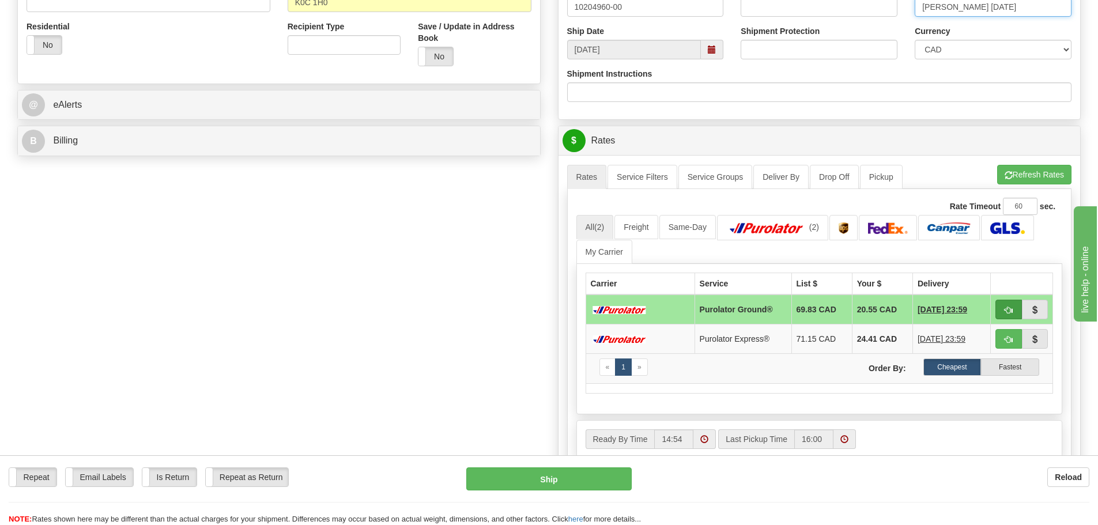
type input "K. HELMER 2-oct-25"
click at [1014, 316] on button "button" at bounding box center [1008, 310] width 27 height 20
type input "260"
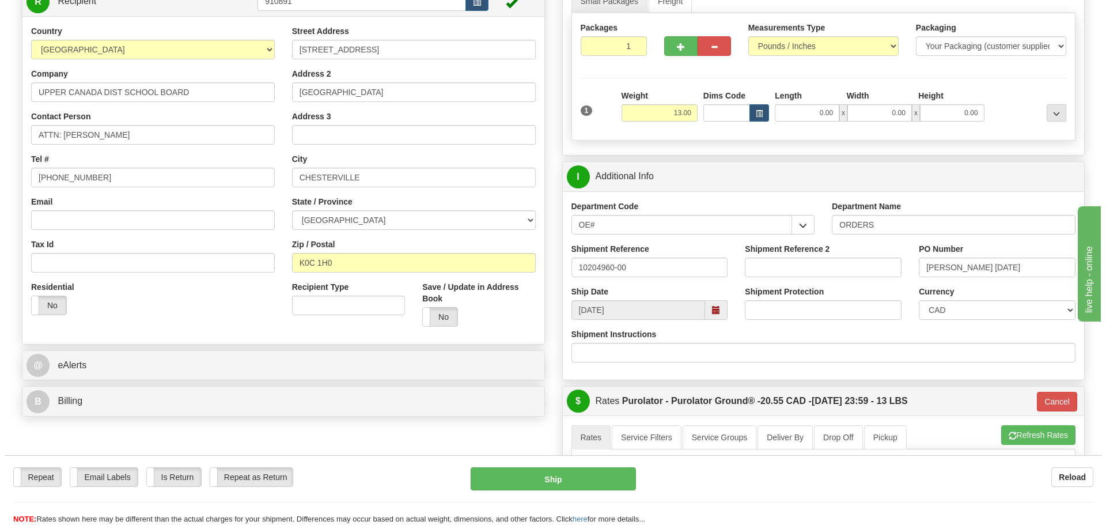
scroll to position [115, 0]
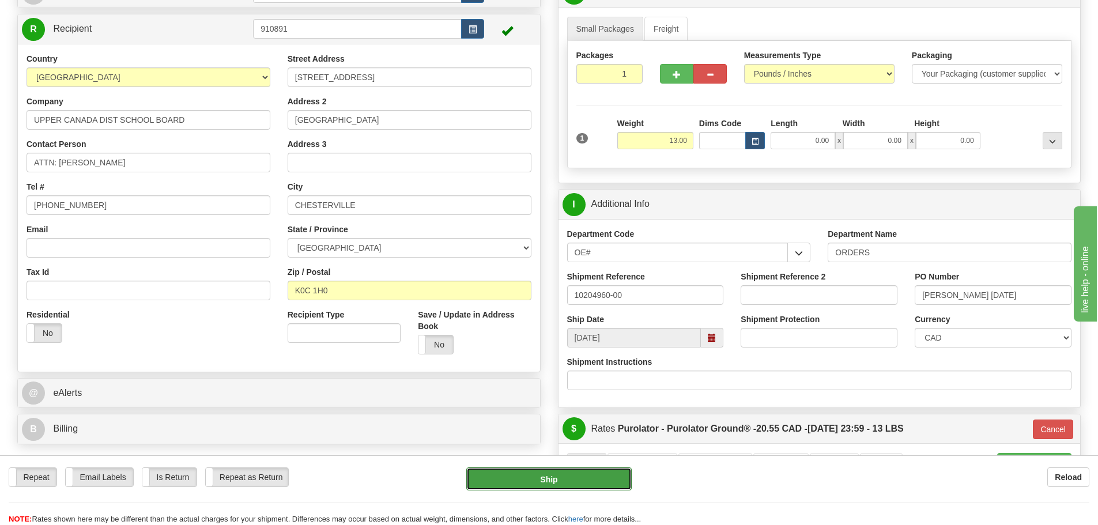
click at [580, 479] on button "Ship" at bounding box center [548, 478] width 165 height 23
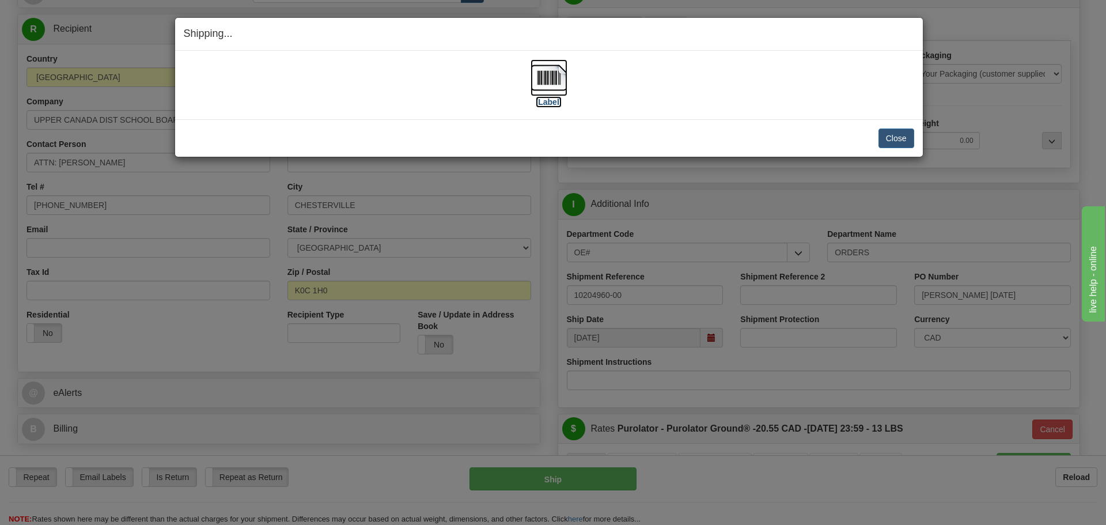
click at [553, 102] on label "[Label]" at bounding box center [549, 102] width 27 height 12
click at [897, 143] on button "Close" at bounding box center [897, 138] width 36 height 20
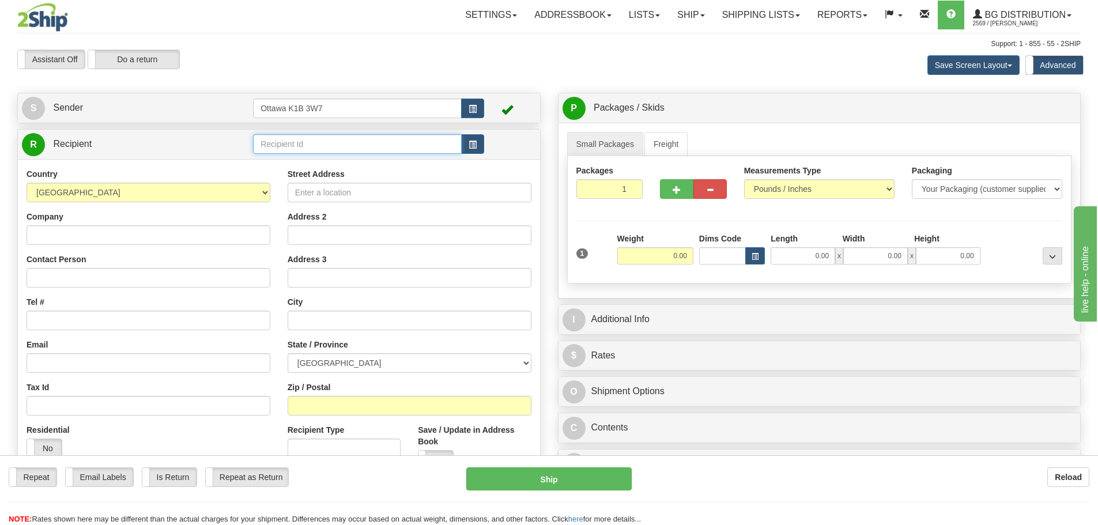
click at [296, 135] on input "text" at bounding box center [357, 144] width 209 height 20
type input "910194"
click at [414, 81] on div "Toggle navigation Settings Shipping Preferences Fields Preferences New" at bounding box center [549, 333] width 1098 height 667
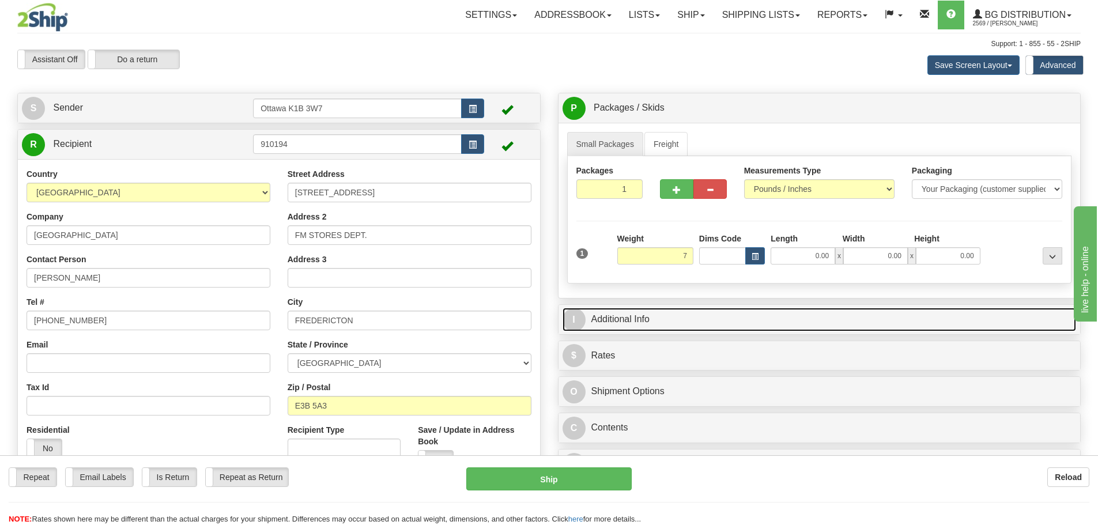
type input "7.00"
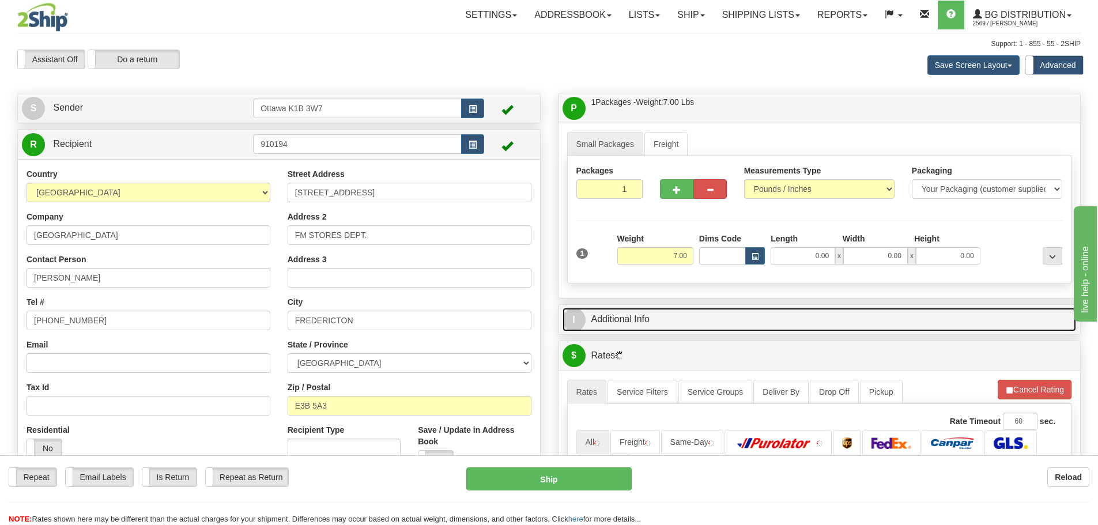
click at [776, 325] on link "I Additional Info" at bounding box center [819, 320] width 514 height 24
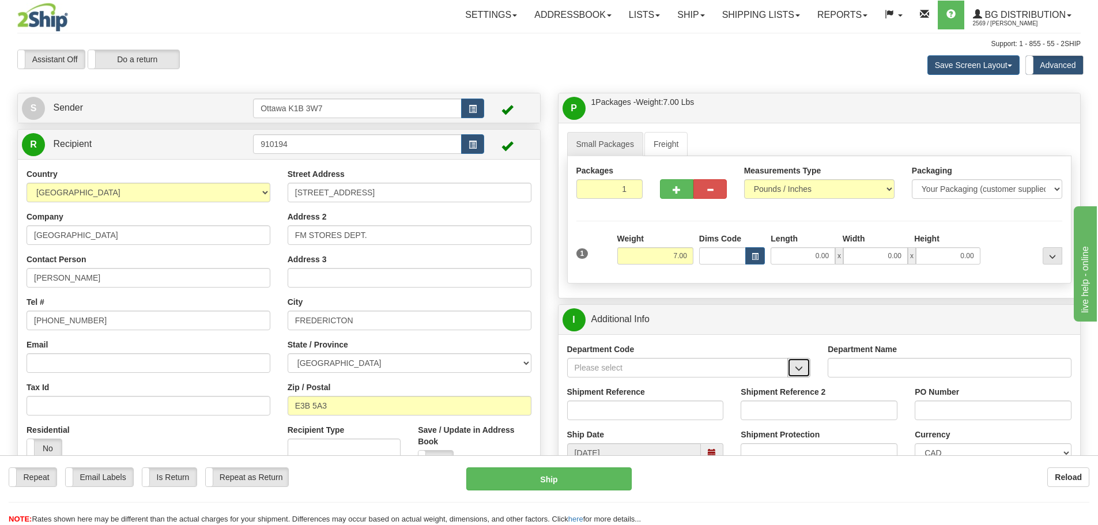
click at [796, 372] on span "button" at bounding box center [799, 368] width 8 height 7
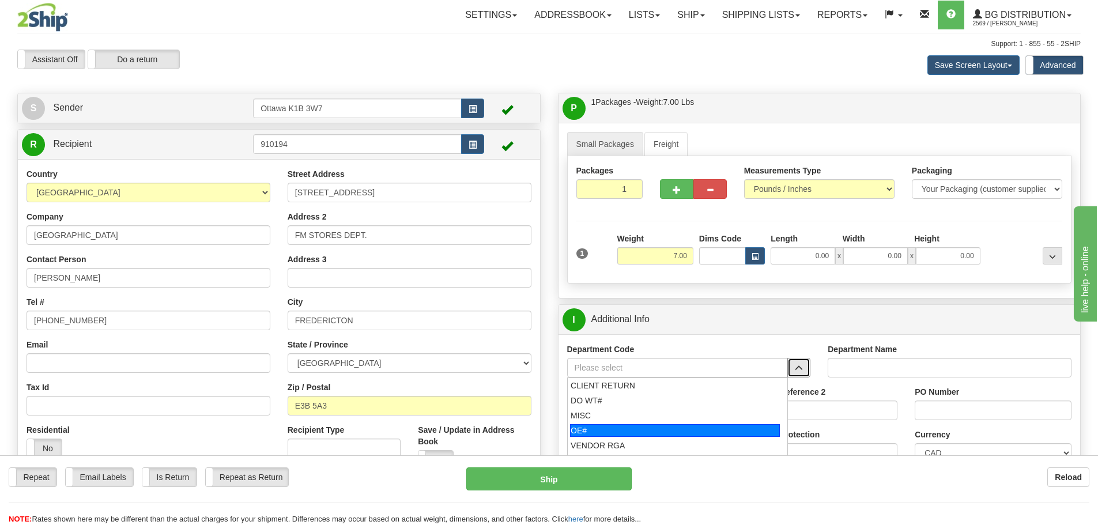
click at [619, 428] on div "OE#" at bounding box center [675, 430] width 210 height 13
type input "OE#"
type input "ORDERS"
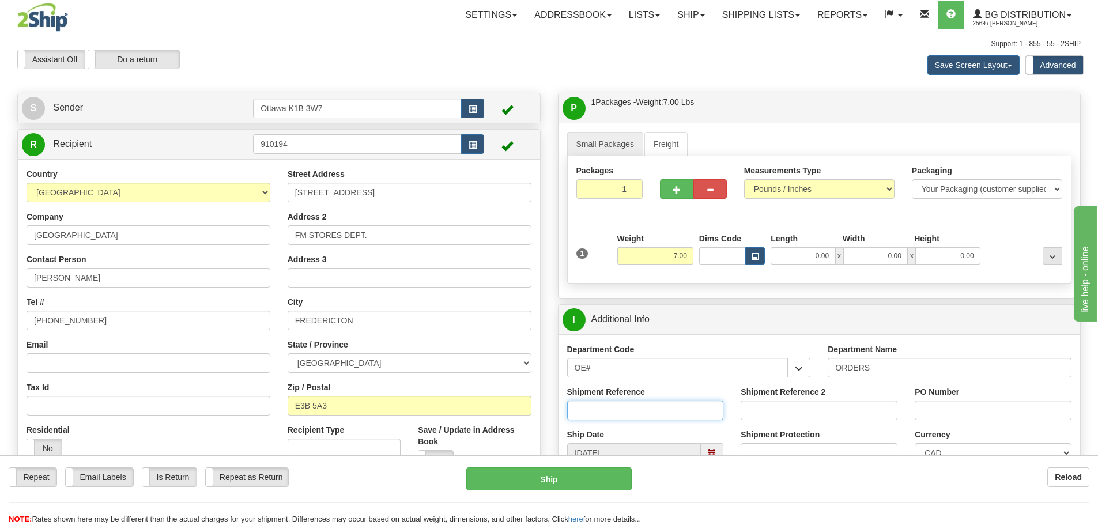
click at [605, 409] on input "Shipment Reference" at bounding box center [645, 410] width 157 height 20
type input "10205341-00"
click at [948, 403] on input "PO Number" at bounding box center [992, 410] width 157 height 20
type input "p"
type input "PO040470"
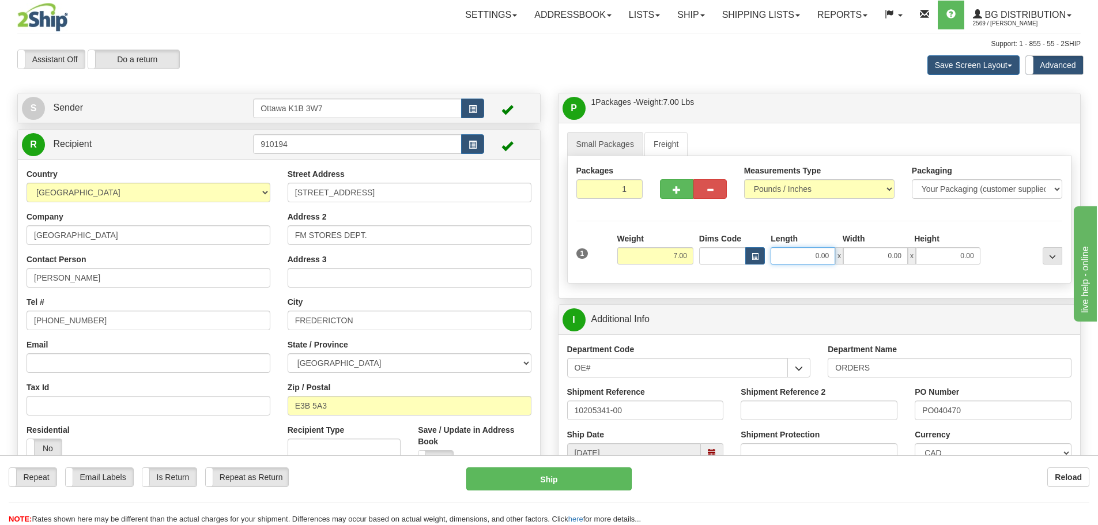
click at [812, 258] on input "0.00" at bounding box center [802, 255] width 65 height 17
type input "16.50"
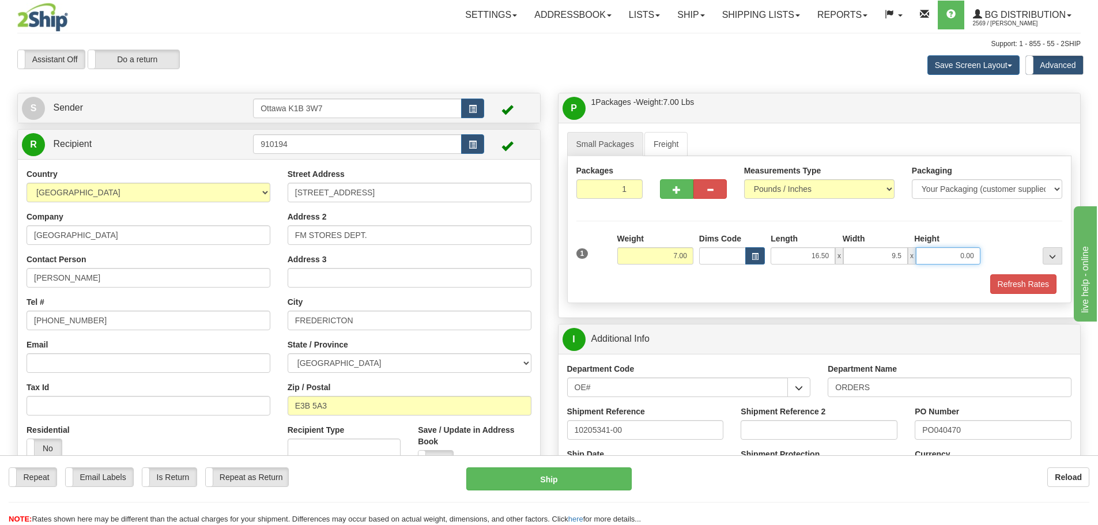
type input "9.50"
type input "6.50"
click at [1041, 278] on button "Refresh Rates" at bounding box center [1023, 284] width 66 height 20
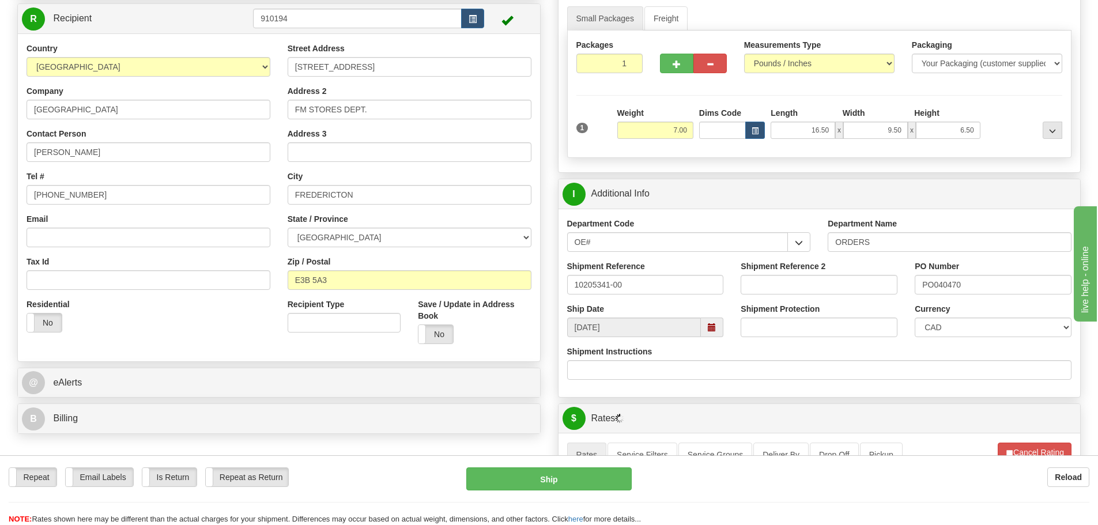
scroll to position [115, 0]
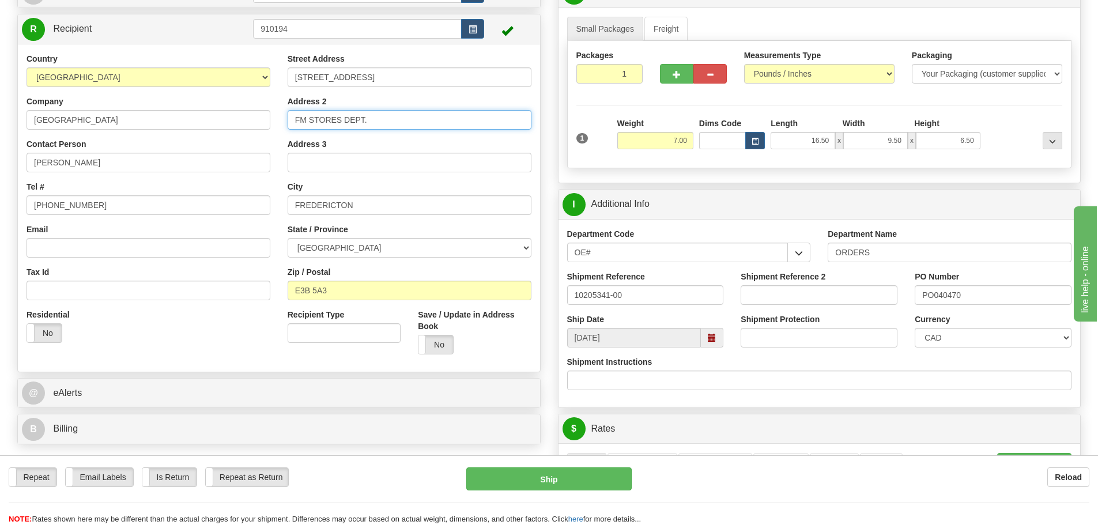
drag, startPoint x: 407, startPoint y: 123, endPoint x: 168, endPoint y: 137, distance: 240.1
click at [168, 137] on div "Country AFGHANISTAN ALAND ISLANDS ALBANIA ALGERIA AMERICAN SAMOA ANDORRA ANGOLA…" at bounding box center [279, 208] width 522 height 310
type input "STORES DEPARTMENT"
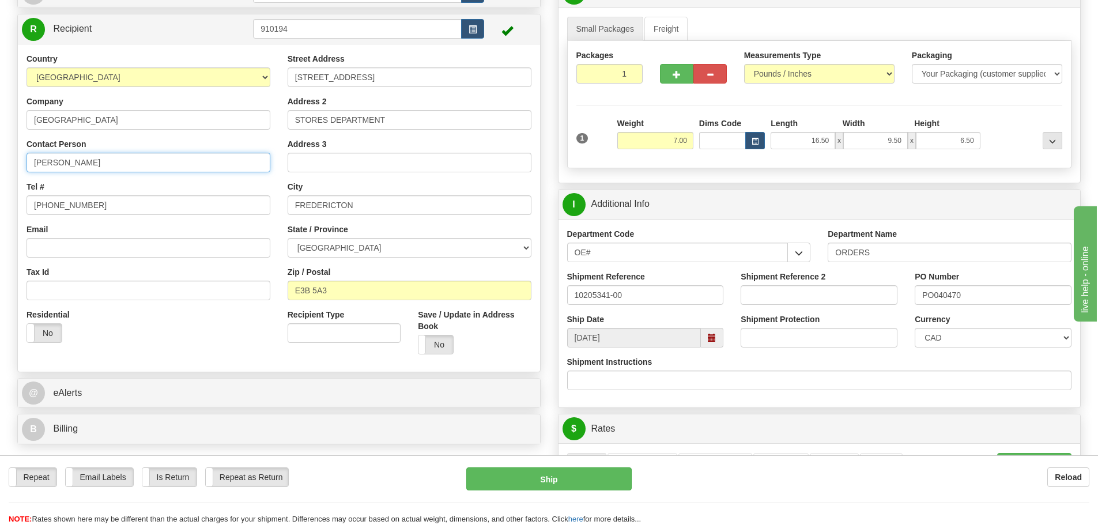
click at [187, 156] on input "CRAIG HICKEY" at bounding box center [149, 163] width 244 height 20
type input "ATTN: B. TURNBULL"
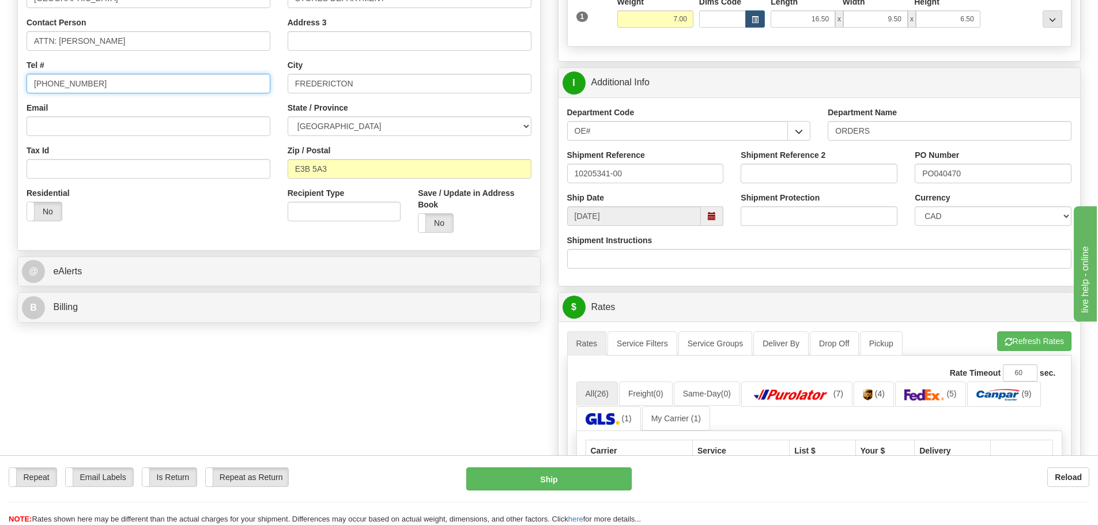
scroll to position [403, 0]
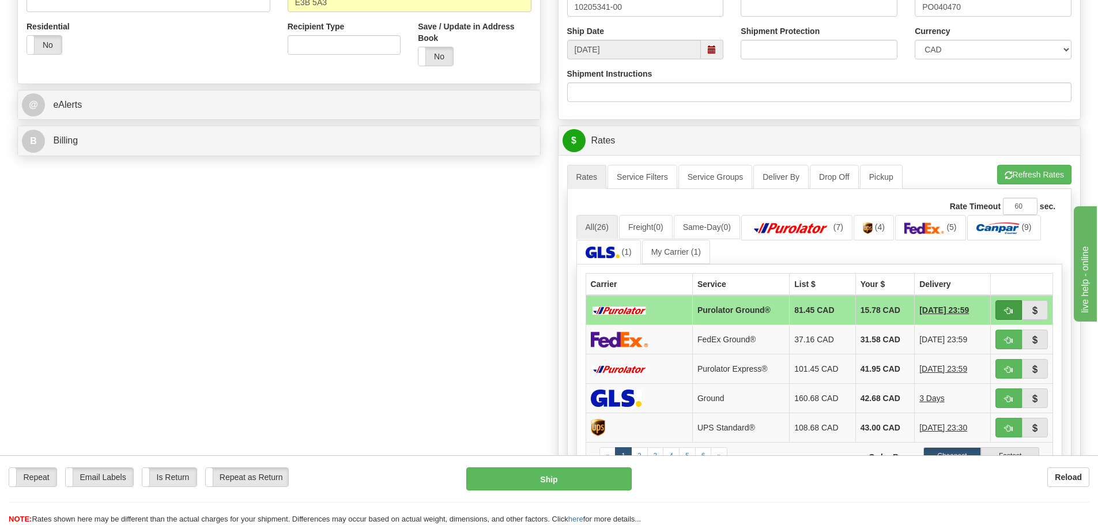
type input "506-458-7999"
click at [1003, 316] on button "button" at bounding box center [1008, 310] width 27 height 20
type input "260"
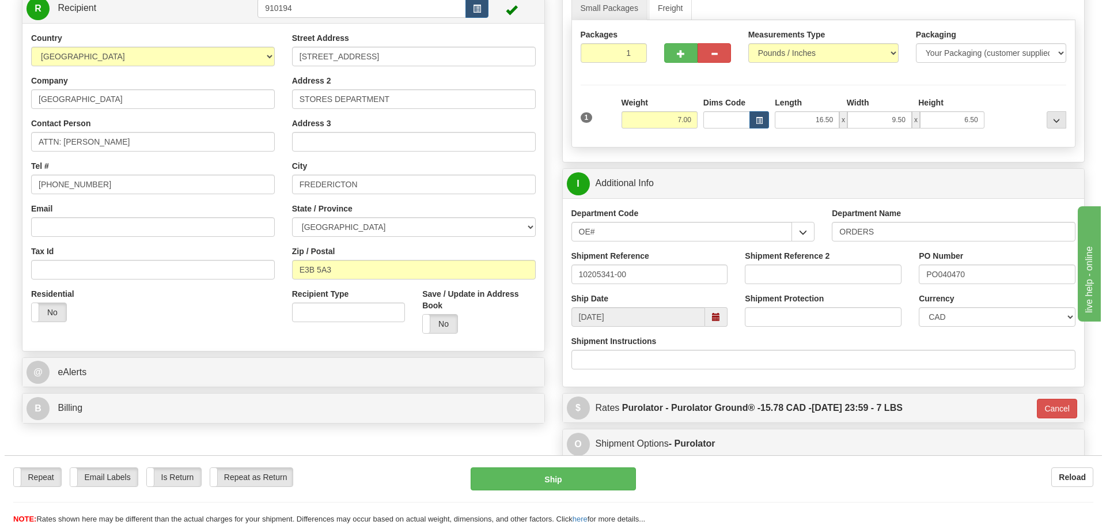
scroll to position [115, 0]
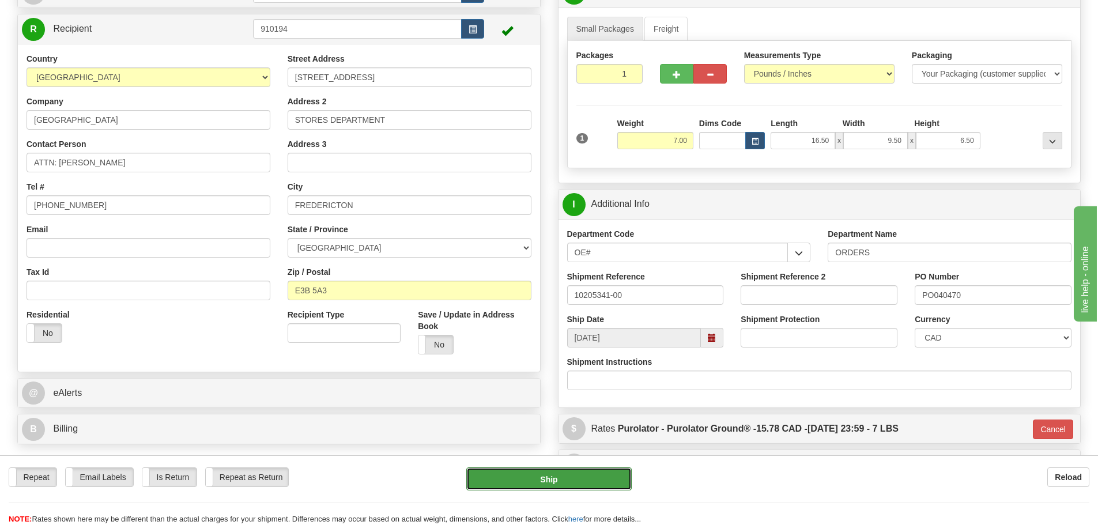
click at [543, 474] on button "Ship" at bounding box center [548, 478] width 165 height 23
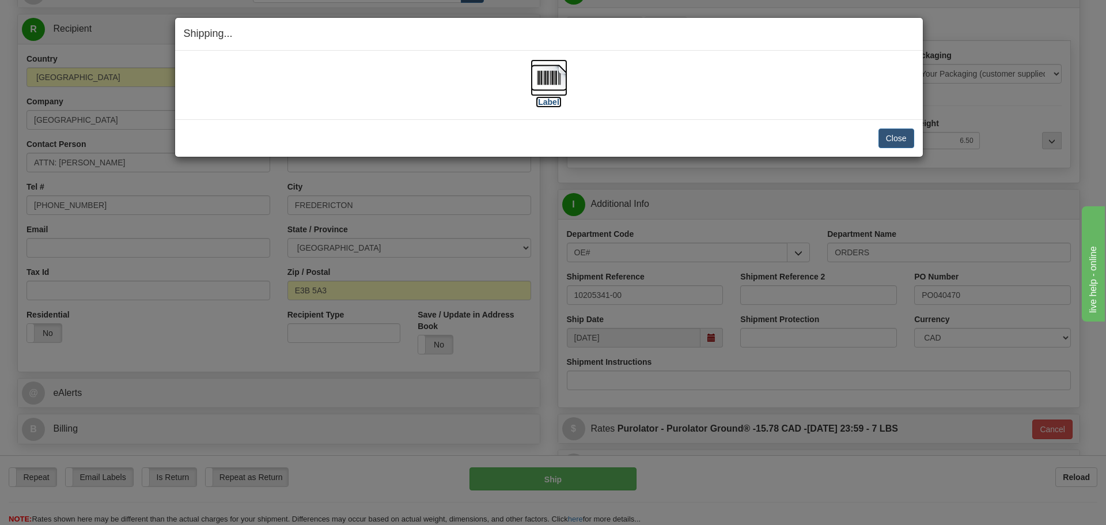
click at [538, 104] on label "[Label]" at bounding box center [549, 102] width 27 height 12
click at [906, 141] on button "Close" at bounding box center [897, 138] width 36 height 20
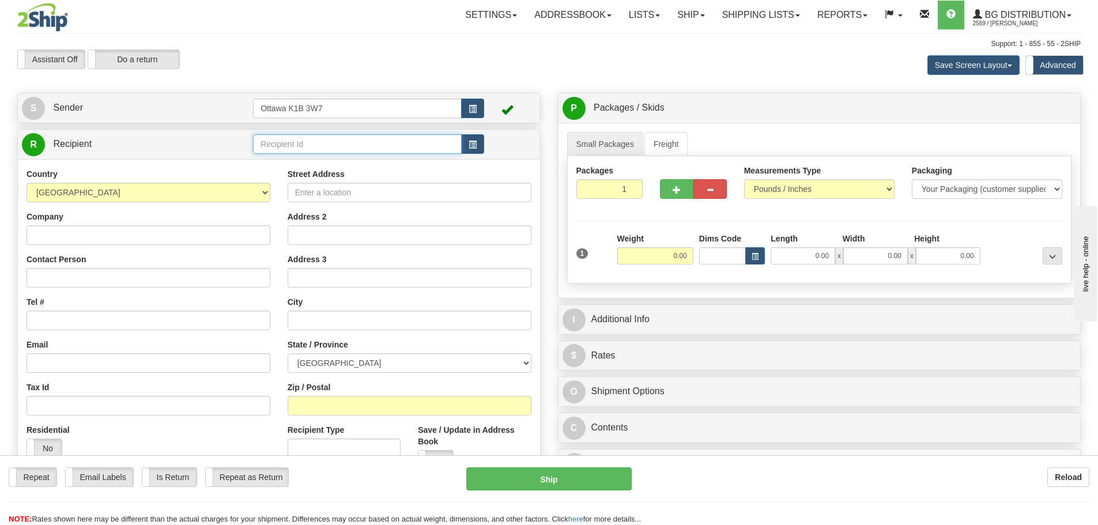
click at [331, 145] on input "text" at bounding box center [357, 144] width 209 height 20
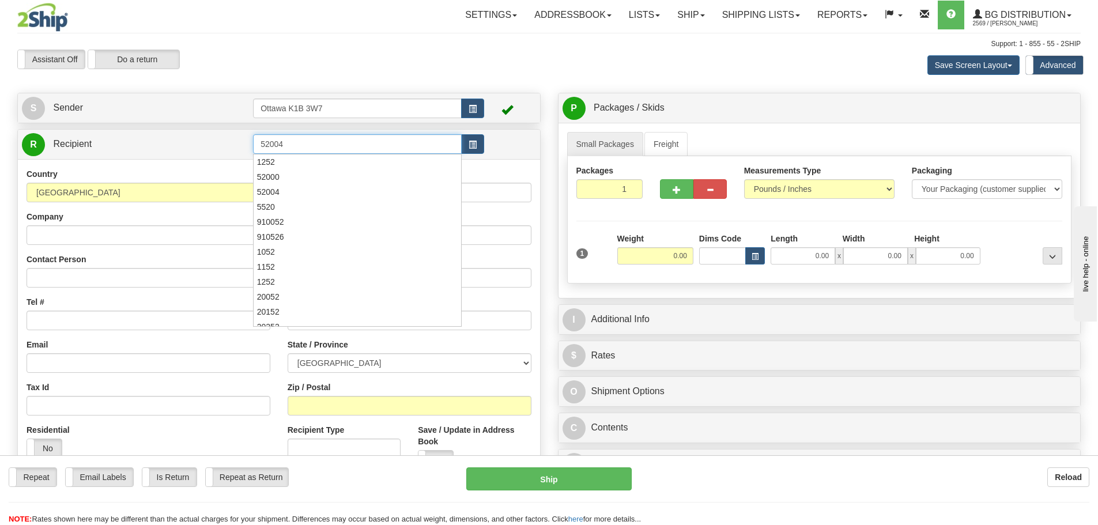
type input "52004"
click button "Delete" at bounding box center [0, 0] width 0 height 0
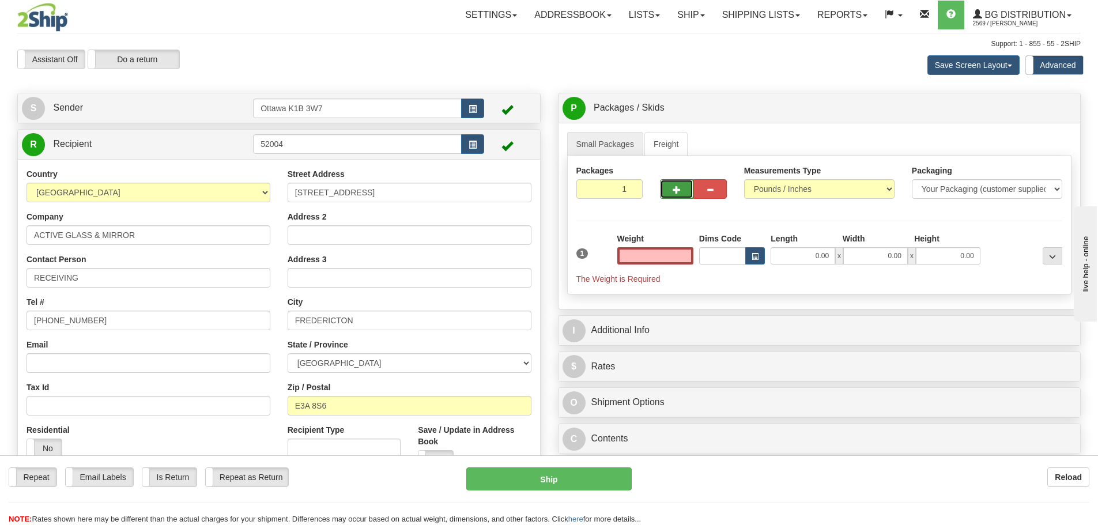
type input "0.00"
click at [677, 187] on span "button" at bounding box center [676, 189] width 8 height 7
type input "2"
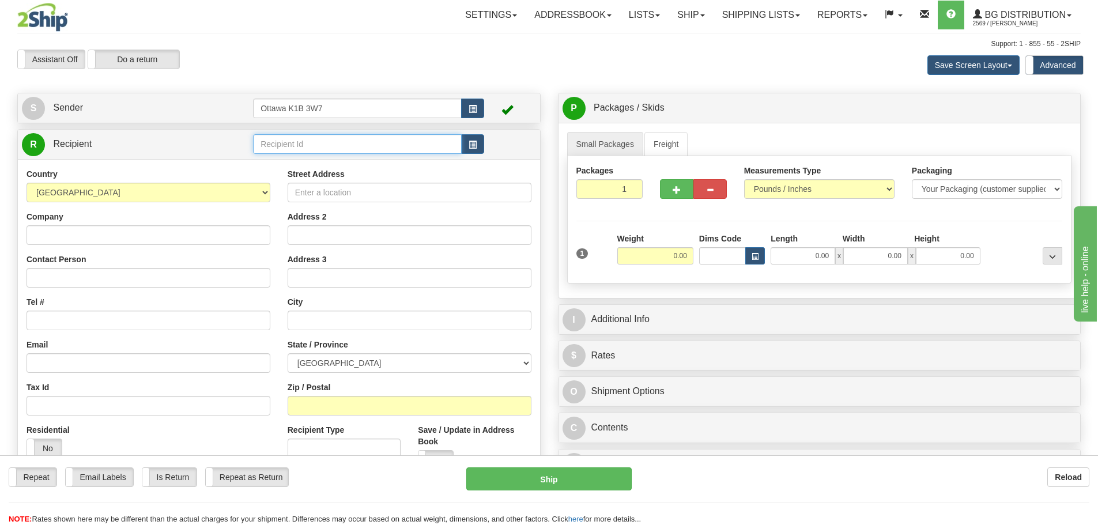
click at [314, 142] on input "text" at bounding box center [357, 144] width 209 height 20
click at [283, 160] on div "52004" at bounding box center [355, 162] width 198 height 13
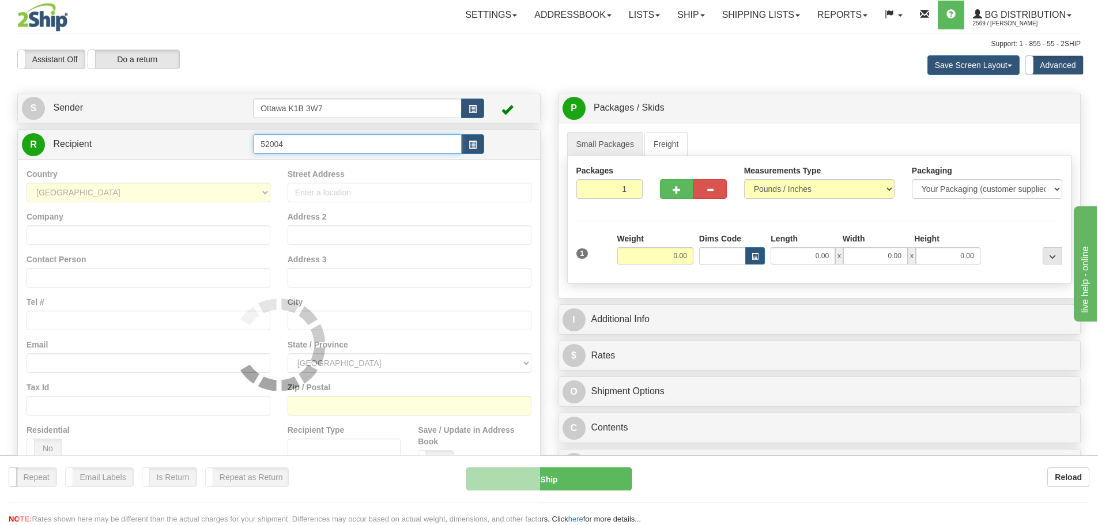
type input "52004"
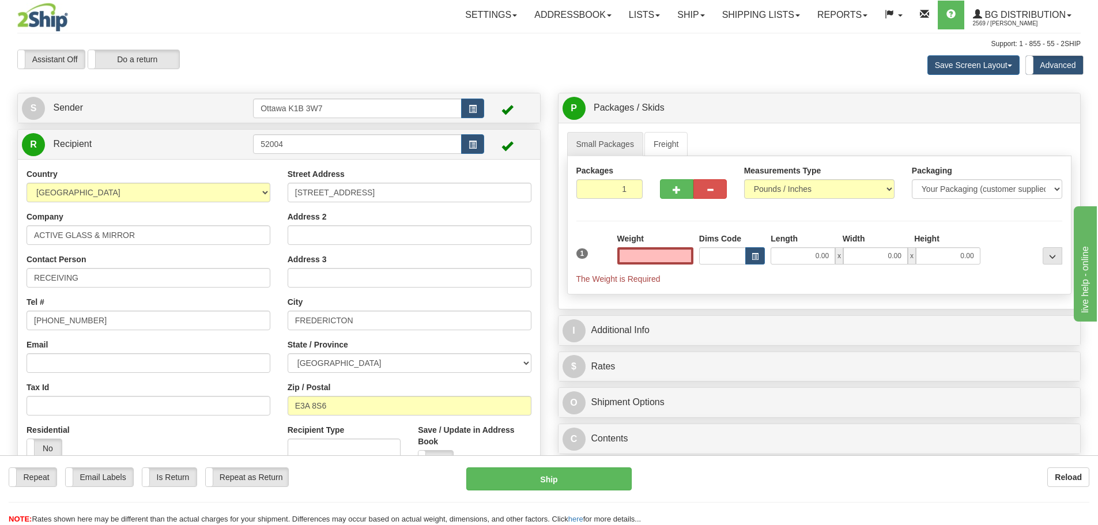
type input "0.00"
click at [682, 205] on div at bounding box center [693, 187] width 84 height 44
click at [666, 194] on button "button" at bounding box center [676, 189] width 33 height 20
type input "2"
click at [1053, 256] on span "..." at bounding box center [1052, 257] width 7 height 6
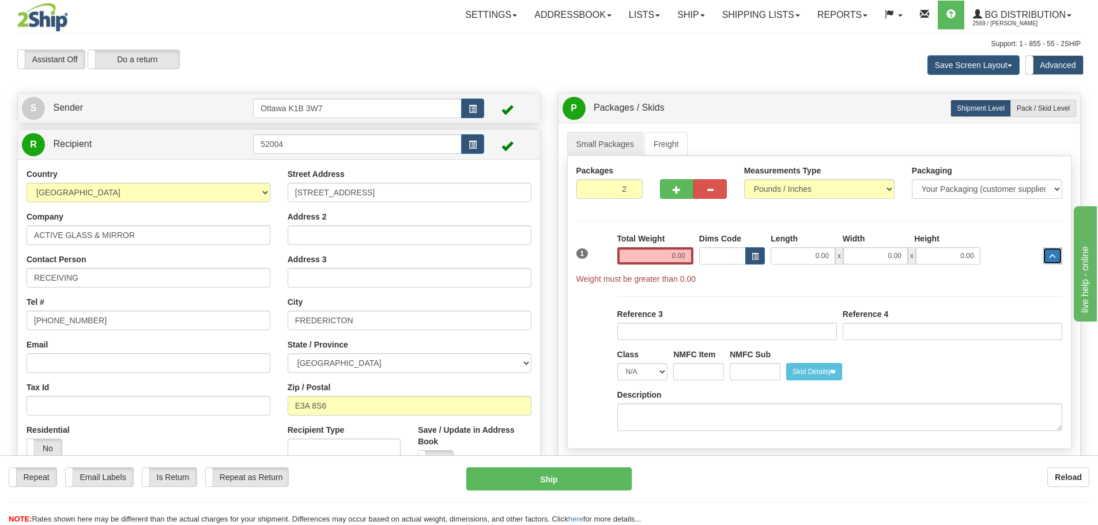
click at [1053, 256] on span "..." at bounding box center [1052, 257] width 7 height 6
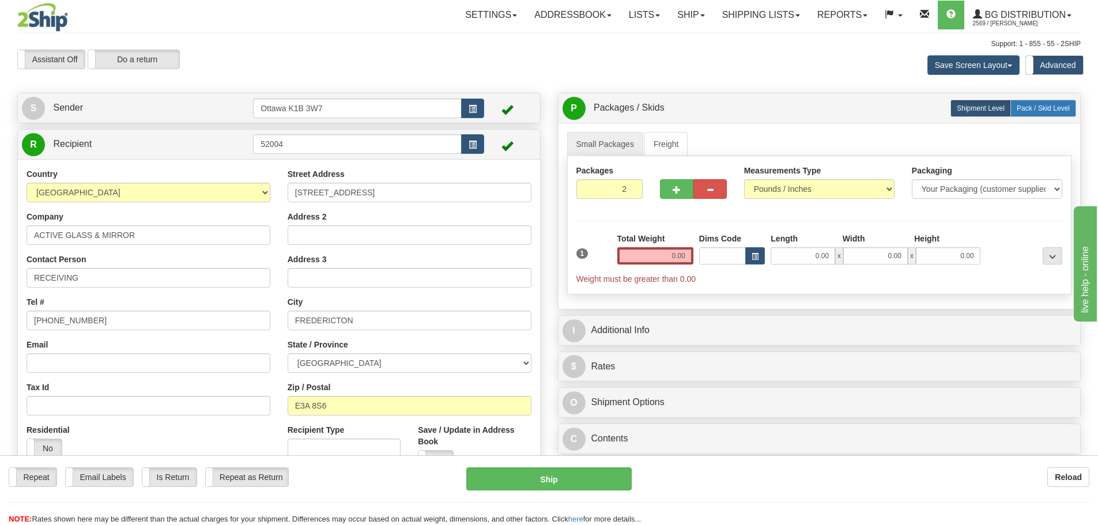
click at [1044, 105] on span "Pack / Skid Level" at bounding box center [1042, 108] width 53 height 8
radio input "true"
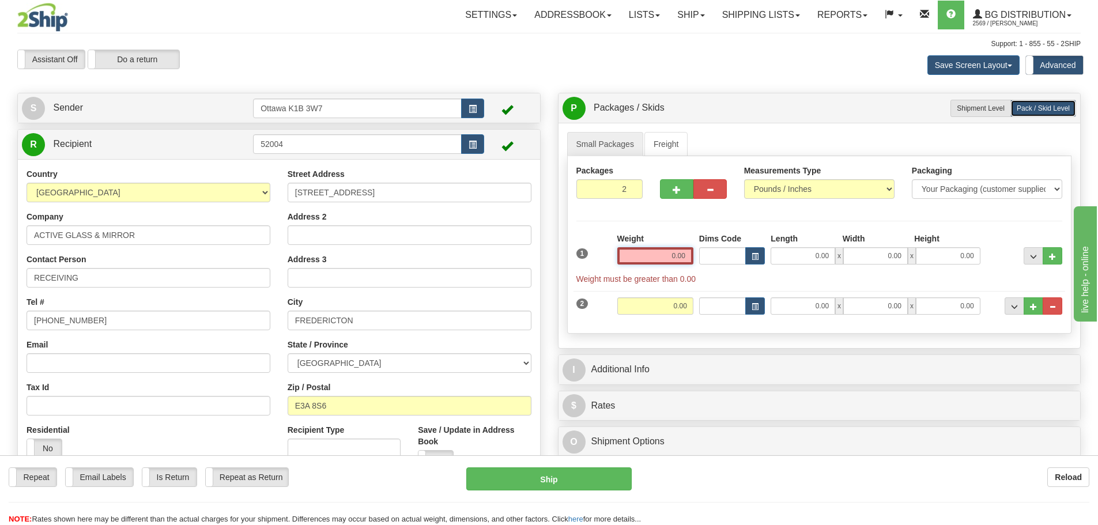
click at [681, 263] on input "0.00" at bounding box center [655, 255] width 76 height 17
type input "6"
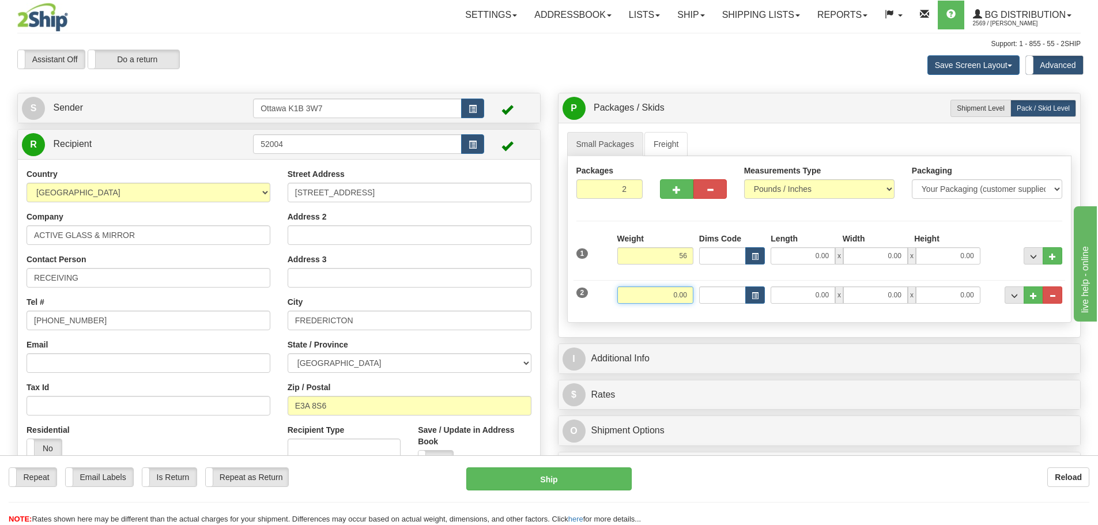
type input "56.00"
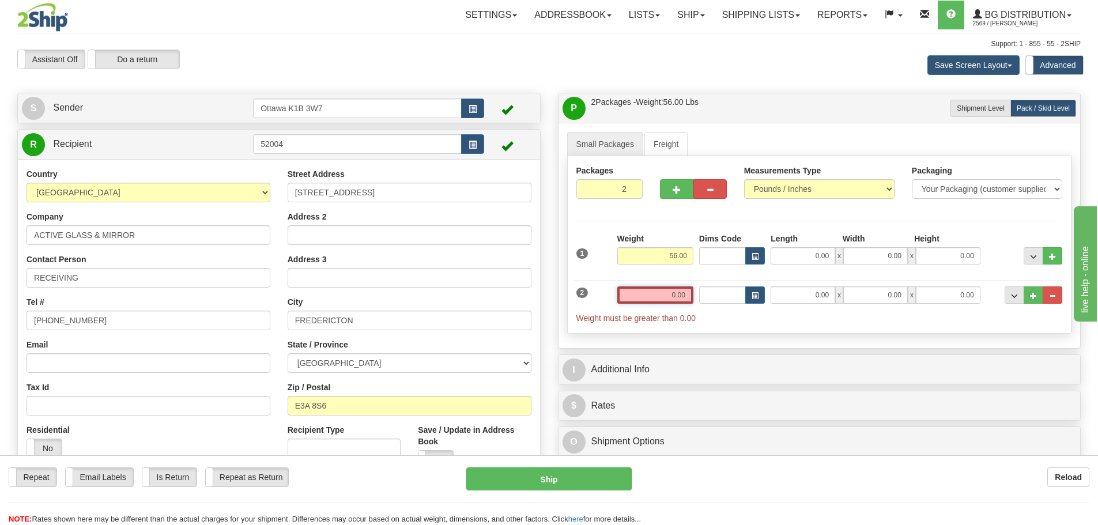
click at [683, 287] on input "0.00" at bounding box center [655, 294] width 76 height 17
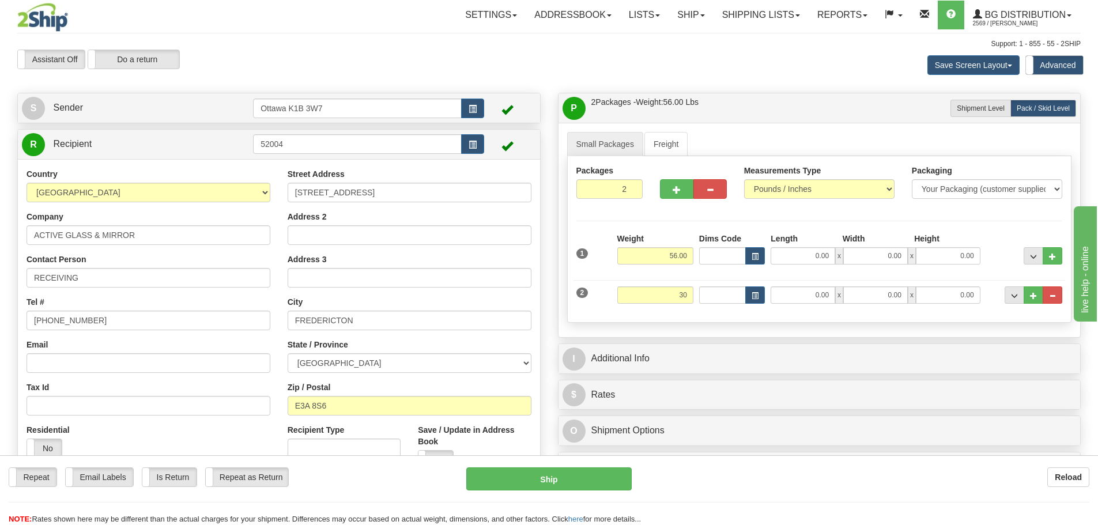
type input "30.00"
click at [715, 314] on div "Packages 2 2 Measurements Type" at bounding box center [819, 239] width 505 height 167
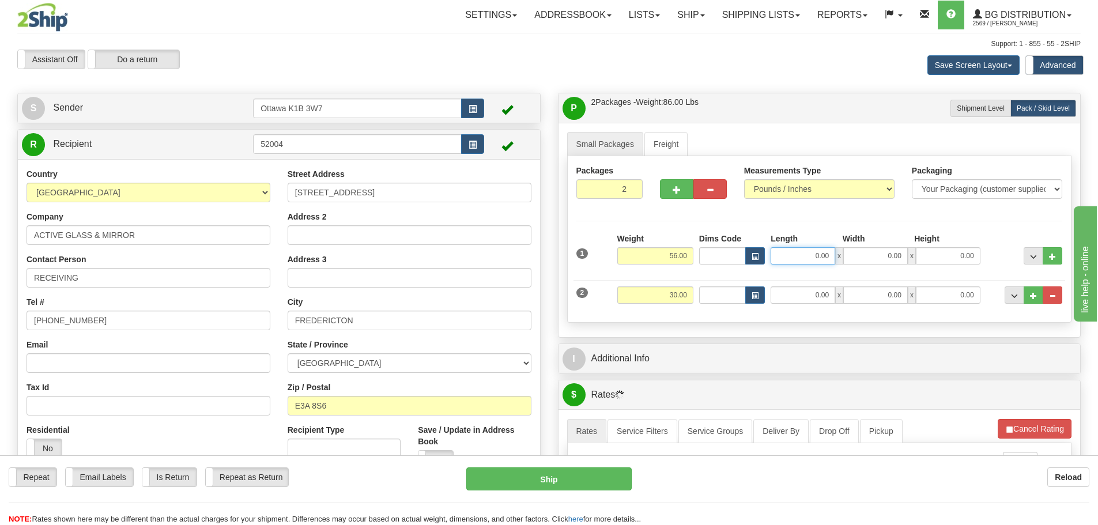
click at [806, 255] on input "0.00" at bounding box center [802, 255] width 65 height 17
type input "47.00"
click at [822, 294] on input "0.00" at bounding box center [802, 294] width 65 height 17
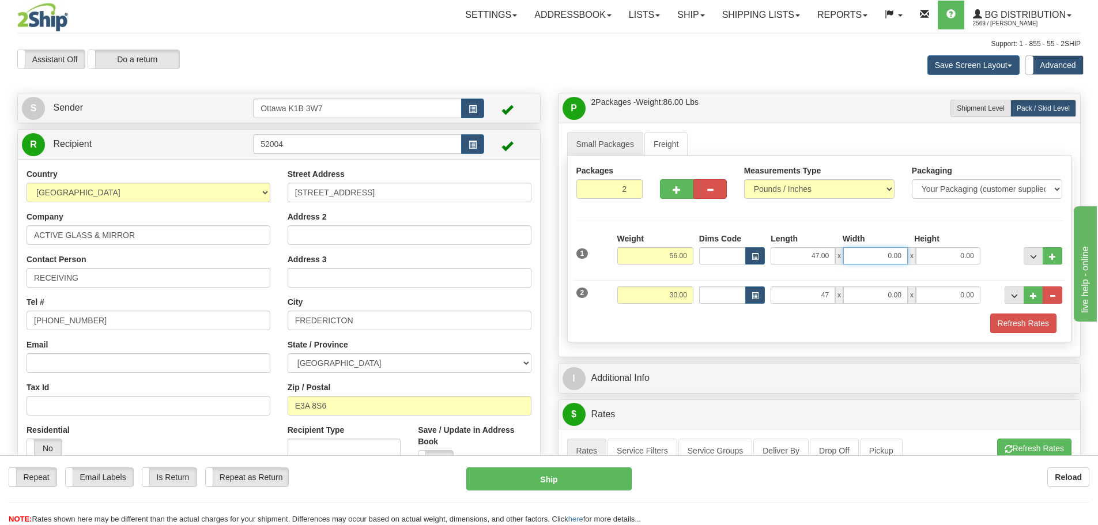
type input "47.00"
click at [869, 260] on input "0.00" at bounding box center [875, 255] width 65 height 17
type input "0.00"
click at [819, 250] on input "47.00" at bounding box center [802, 255] width 65 height 17
type input "48.00"
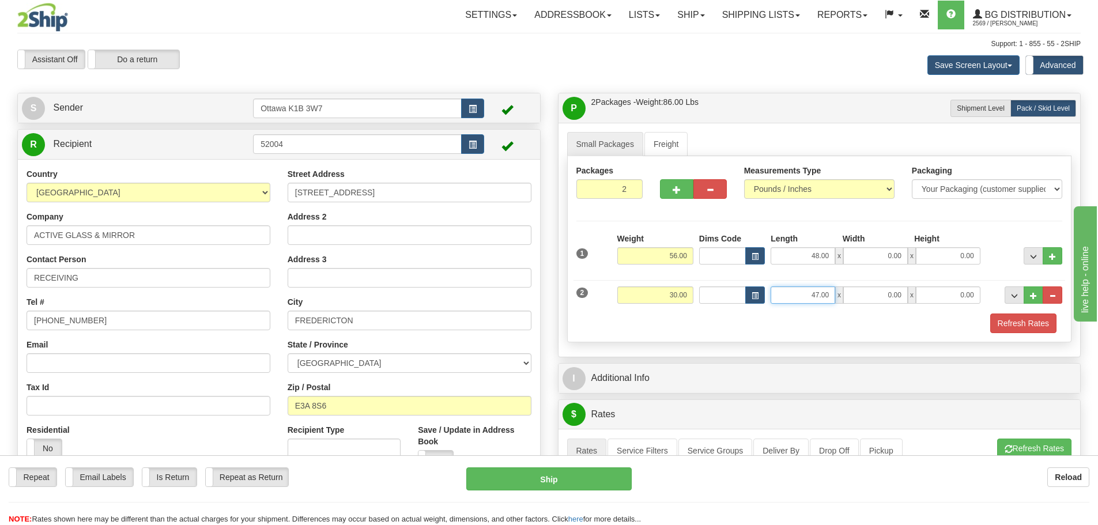
click at [819, 294] on input "47.00" at bounding box center [802, 294] width 65 height 17
type input "48.00"
click at [890, 263] on input "0.00" at bounding box center [875, 255] width 65 height 17
type input "10.00"
click at [900, 290] on input "0.00" at bounding box center [875, 294] width 65 height 17
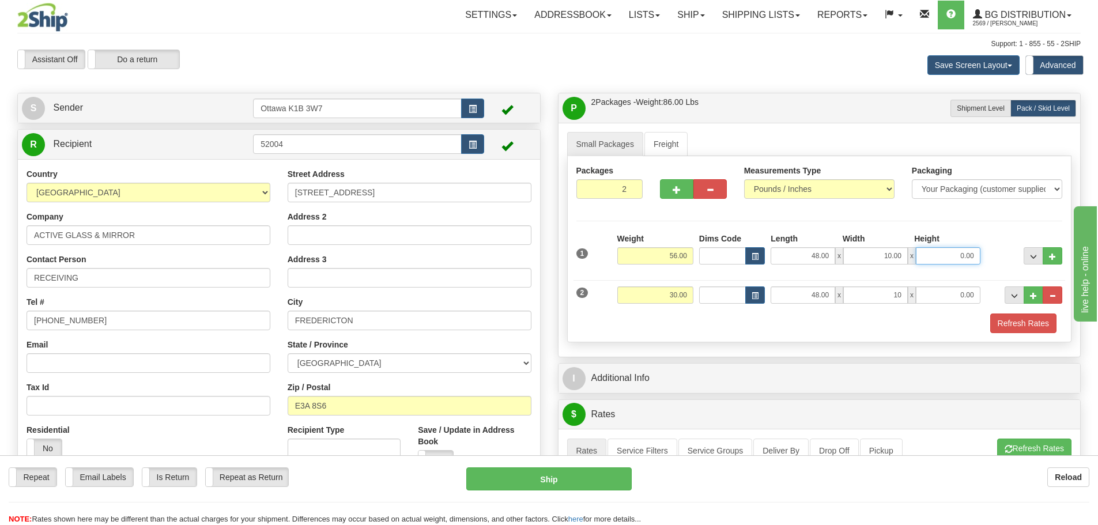
type input "10.00"
click at [970, 253] on input "0.00" at bounding box center [948, 255] width 65 height 17
type input "13.00"
click at [967, 285] on div "2 Weight 30.00 Dims Code Length Width Height" at bounding box center [819, 293] width 492 height 39
click at [967, 290] on input "0.00" at bounding box center [948, 294] width 65 height 17
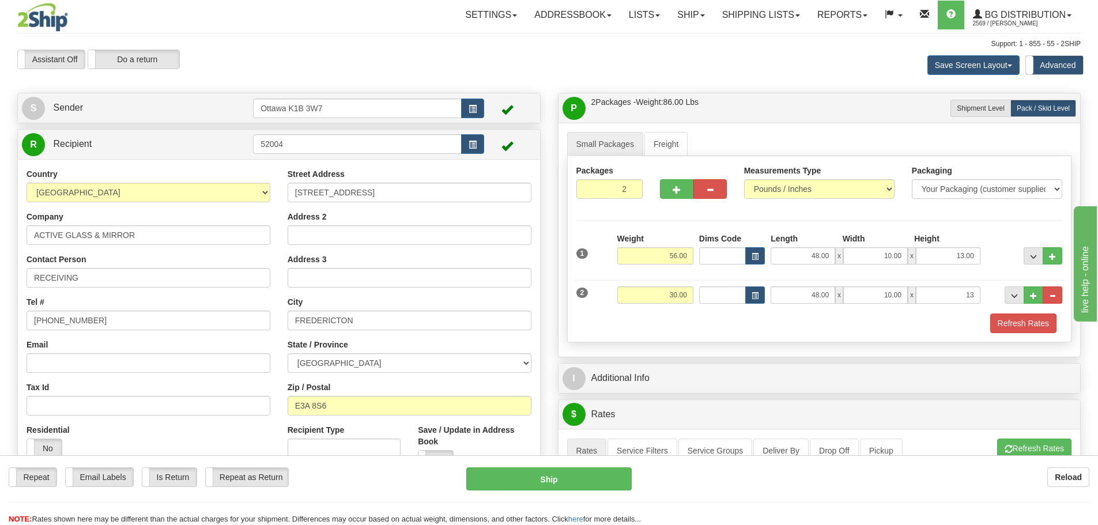
type input "13.00"
click at [994, 217] on div "Packages 2 2 Measurements Type" at bounding box center [819, 249] width 505 height 186
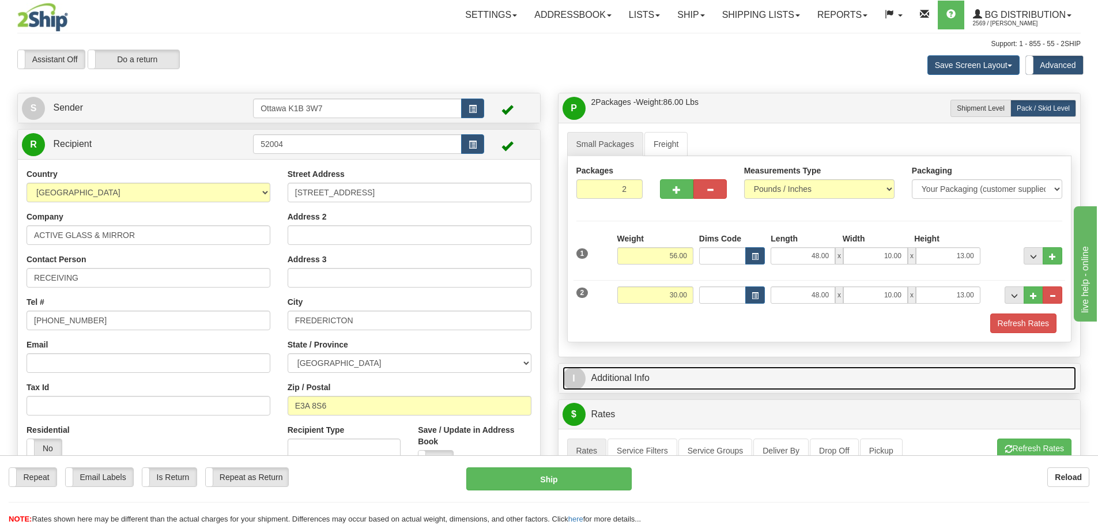
click at [613, 383] on link "I Additional Info" at bounding box center [819, 378] width 514 height 24
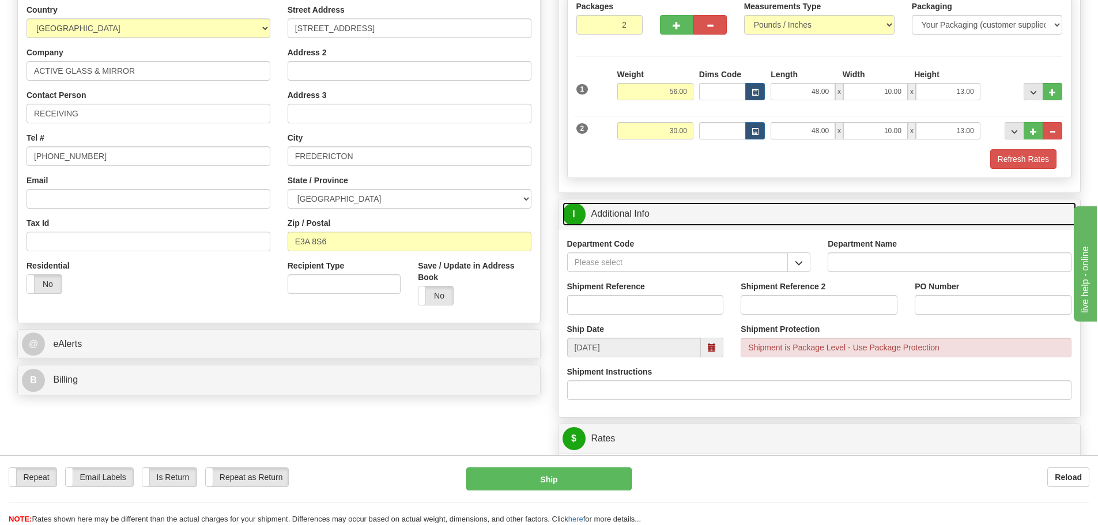
scroll to position [230, 0]
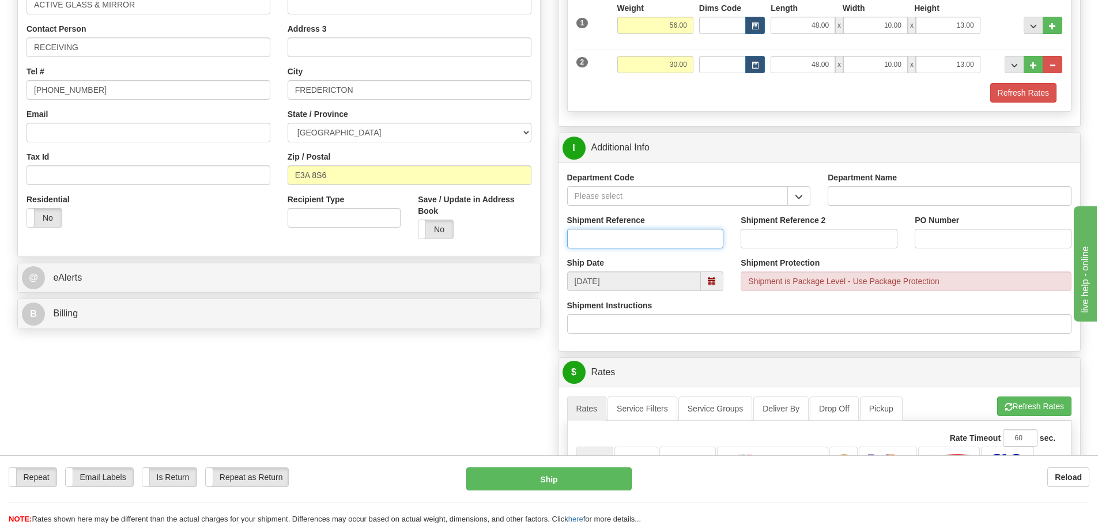
click at [622, 233] on input "Shipment Reference" at bounding box center [645, 239] width 157 height 20
click at [645, 196] on input "Department Code" at bounding box center [677, 196] width 221 height 20
click at [801, 199] on span "button" at bounding box center [799, 196] width 8 height 7
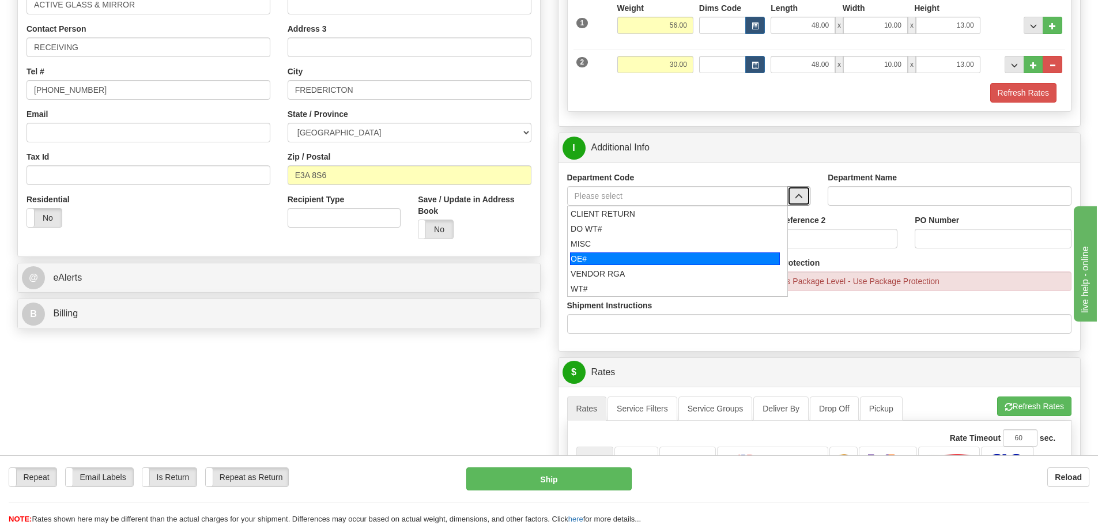
click at [582, 261] on div "OE#" at bounding box center [675, 258] width 210 height 13
type input "OE#"
type input "ORDERS"
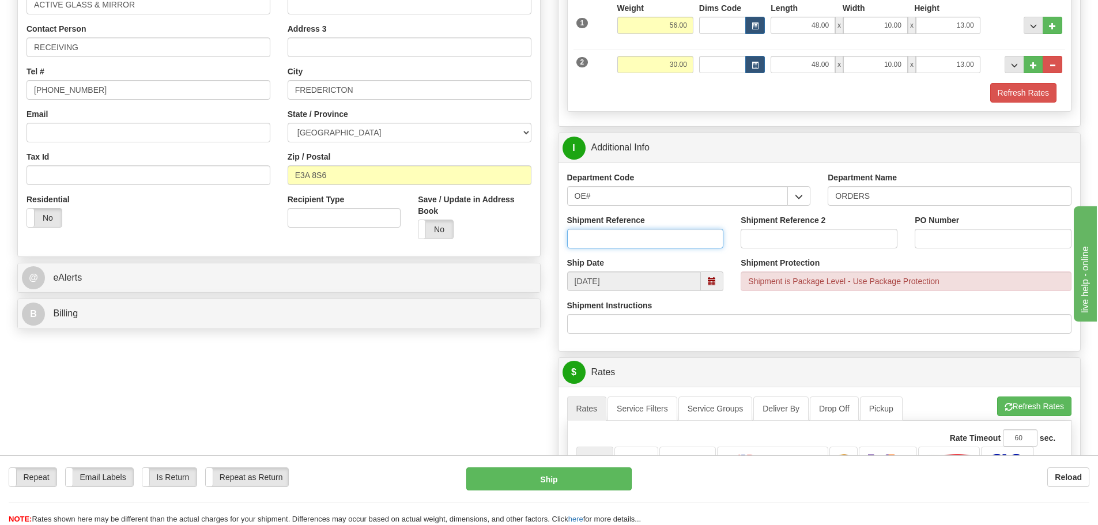
click at [636, 237] on input "Shipment Reference" at bounding box center [645, 239] width 157 height 20
type input "10205136-00"
click at [791, 237] on input "Shipment Reference 2" at bounding box center [818, 239] width 157 height 20
click at [965, 241] on input "PO Number" at bounding box center [992, 239] width 157 height 20
click at [589, 239] on input "10205136-00" at bounding box center [645, 239] width 157 height 20
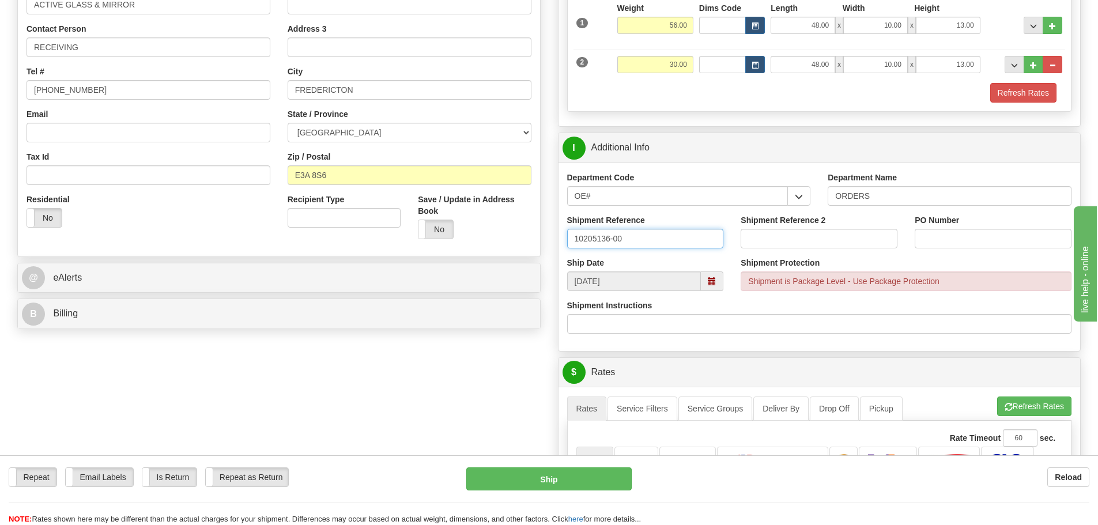
click at [589, 239] on input "10205136-00" at bounding box center [645, 239] width 157 height 20
click at [785, 241] on input "Shipment Reference 2" at bounding box center [818, 239] width 157 height 20
paste input "10205136-00"
type input "10205136-00"
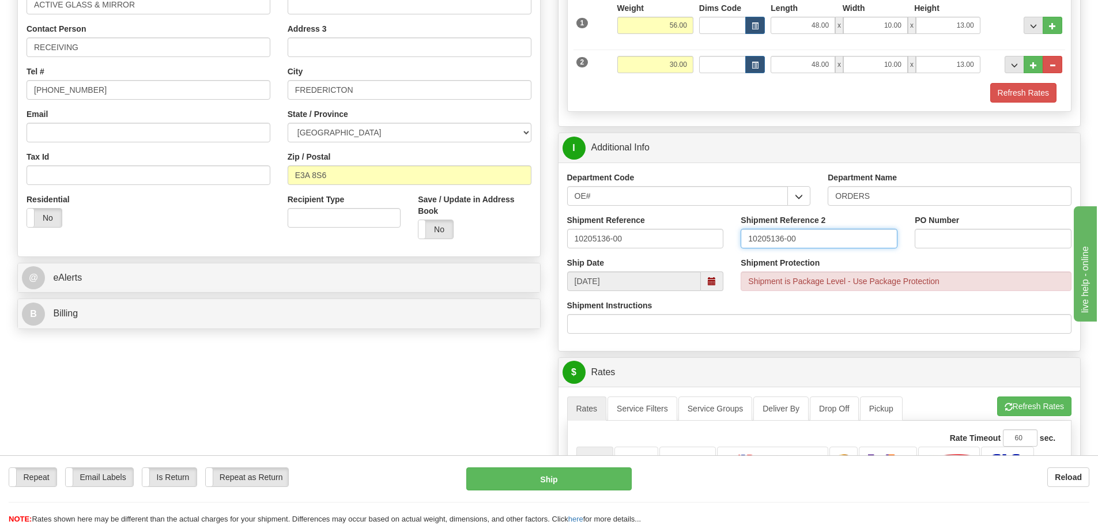
click at [826, 239] on input "10205136-00" at bounding box center [818, 239] width 157 height 20
click at [825, 239] on input "10205136-00" at bounding box center [818, 239] width 157 height 20
click at [978, 240] on input "PO Number" at bounding box center [992, 239] width 157 height 20
paste input "10205136-00"
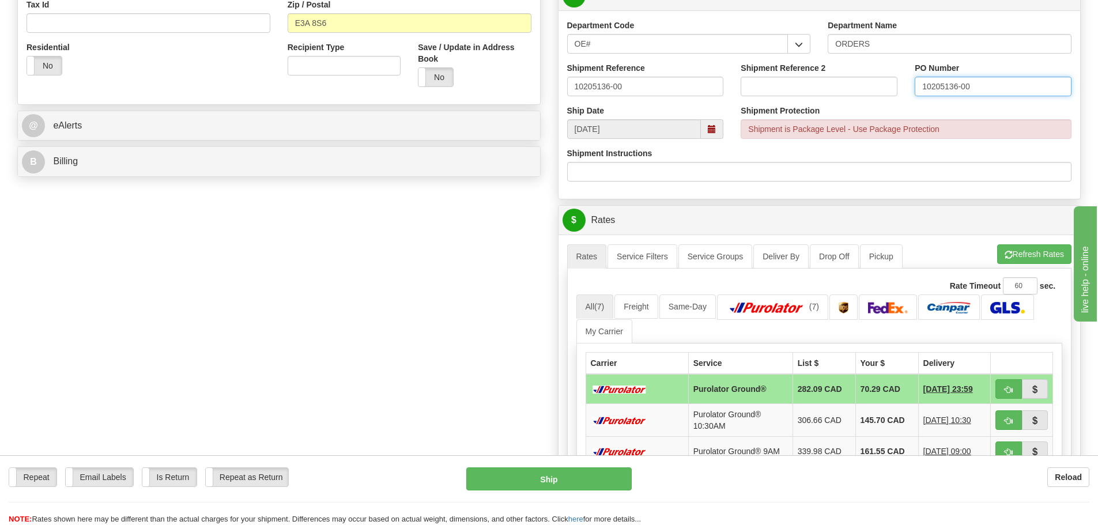
scroll to position [403, 0]
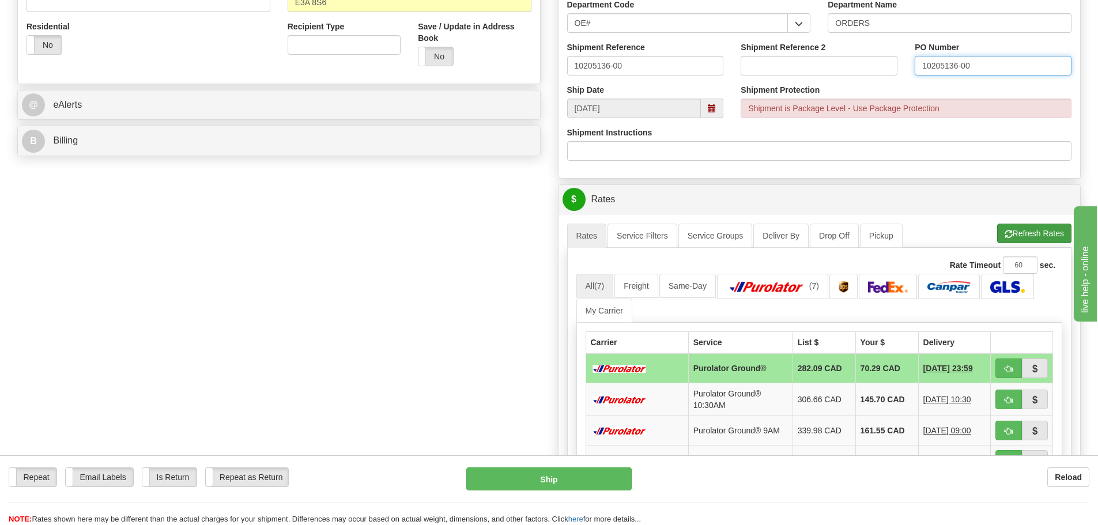
type input "10205136-00"
click at [1029, 229] on button "Refresh Rates" at bounding box center [1034, 234] width 74 height 20
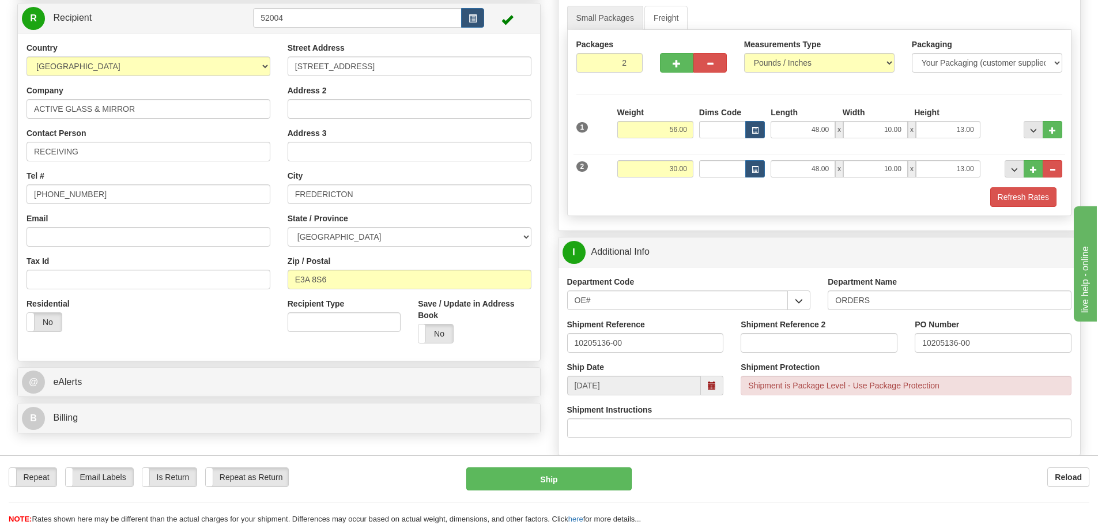
scroll to position [115, 0]
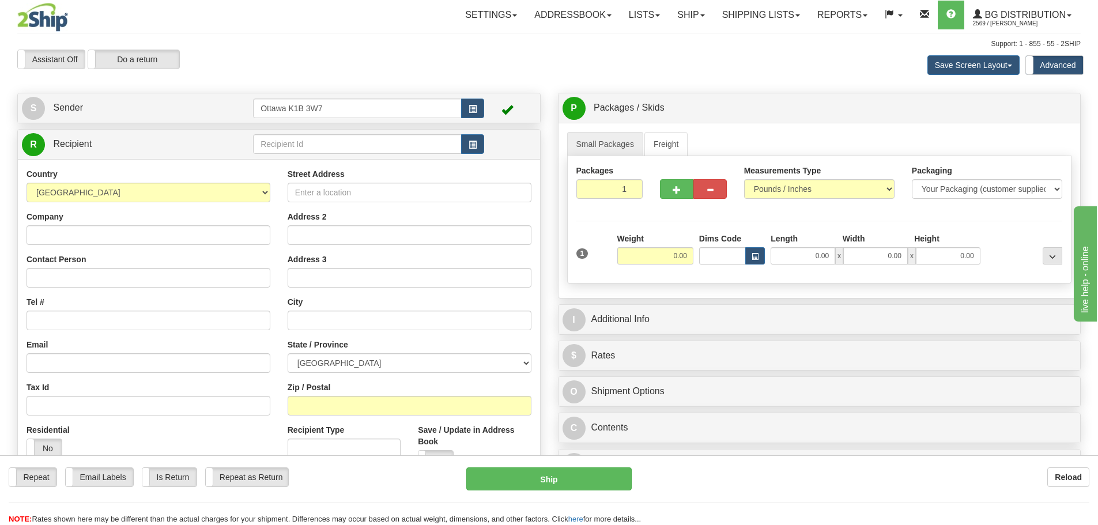
click at [342, 130] on div "R Recipient" at bounding box center [279, 144] width 522 height 29
click at [343, 131] on div "R Recipient" at bounding box center [279, 144] width 522 height 29
click at [345, 136] on input "text" at bounding box center [357, 144] width 209 height 20
type input "7121"
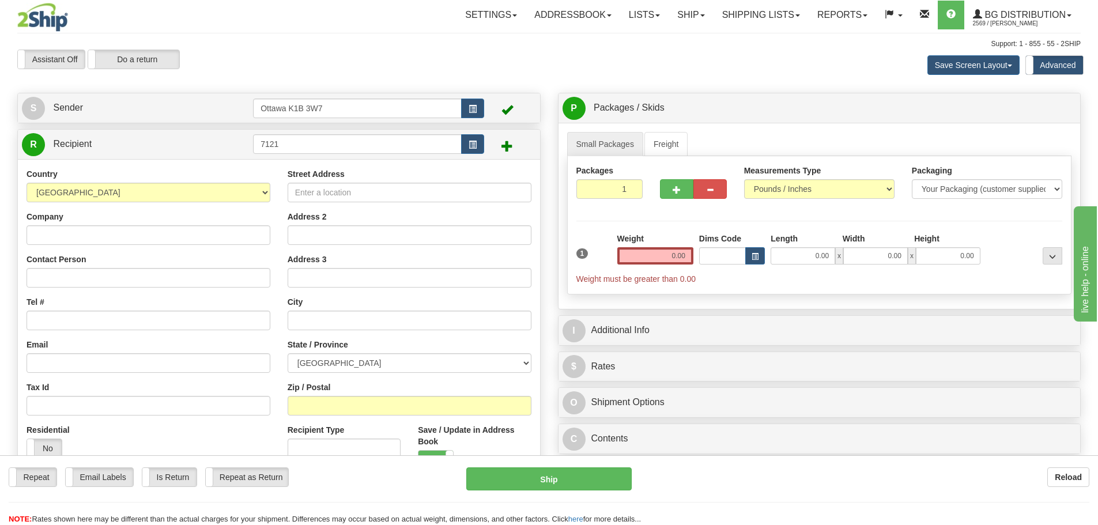
click at [375, 66] on div "Assistant On Assistant Off Do a return Do a return" at bounding box center [234, 60] width 450 height 20
click at [133, 237] on input "Company" at bounding box center [149, 235] width 244 height 20
type input "LAVOIE TECHNIQUE"
type input "RECEIVING"
type input "418-435-0167"
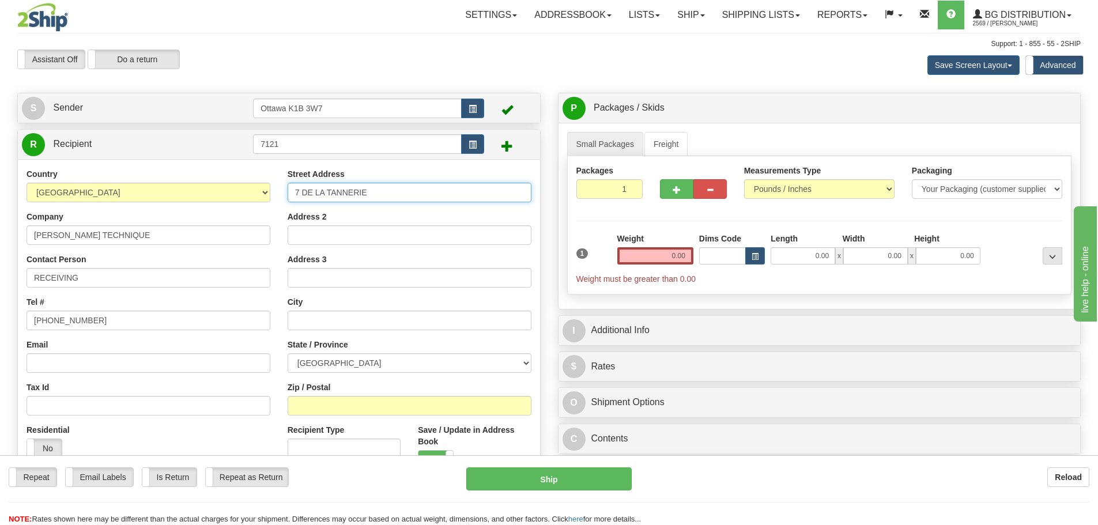
type input "7 DE LA TANNERIE"
type input "BAIE-SAINT-PAUL"
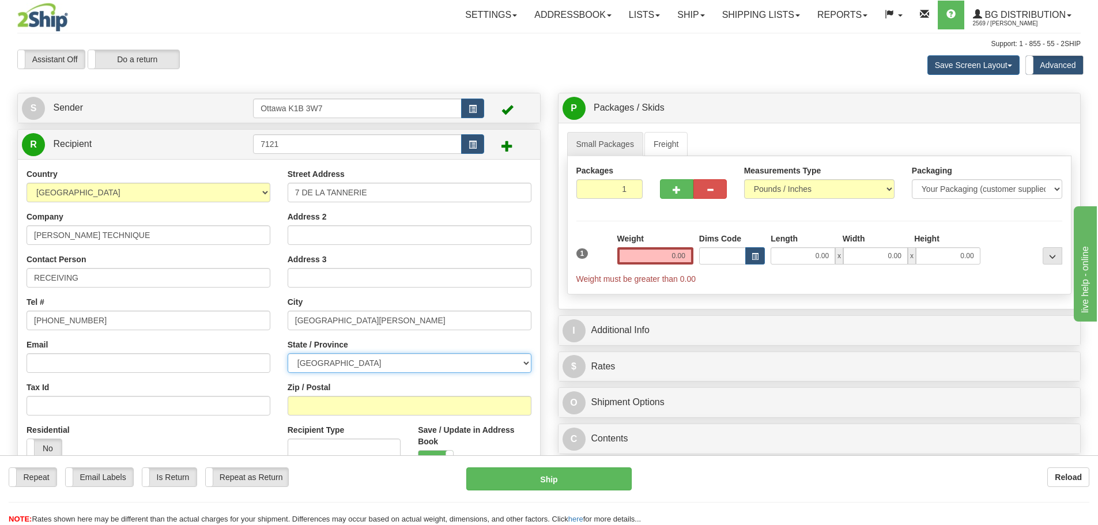
click at [354, 369] on select "ALBERTA BRITISH COLUMBIA MANITOBA NEW BRUNSWICK NEWFOUNDLAND NOVA SCOTIA NUNAVU…" at bounding box center [410, 363] width 244 height 20
select select "QC"
click at [288, 353] on select "ALBERTA BRITISH COLUMBIA MANITOBA NEW BRUNSWICK NEWFOUNDLAND NOVA SCOTIA NUNAVU…" at bounding box center [410, 363] width 244 height 20
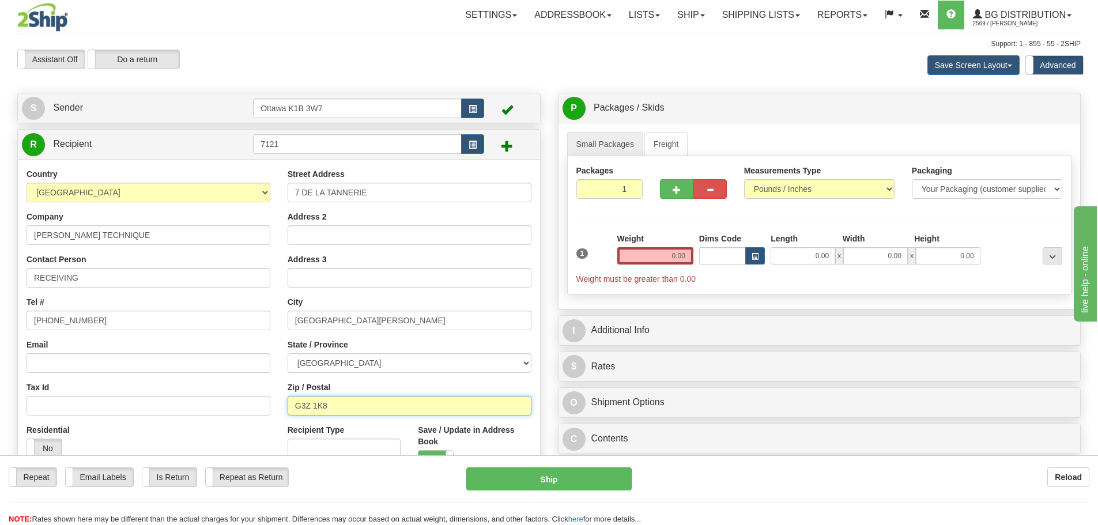
type input "G3Z 1K8"
click at [653, 260] on input "0.00" at bounding box center [655, 255] width 76 height 17
type input "0.00"
click at [672, 192] on span "button" at bounding box center [676, 189] width 8 height 7
type input "2"
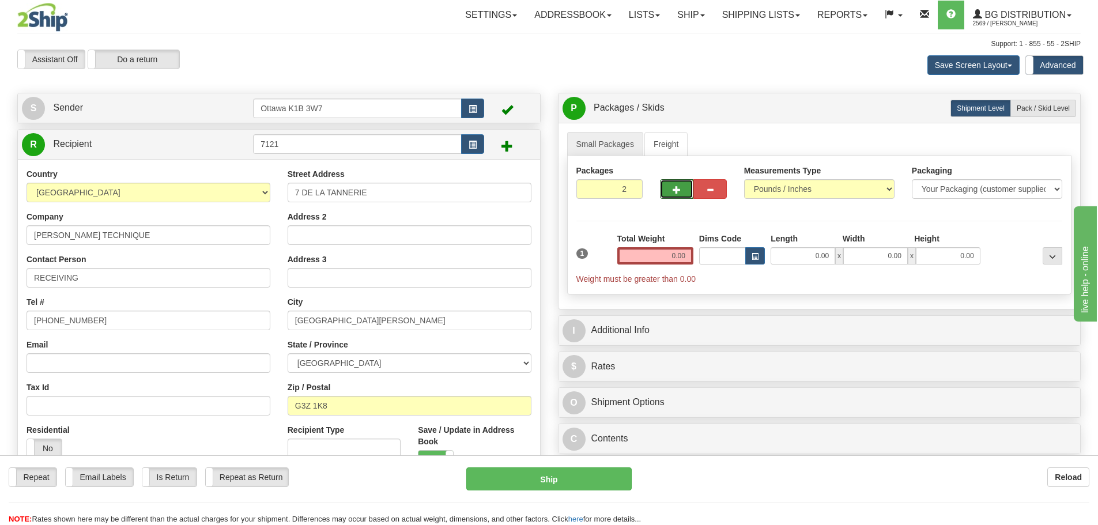
click at [1044, 96] on div "P Packages / Skids 2 Packages - Weight: 0.00 Lbs 1 Skids - Weight: NaN Lbs Ship…" at bounding box center [819, 107] width 522 height 29
click at [1043, 103] on label "Pack / Skid Level Pack.." at bounding box center [1043, 108] width 66 height 17
radio input "true"
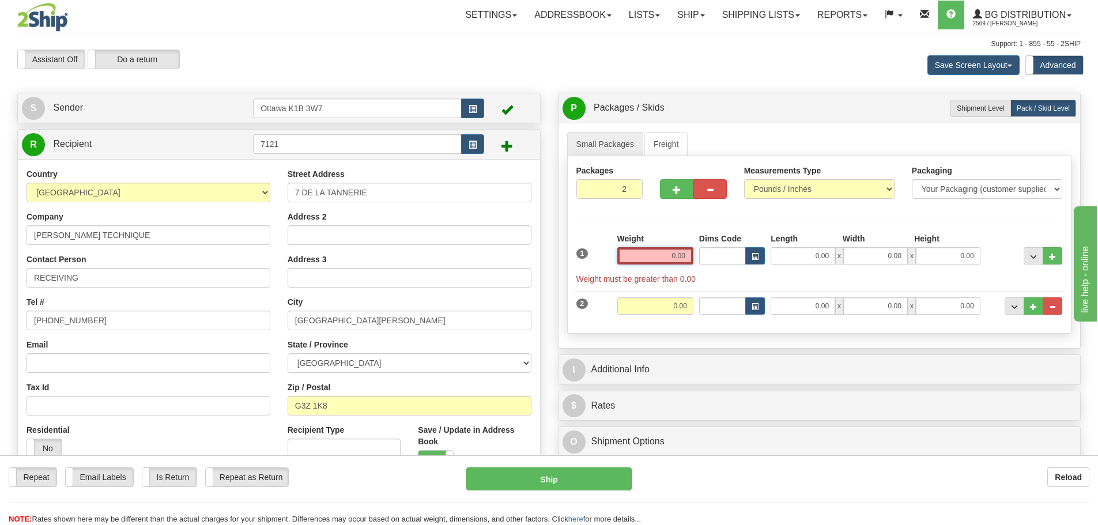
click at [668, 256] on input "0.00" at bounding box center [655, 255] width 76 height 17
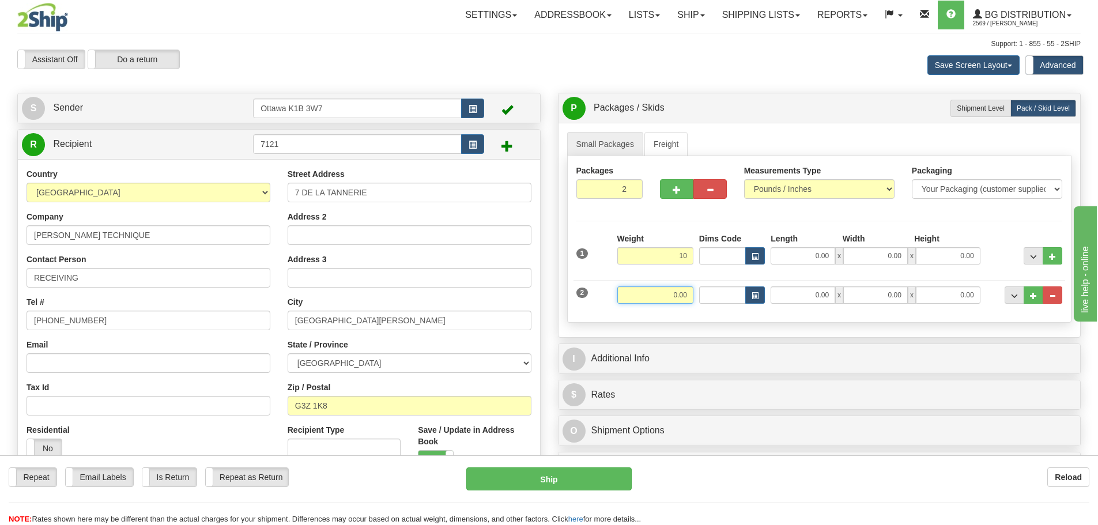
type input "10.00"
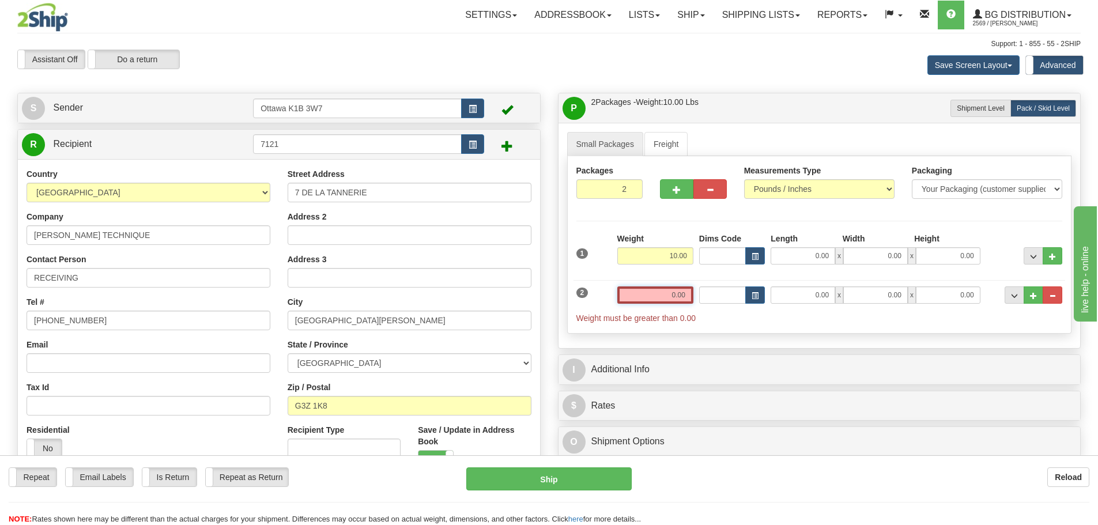
click at [675, 294] on input "0.00" at bounding box center [655, 294] width 76 height 17
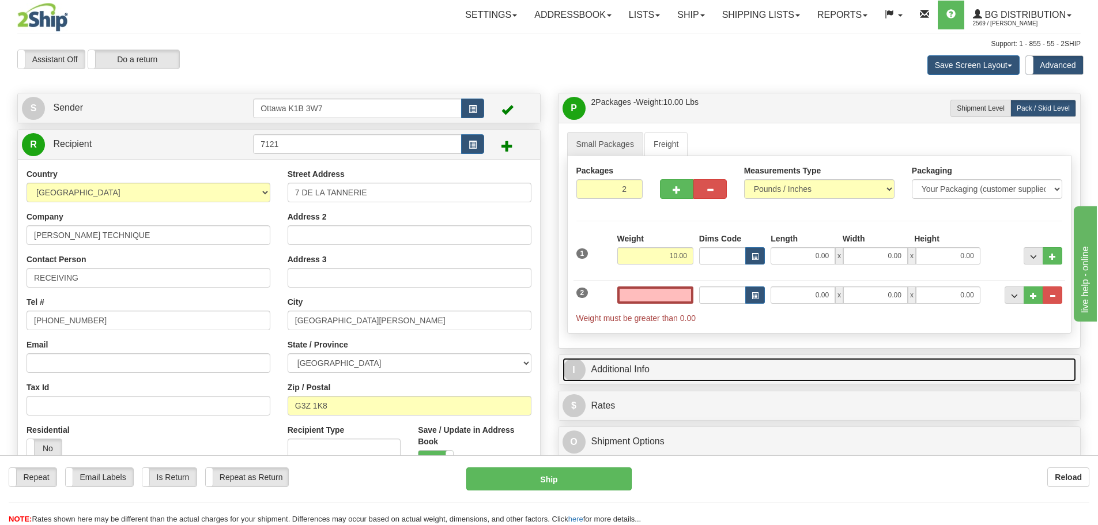
type input "0.00"
click at [717, 364] on link "I Additional Info" at bounding box center [819, 370] width 514 height 24
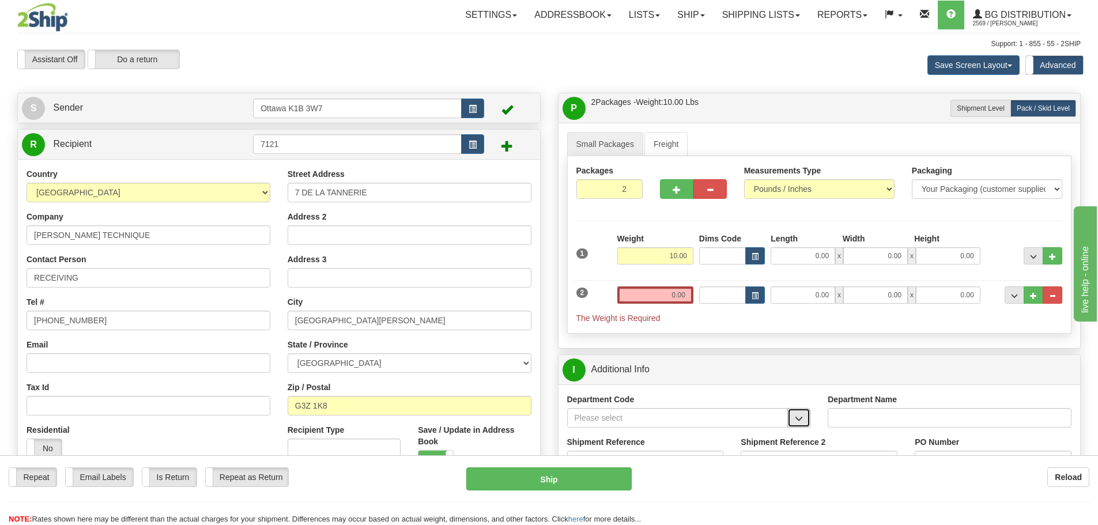
click at [794, 418] on button "button" at bounding box center [798, 418] width 23 height 20
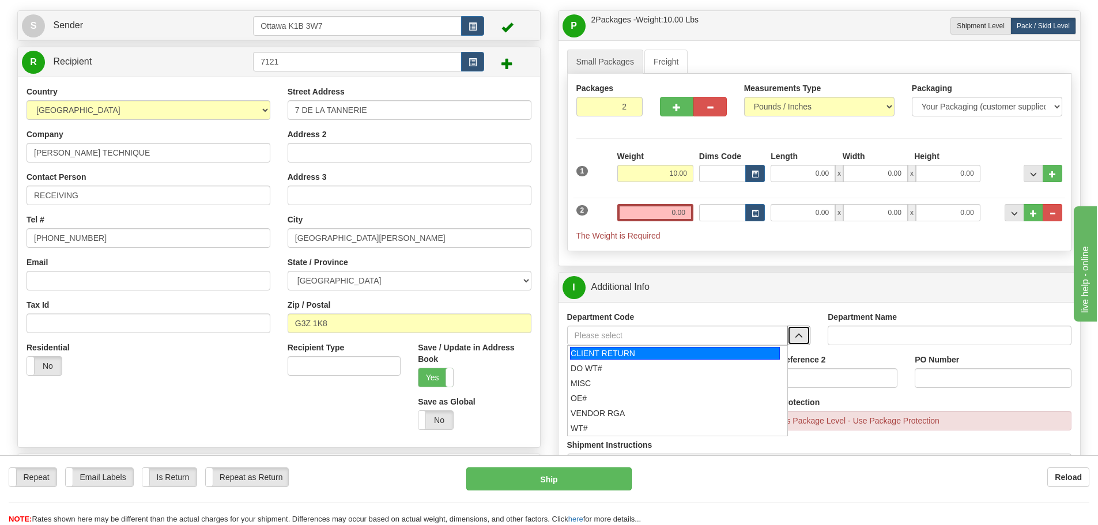
scroll to position [115, 0]
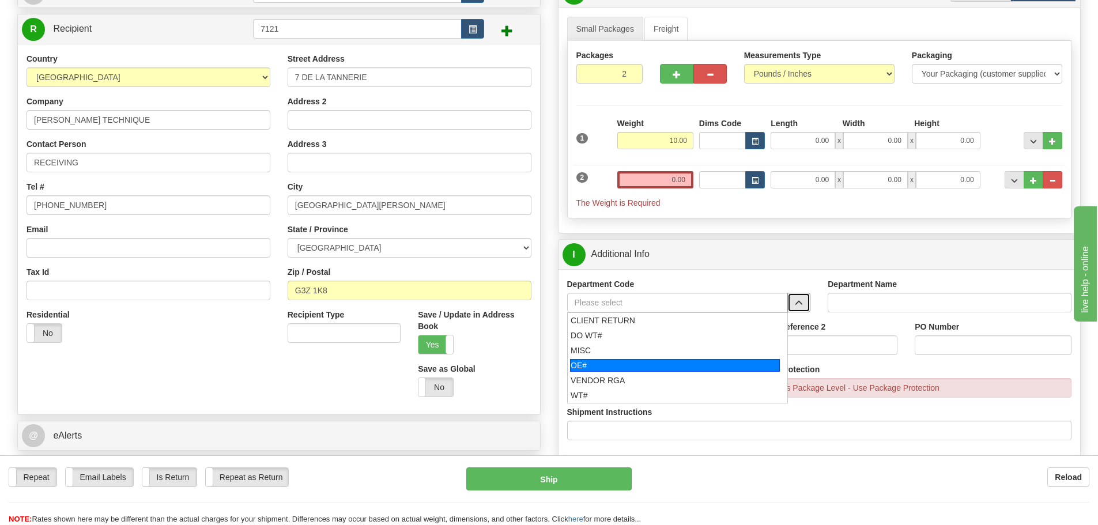
click at [674, 368] on div "OE#" at bounding box center [675, 365] width 210 height 13
type input "OE#"
type input "ORDERS"
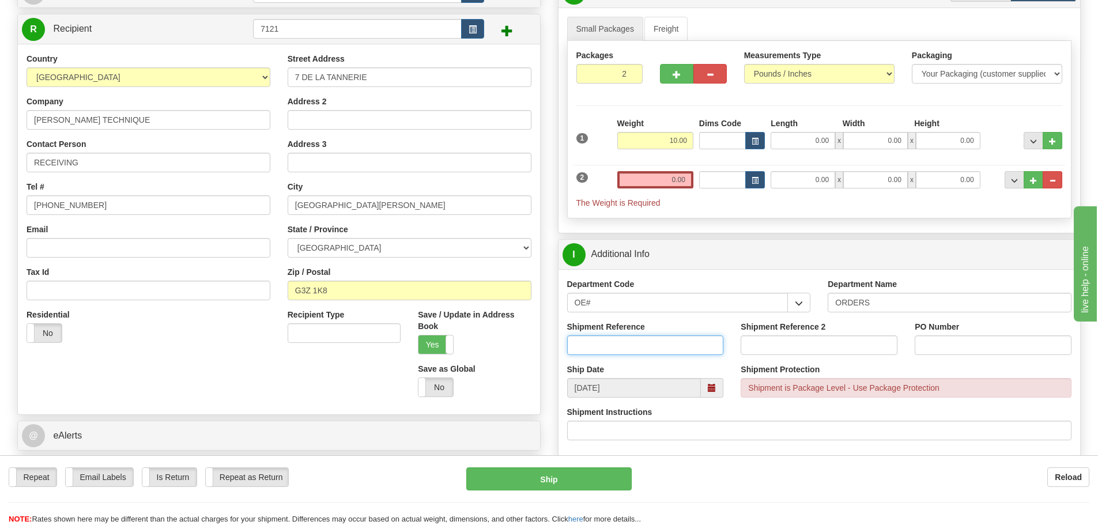
click at [648, 353] on input "Shipment Reference" at bounding box center [645, 345] width 157 height 20
type input "10205347-00"
click at [979, 353] on input "PO Number" at bounding box center [992, 345] width 157 height 20
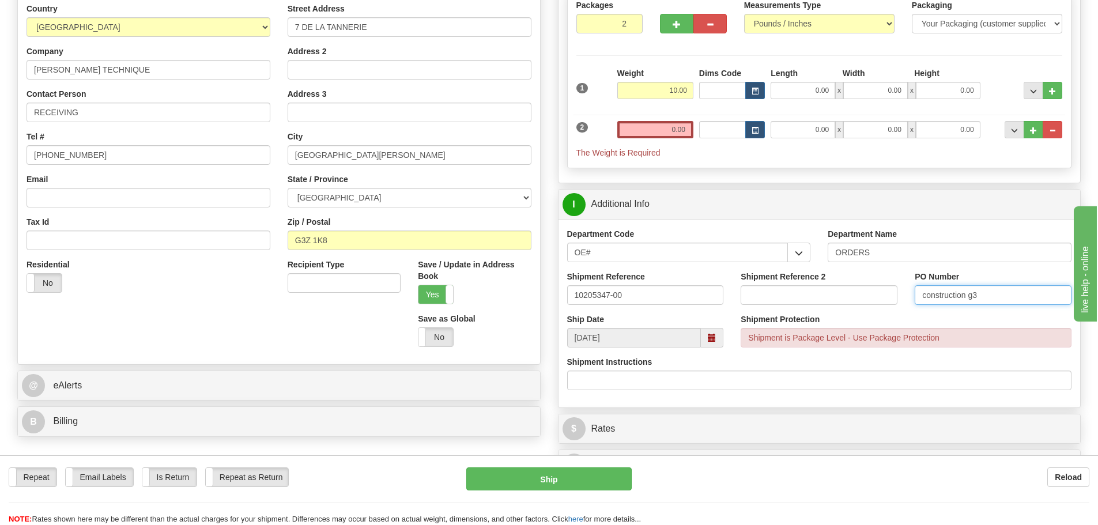
scroll to position [230, 0]
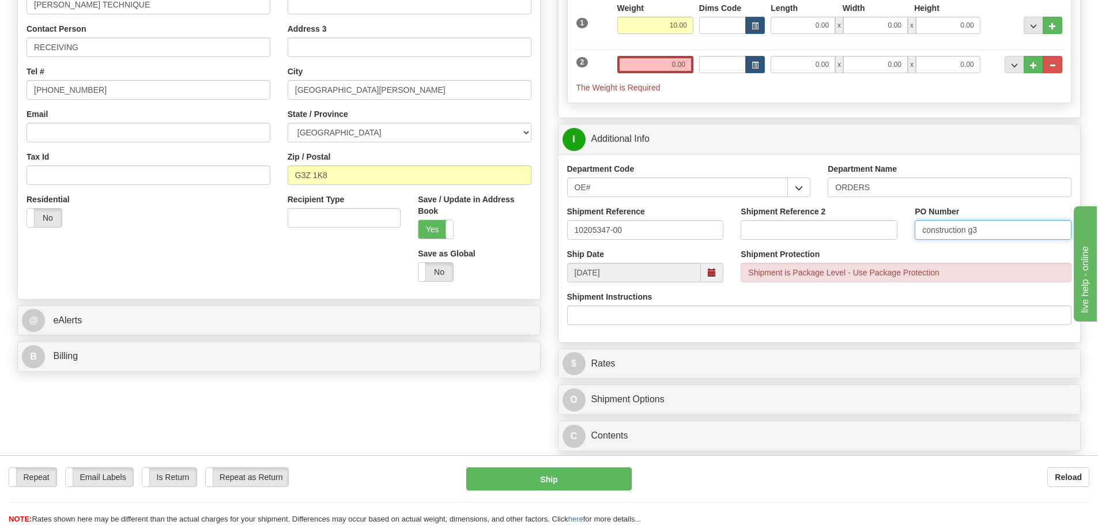
type input "construction g3"
click at [667, 69] on input "0.00" at bounding box center [655, 64] width 76 height 17
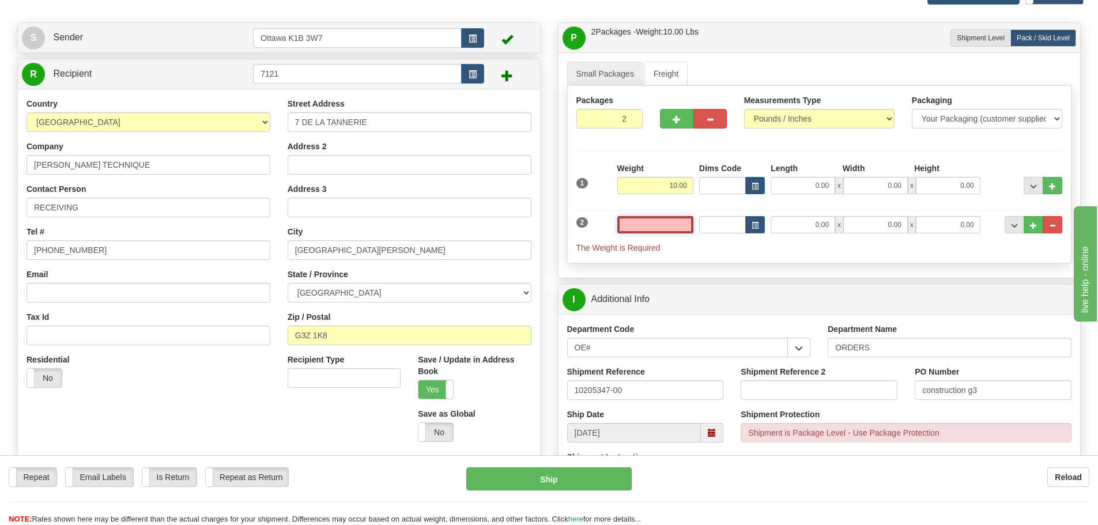
scroll to position [58, 0]
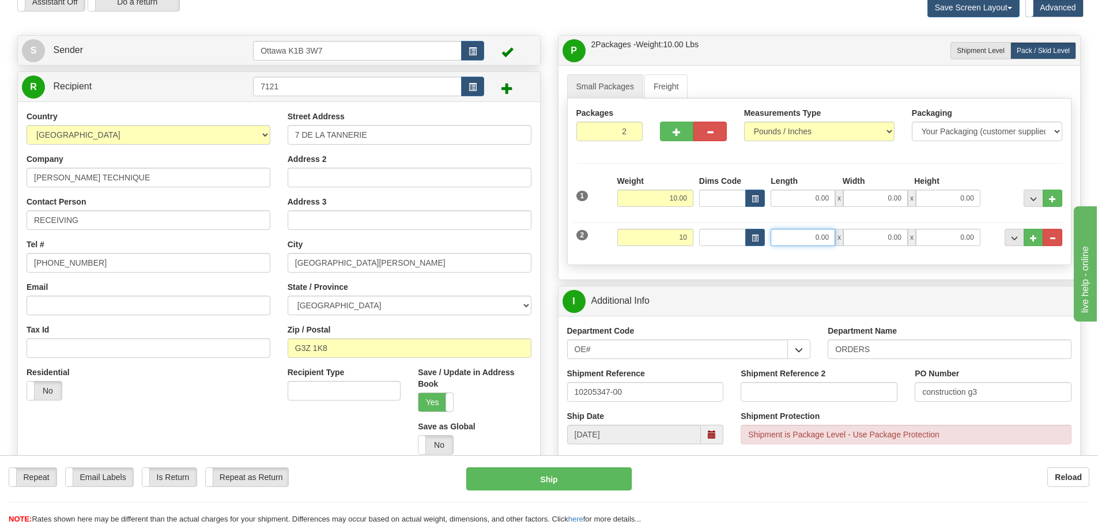
type input "10.00"
click at [803, 242] on input "0.00" at bounding box center [802, 237] width 65 height 17
type input "0.00"
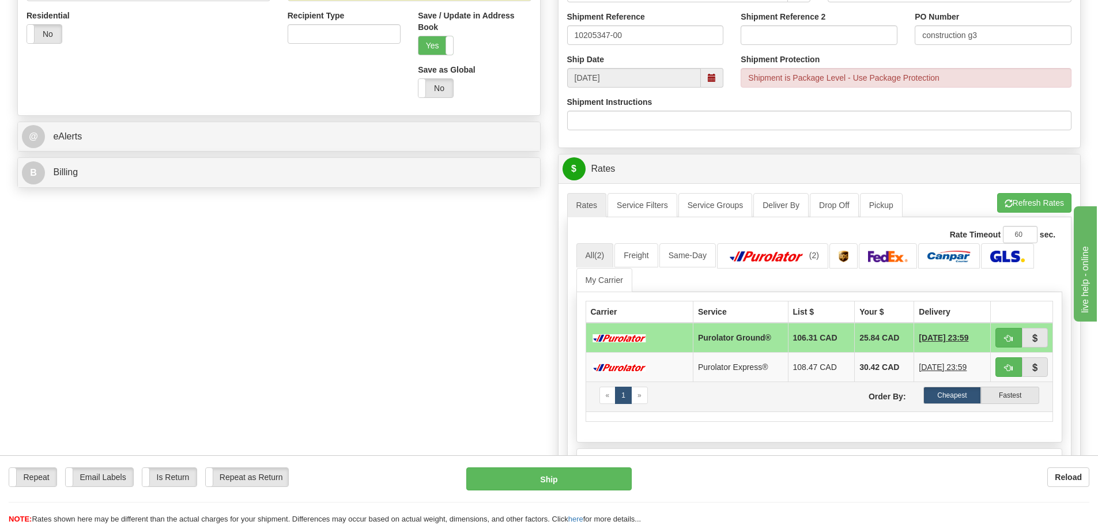
scroll to position [461, 0]
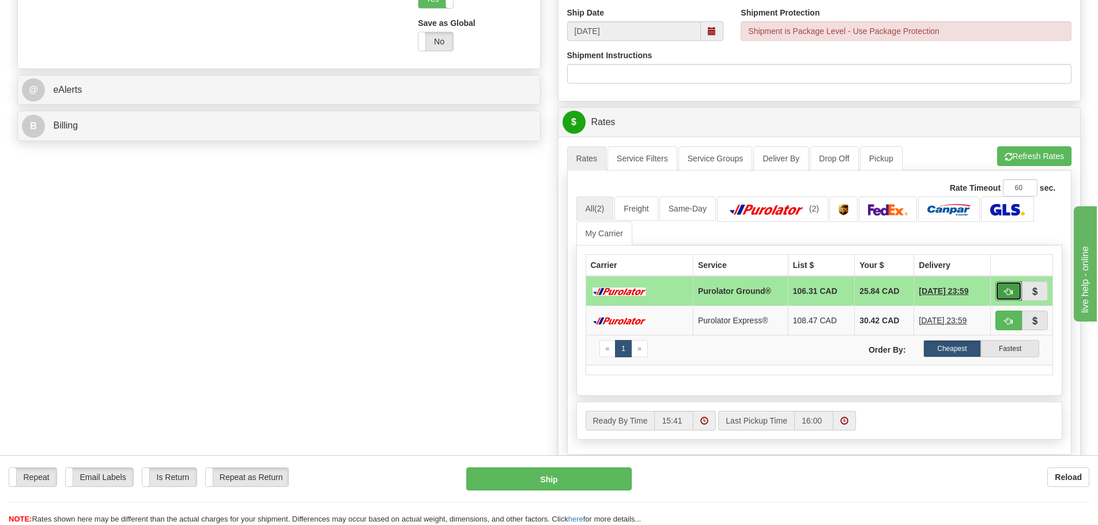
click at [1010, 297] on button "button" at bounding box center [1008, 291] width 27 height 20
type input "260"
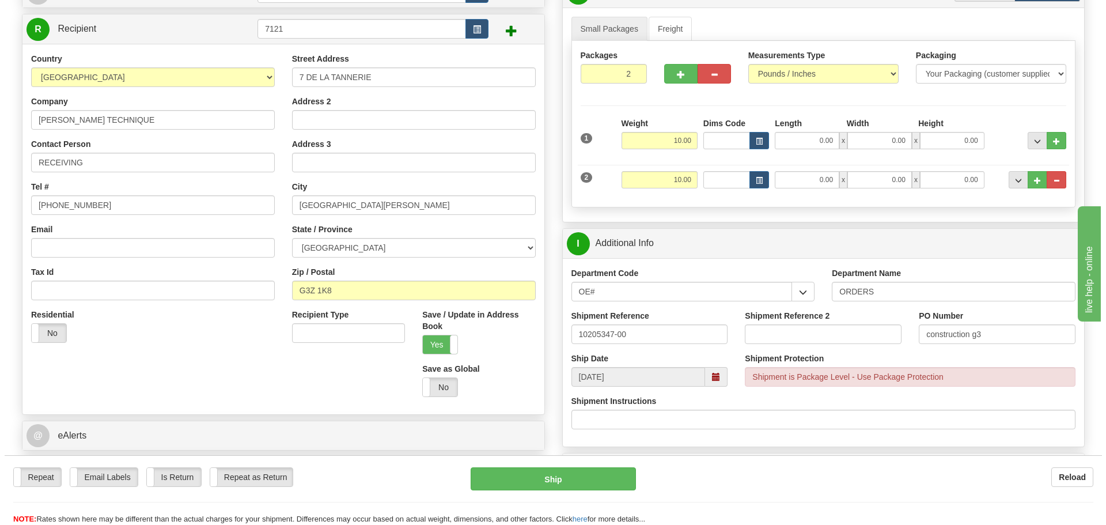
scroll to position [173, 0]
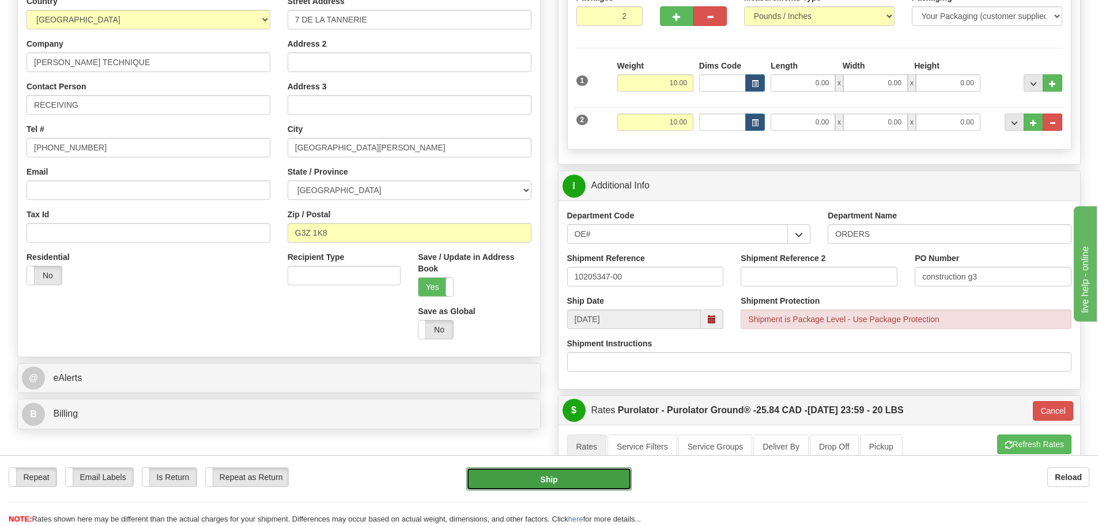
click at [559, 483] on button "Ship" at bounding box center [548, 478] width 165 height 23
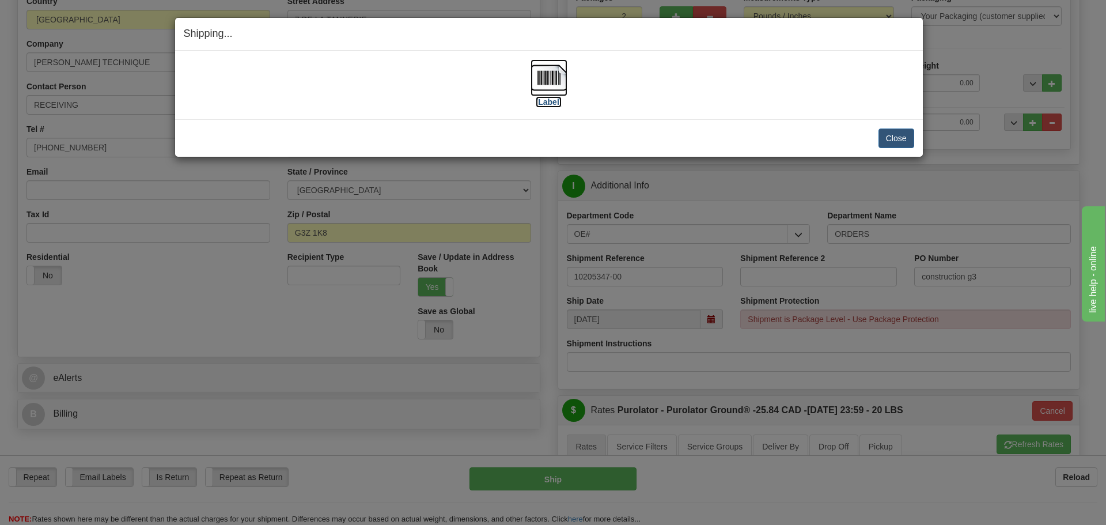
click at [547, 101] on label "[Label]" at bounding box center [549, 102] width 27 height 12
click at [897, 143] on button "Close" at bounding box center [897, 138] width 36 height 20
